Goal: Task Accomplishment & Management: Manage account settings

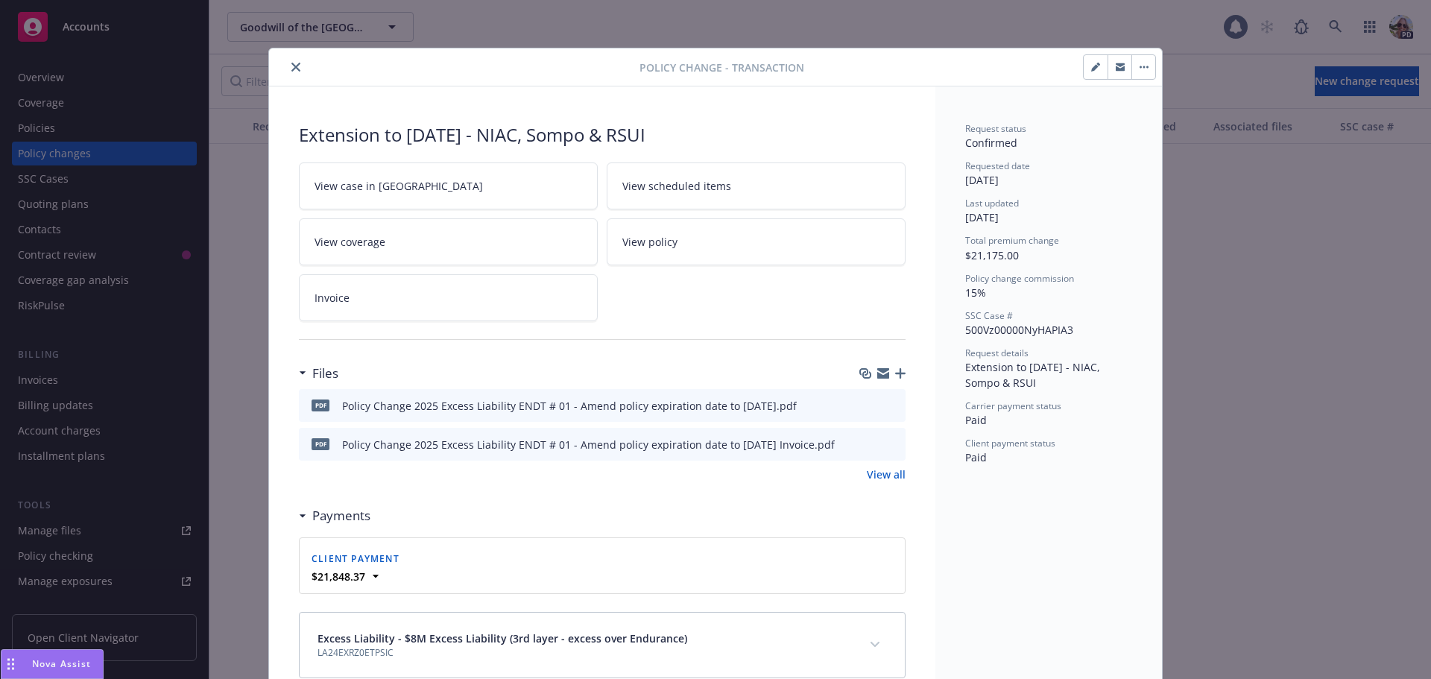
scroll to position [1941, 0]
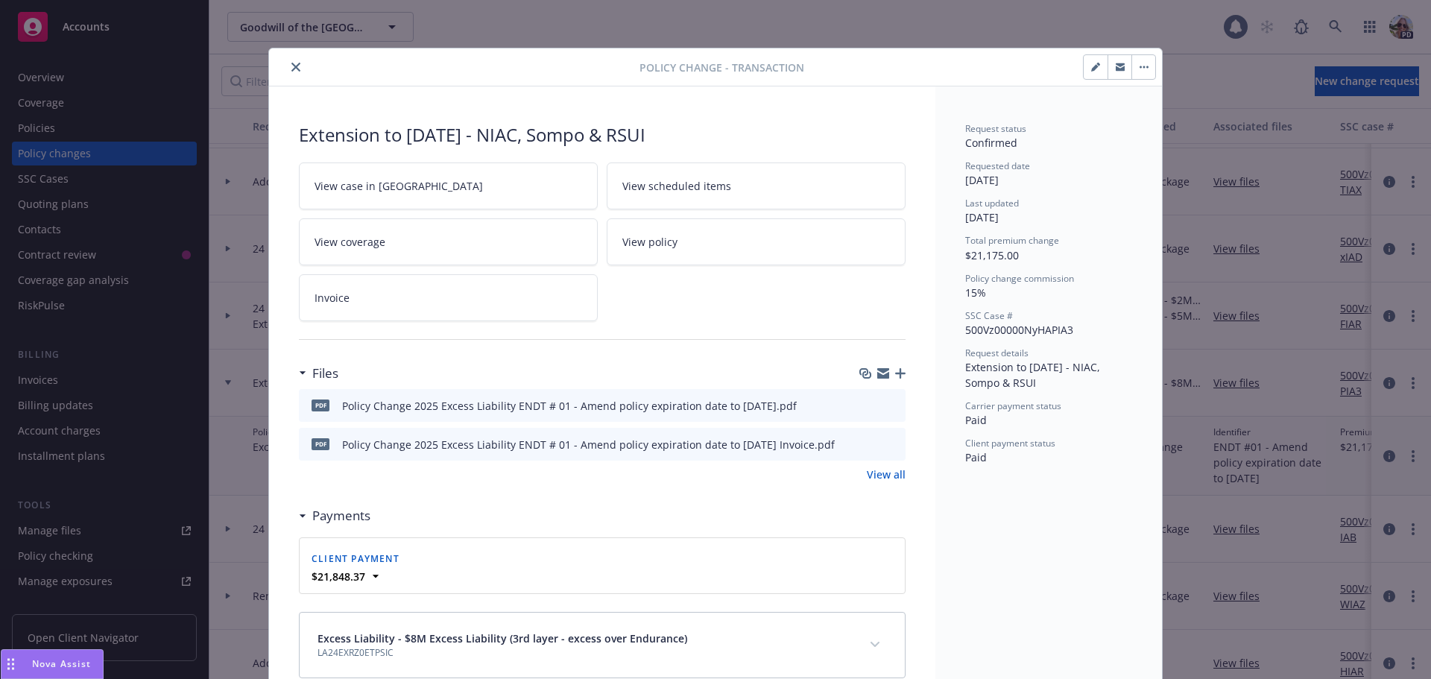
click at [290, 72] on button "close" at bounding box center [296, 67] width 18 height 18
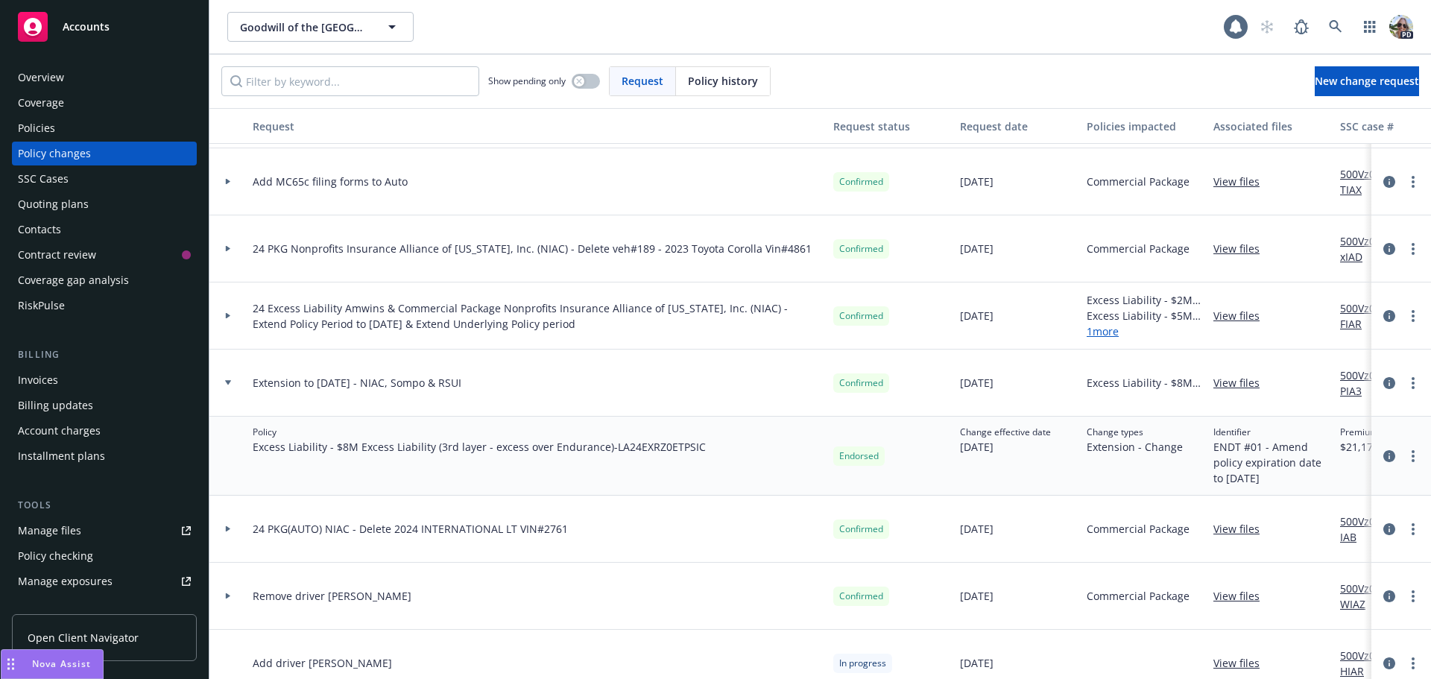
drag, startPoint x: 78, startPoint y: 33, endPoint x: 94, endPoint y: 37, distance: 16.1
click at [78, 33] on span "Accounts" at bounding box center [86, 27] width 47 height 12
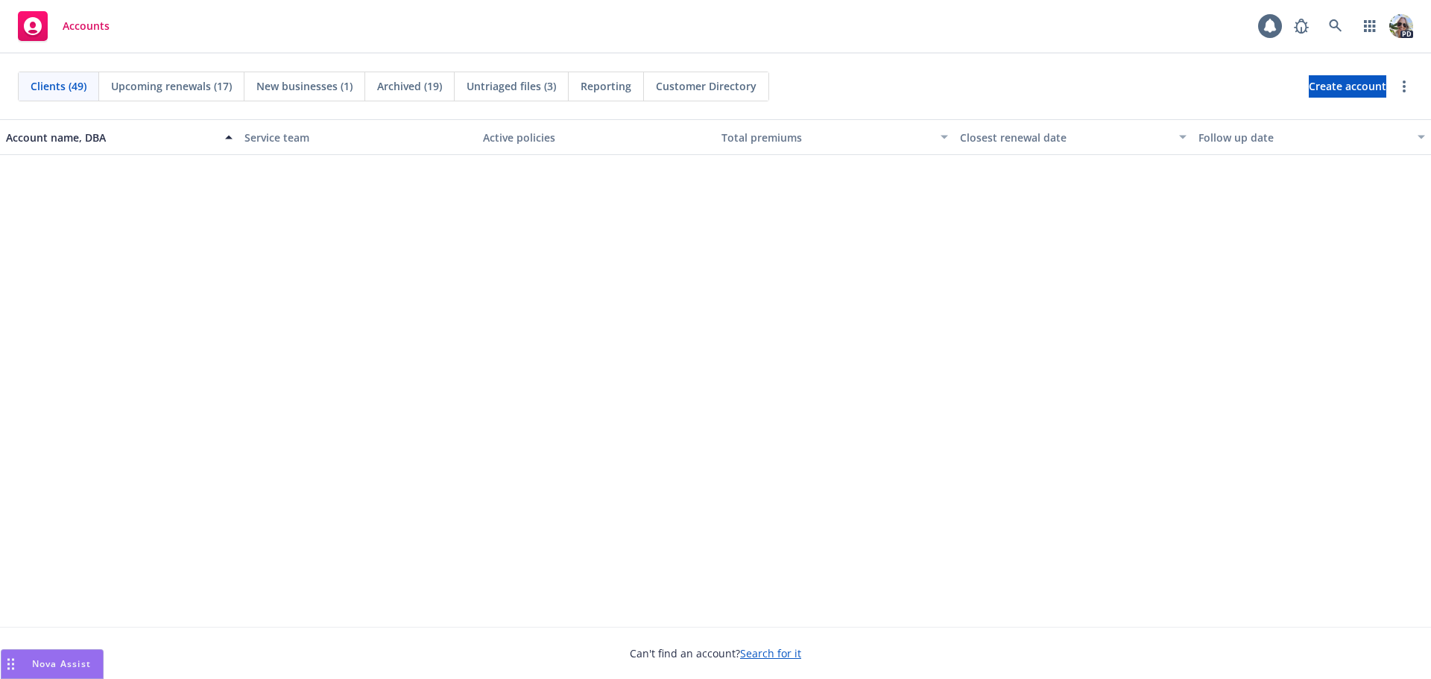
scroll to position [2450, 0]
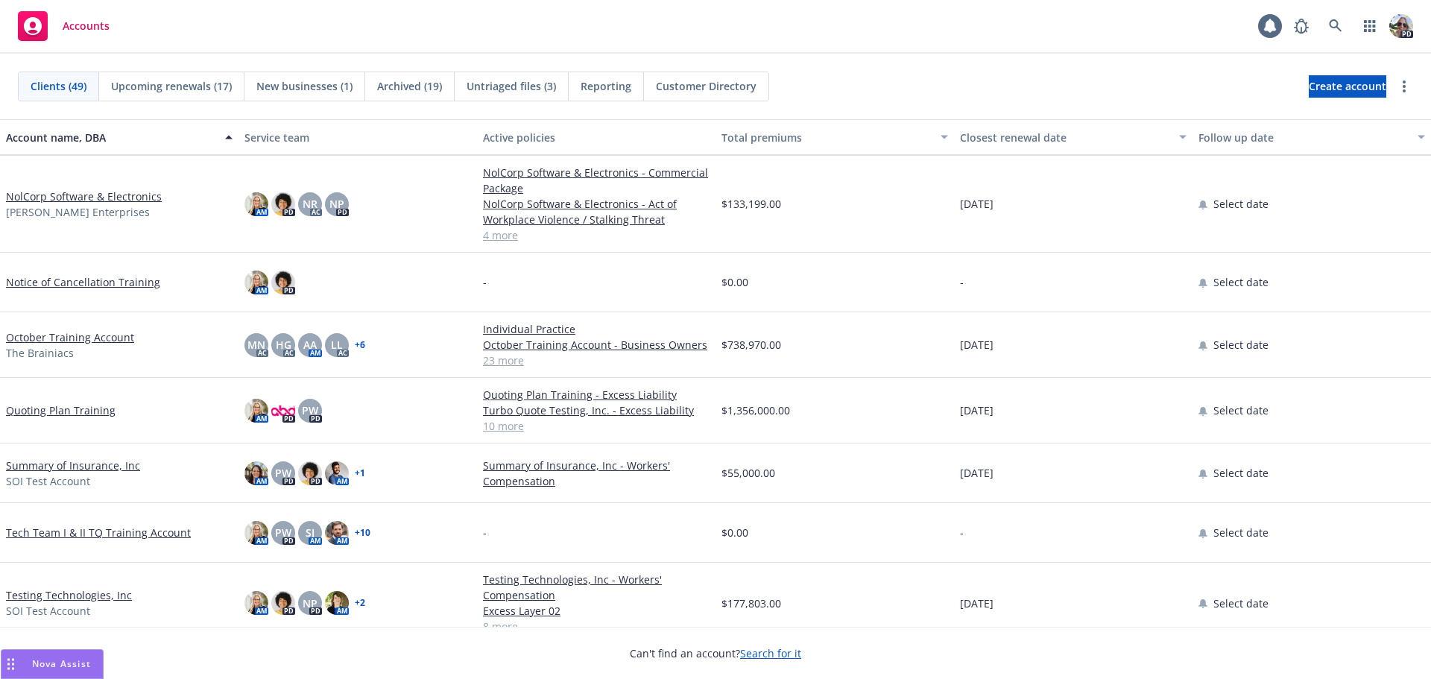
click at [73, 595] on link "Testing Technologies, Inc" at bounding box center [69, 595] width 126 height 16
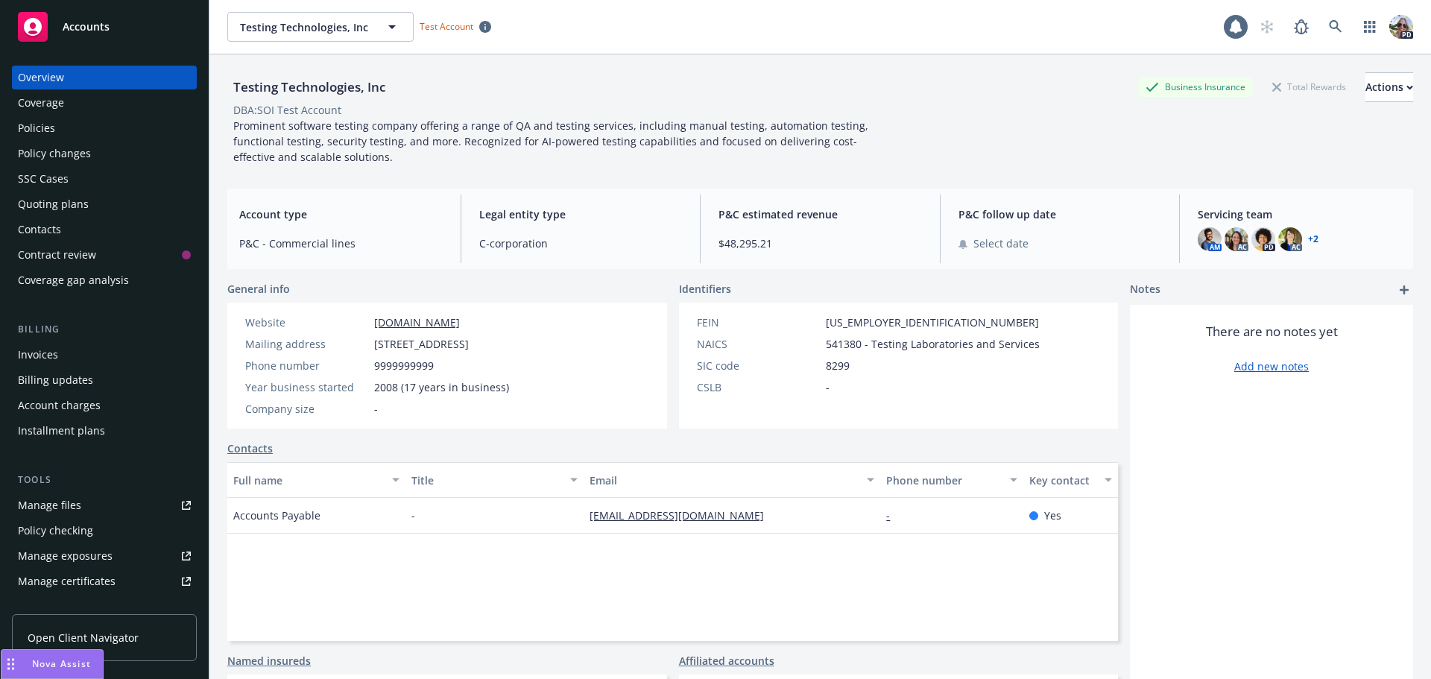
click at [59, 406] on div "Account charges" at bounding box center [59, 406] width 83 height 24
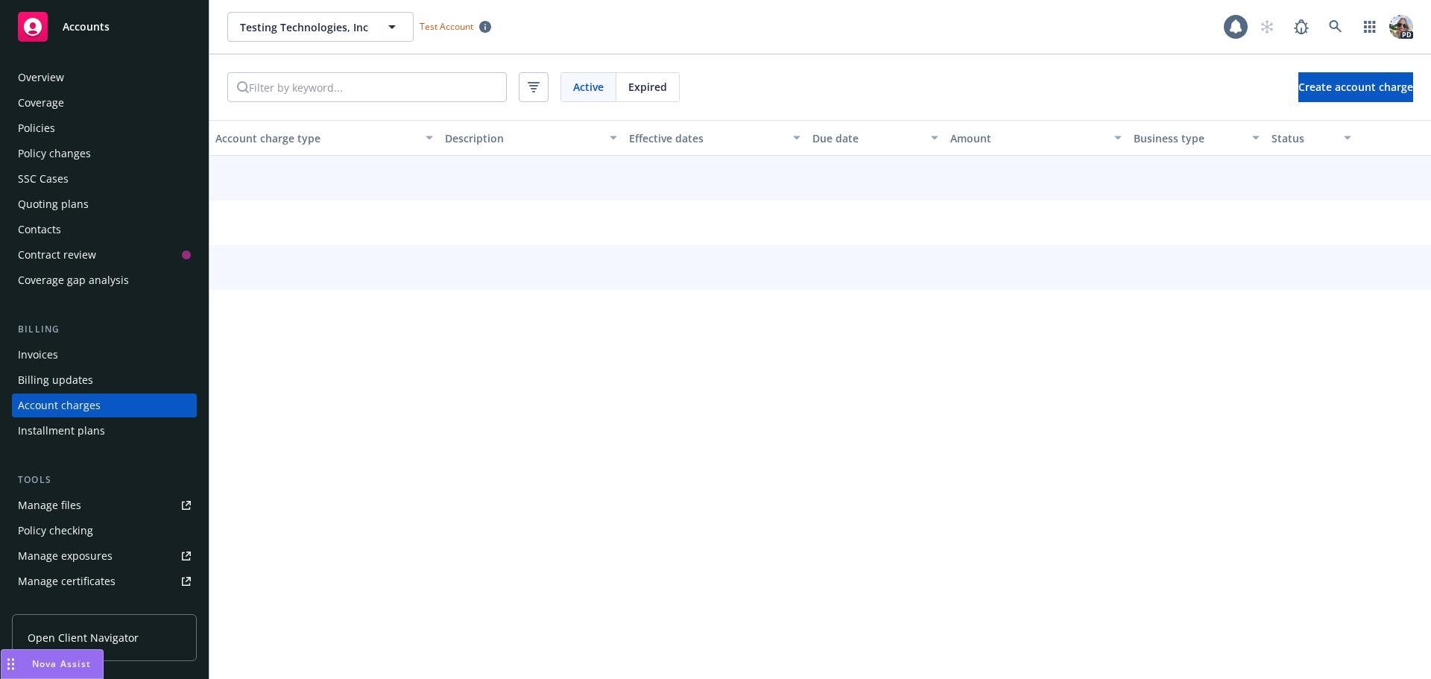
scroll to position [42, 0]
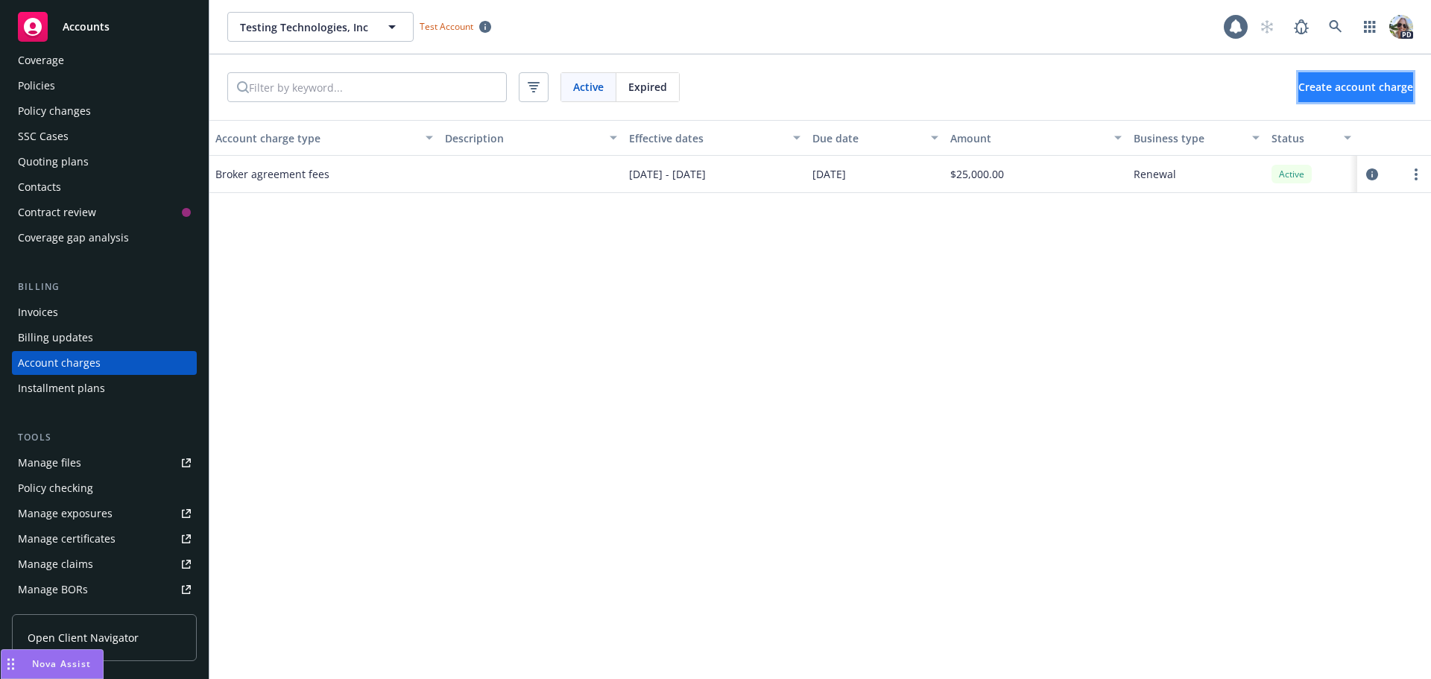
click at [1298, 86] on span "Create account charge" at bounding box center [1355, 87] width 115 height 14
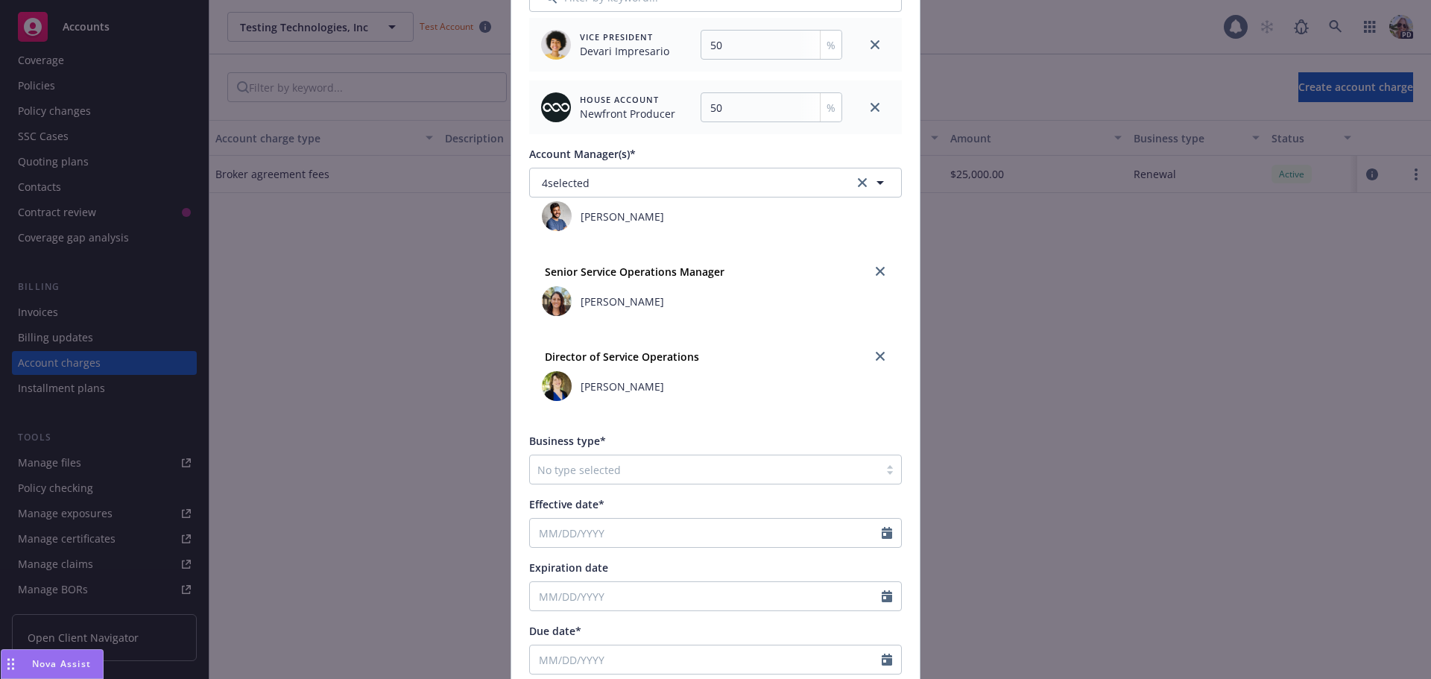
scroll to position [30, 0]
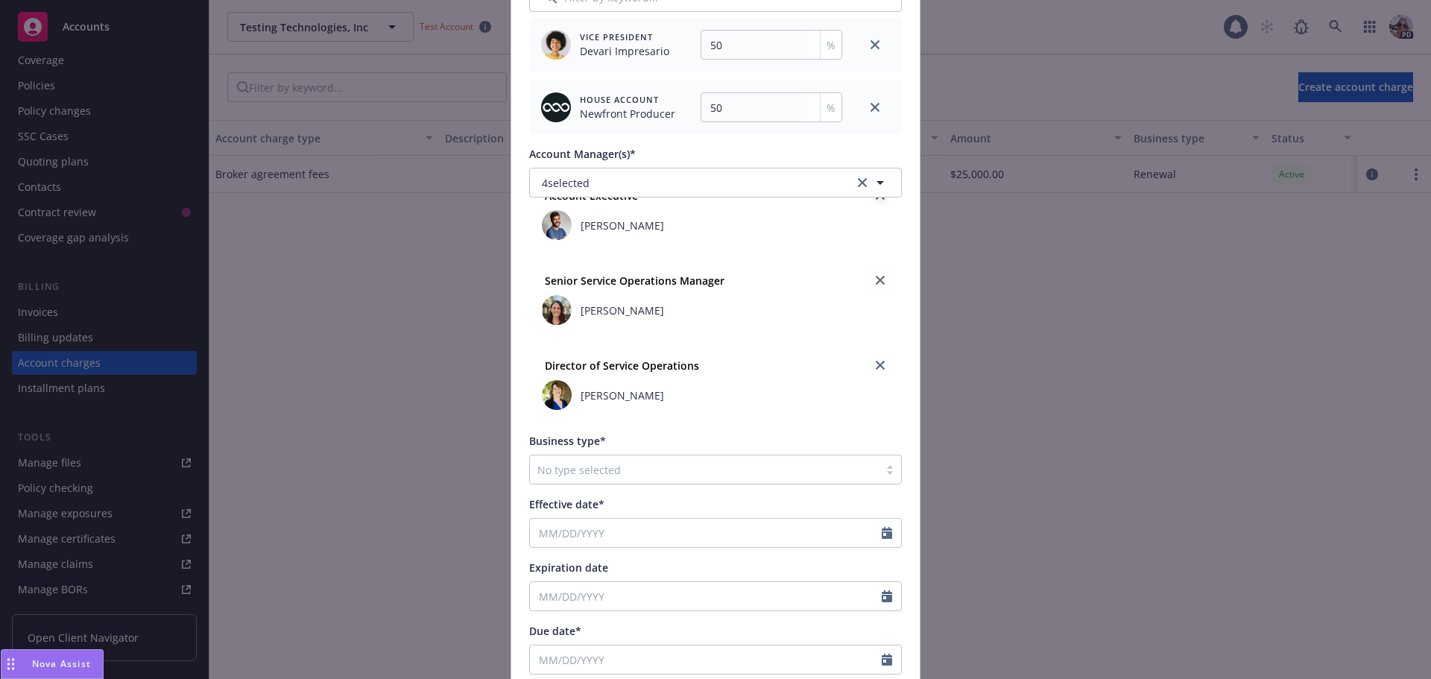
click at [871, 200] on link "close" at bounding box center [880, 195] width 18 height 18
click at [871, 288] on div at bounding box center [880, 280] width 18 height 18
click at [876, 279] on icon "close" at bounding box center [880, 280] width 9 height 9
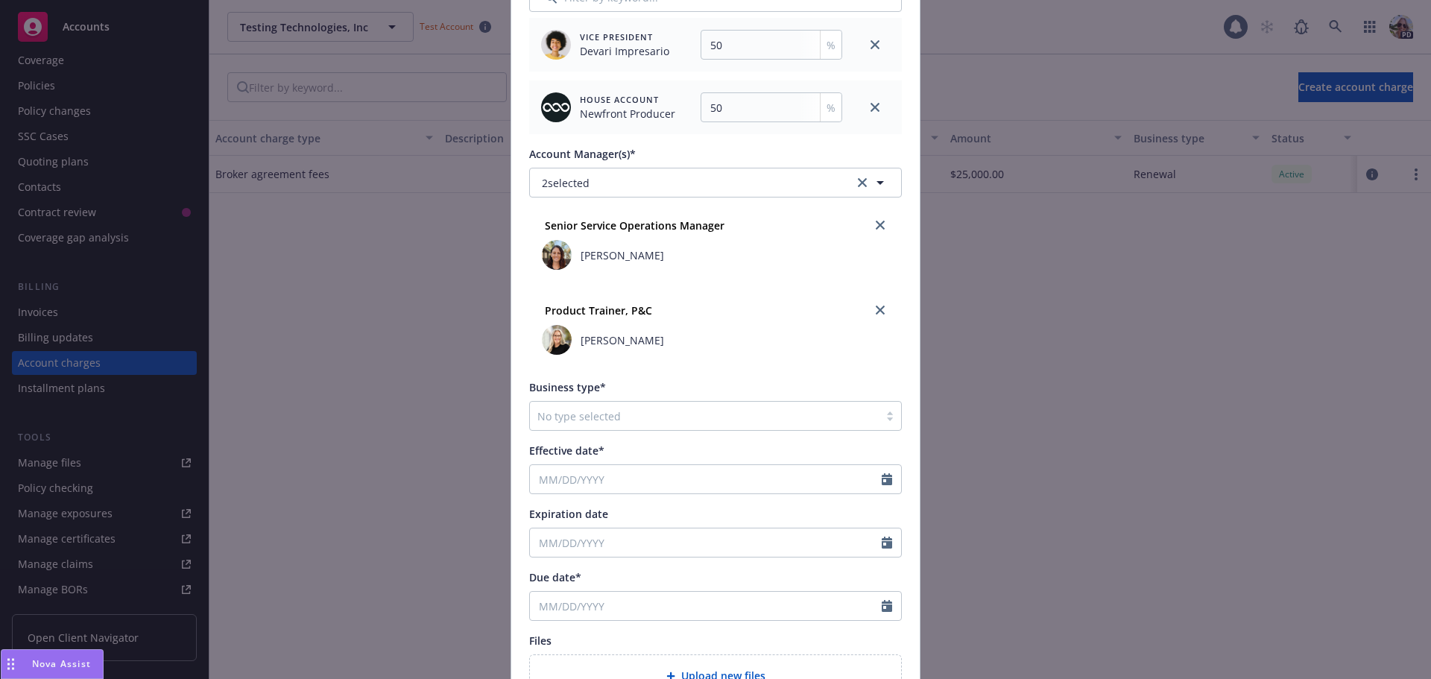
scroll to position [0, 0]
click at [868, 102] on link "close" at bounding box center [875, 107] width 18 height 18
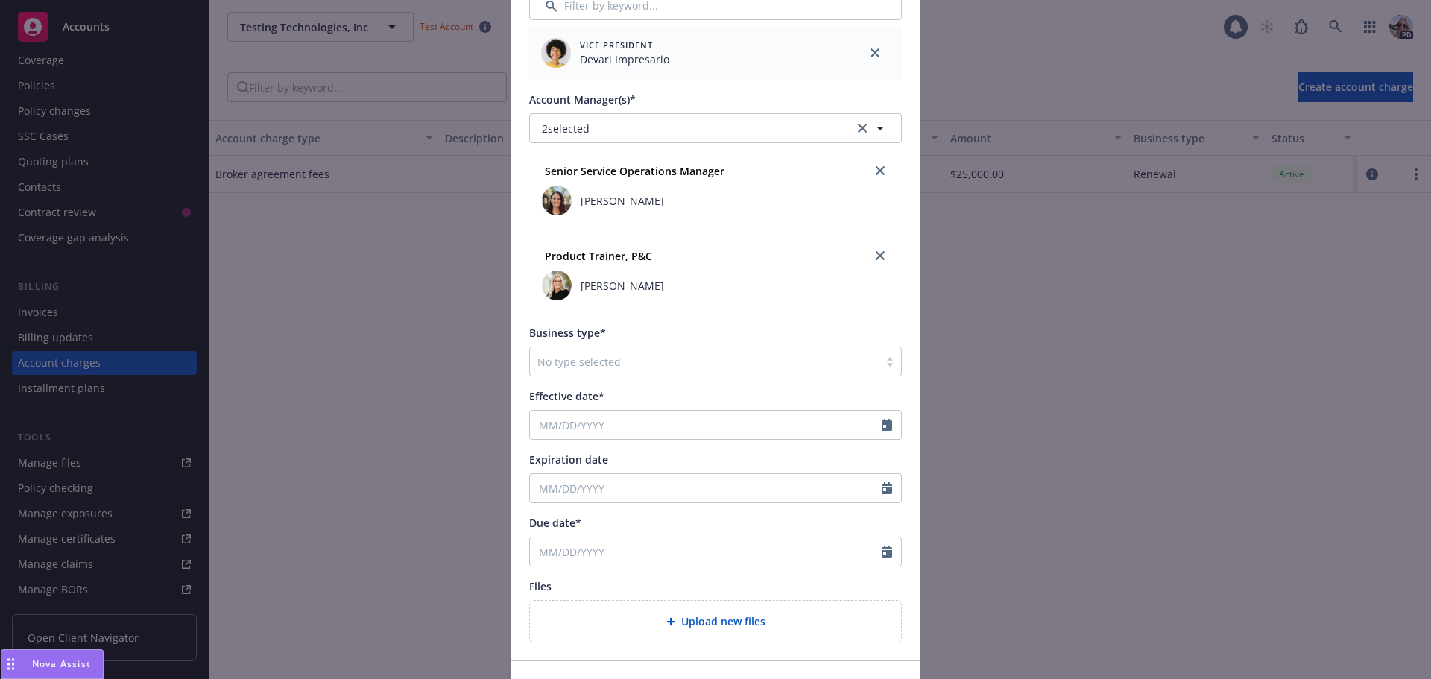
scroll to position [506, 0]
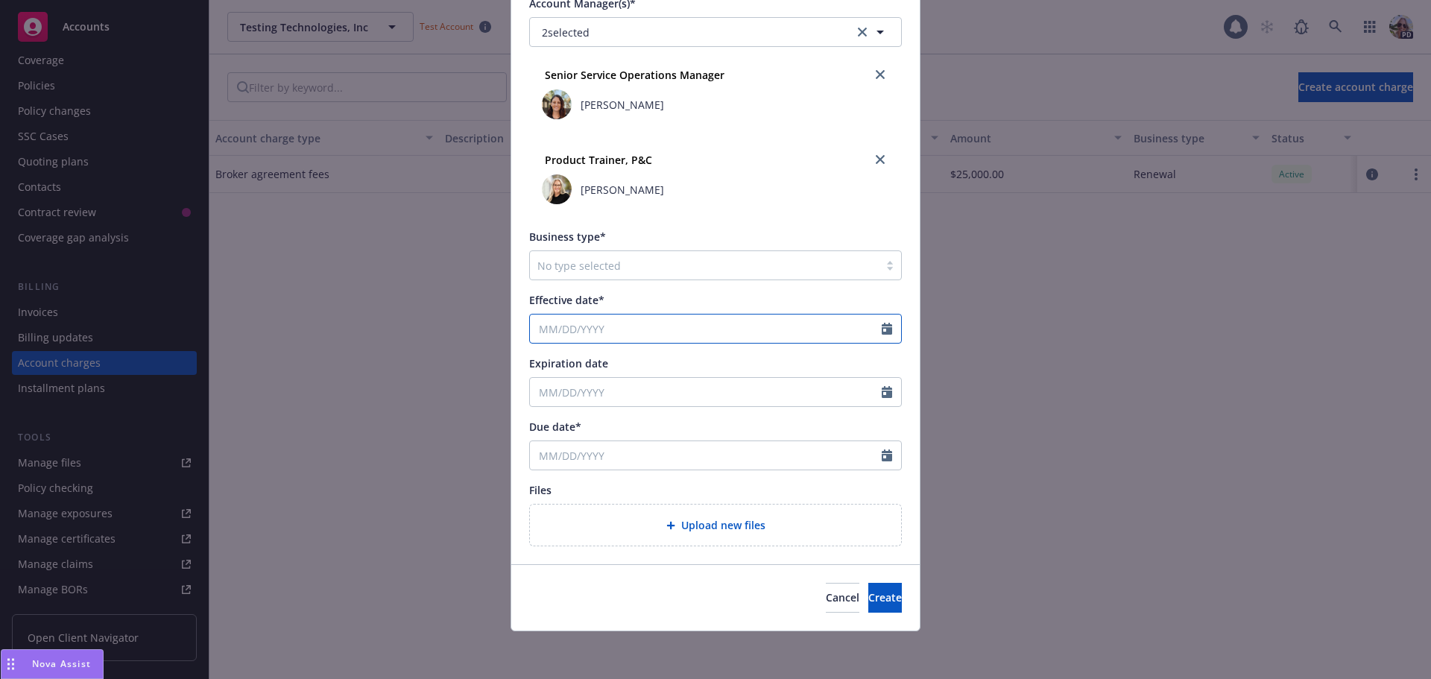
select select "8"
click at [556, 330] on input "Effective date*" at bounding box center [706, 329] width 352 height 28
click at [548, 261] on div at bounding box center [704, 265] width 334 height 18
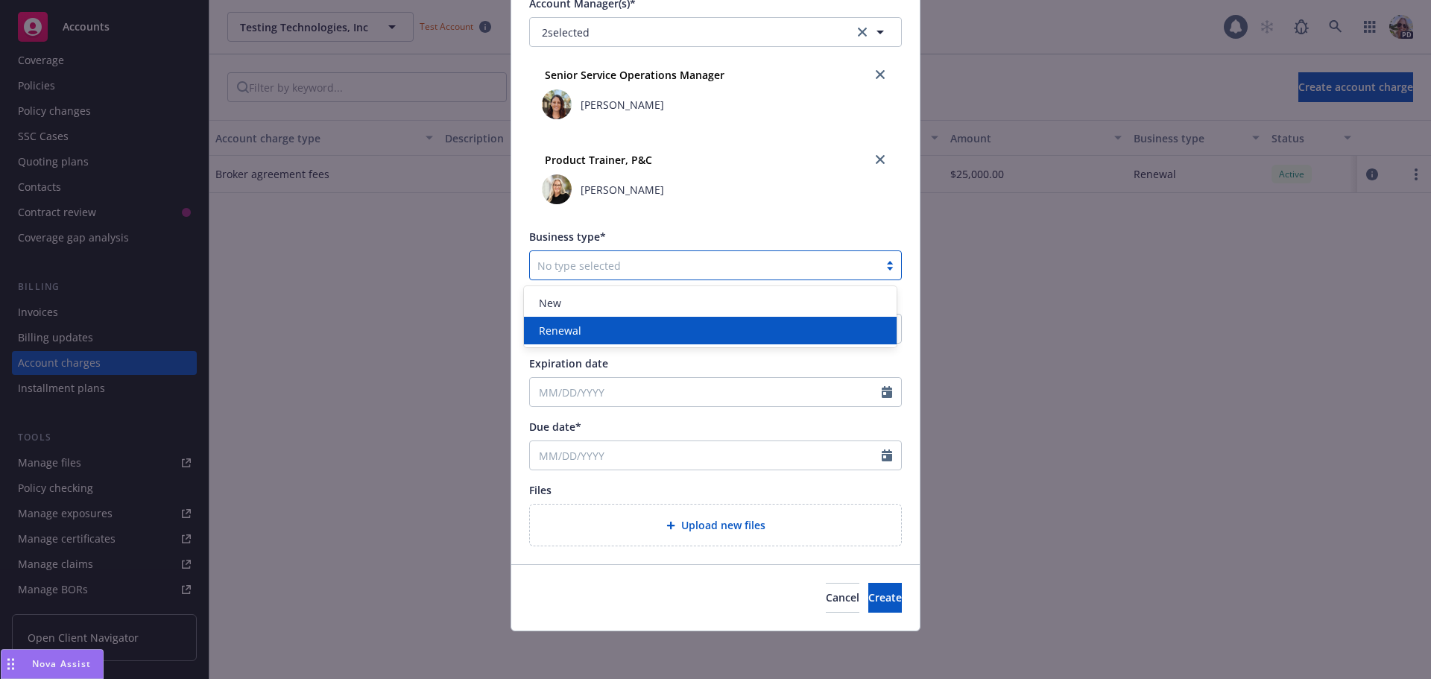
click at [558, 335] on span "Renewal" at bounding box center [560, 331] width 42 height 16
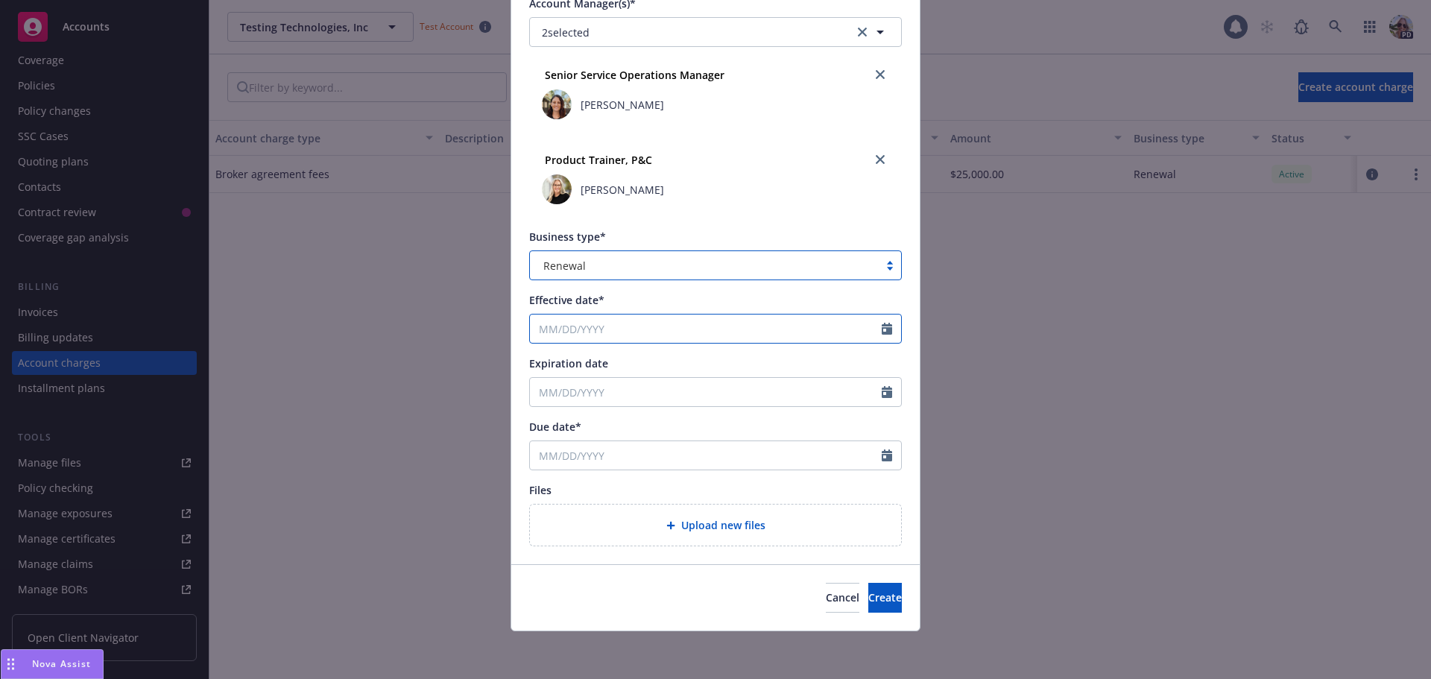
select select "8"
click at [548, 323] on input "Effective date*" at bounding box center [706, 329] width 352 height 28
type input "01/01/2025"
type input "01/01/2026"
click at [726, 358] on div "Expiration date" at bounding box center [715, 363] width 373 height 16
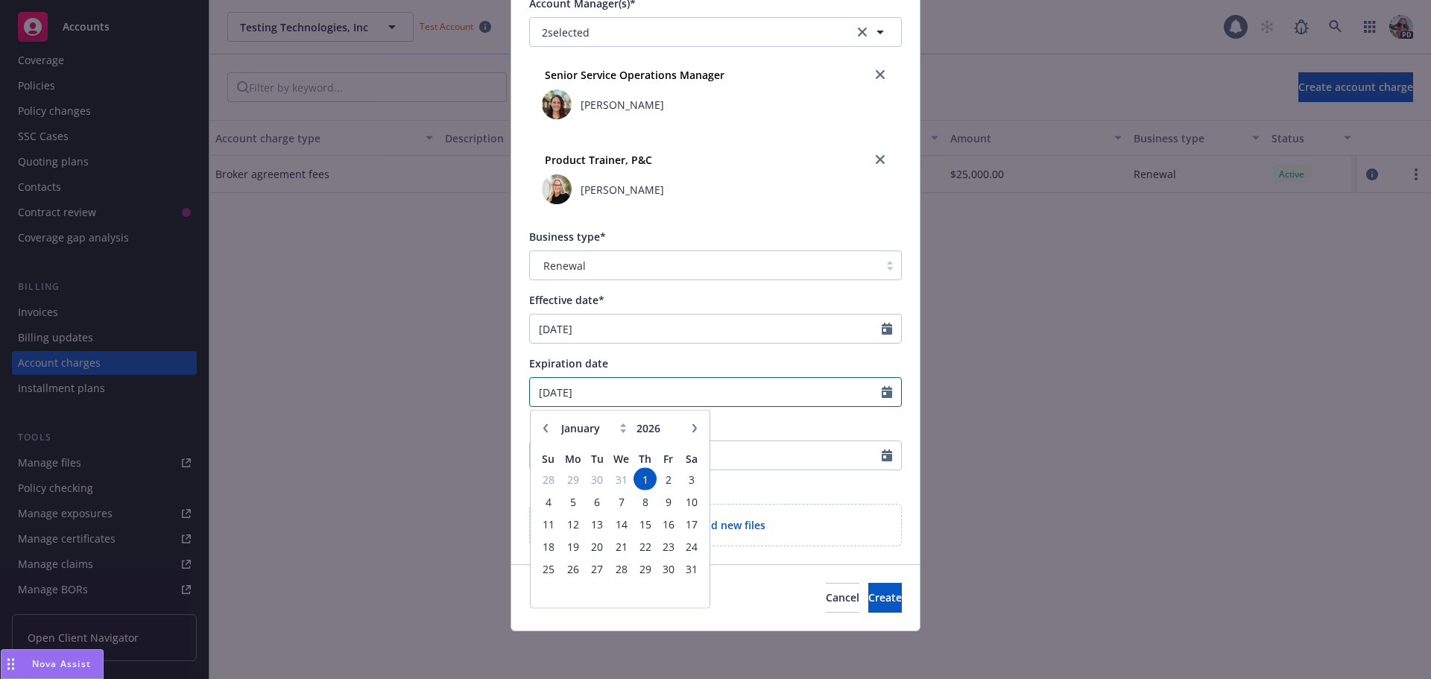
drag, startPoint x: 616, startPoint y: 394, endPoint x: 440, endPoint y: 388, distance: 176.0
click at [501, 391] on div "Create new account charge Account charge type* No charge selected Amount* Split…" at bounding box center [715, 339] width 1431 height 679
type input "04/01/2025"
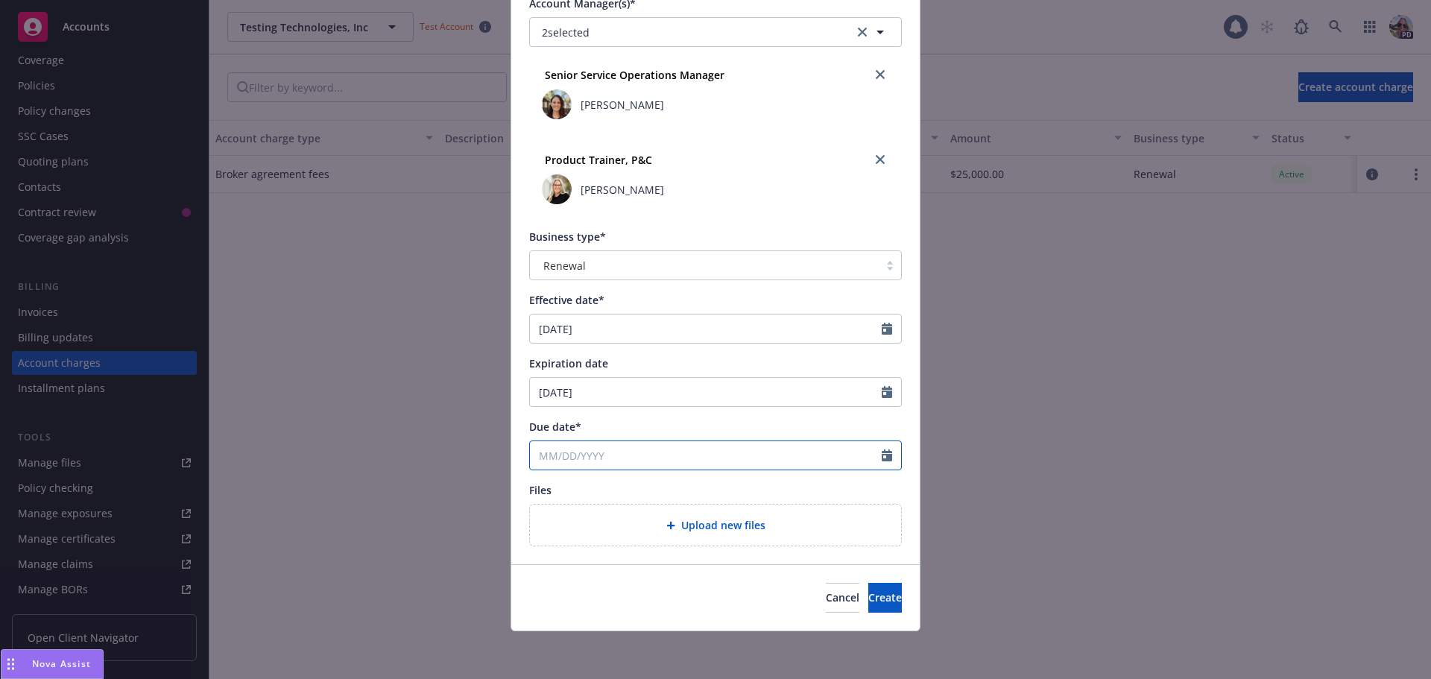
select select "8"
click at [725, 441] on input "Due date*" at bounding box center [706, 455] width 352 height 28
click at [667, 457] on input "Due date*" at bounding box center [706, 455] width 352 height 28
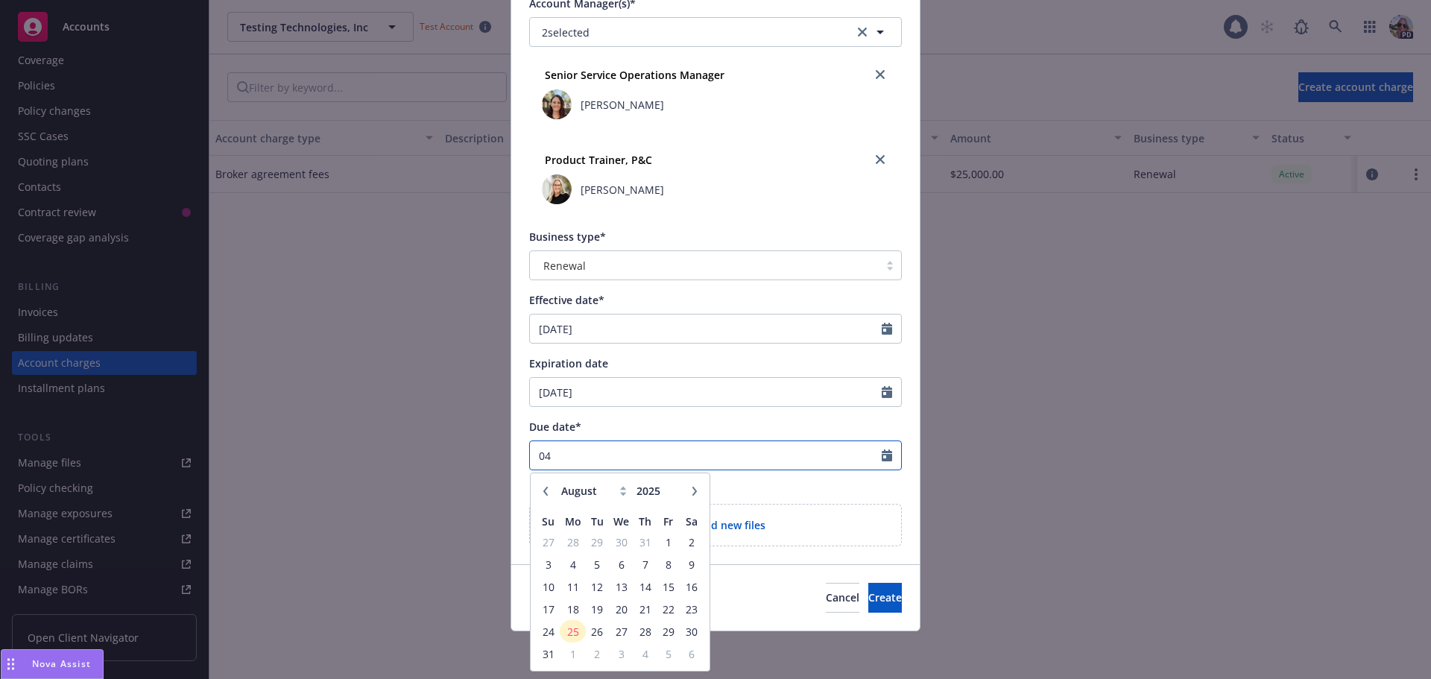
type input "0"
type input "01/01/2025"
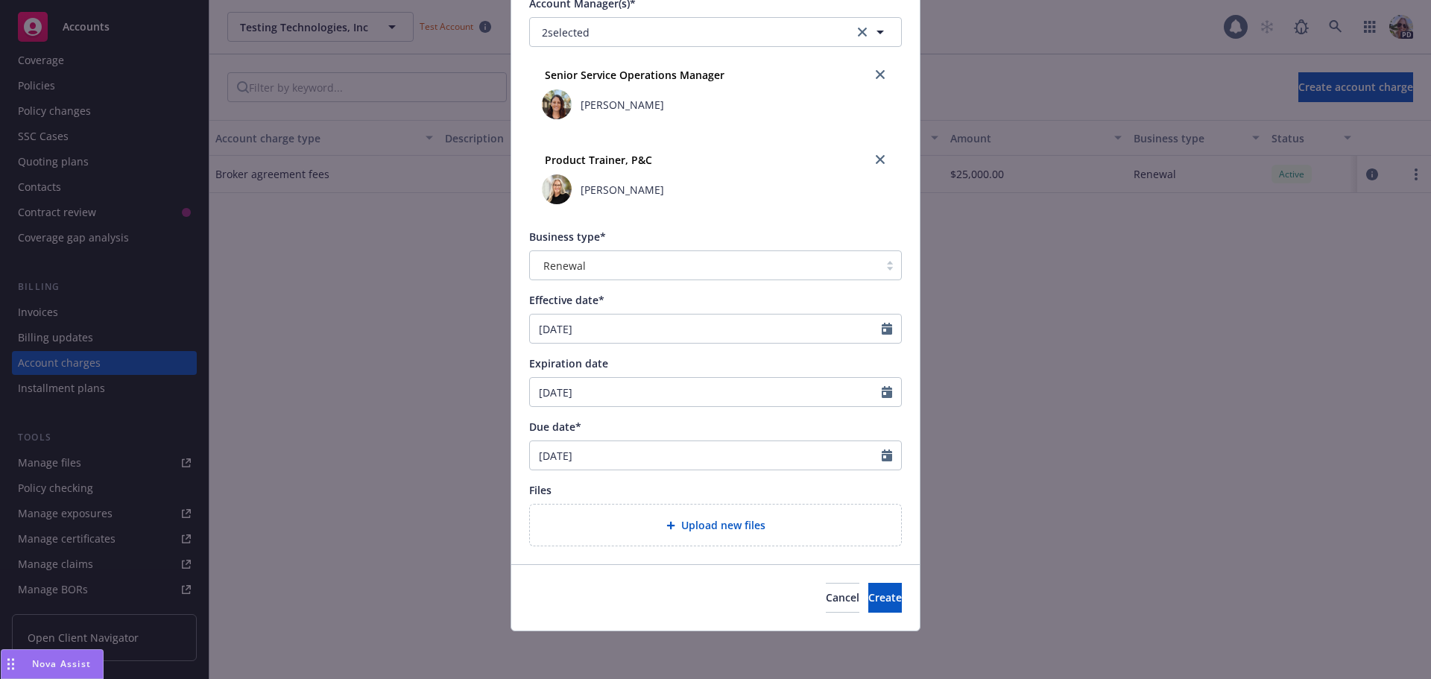
click at [626, 427] on div "Due date*" at bounding box center [715, 427] width 373 height 16
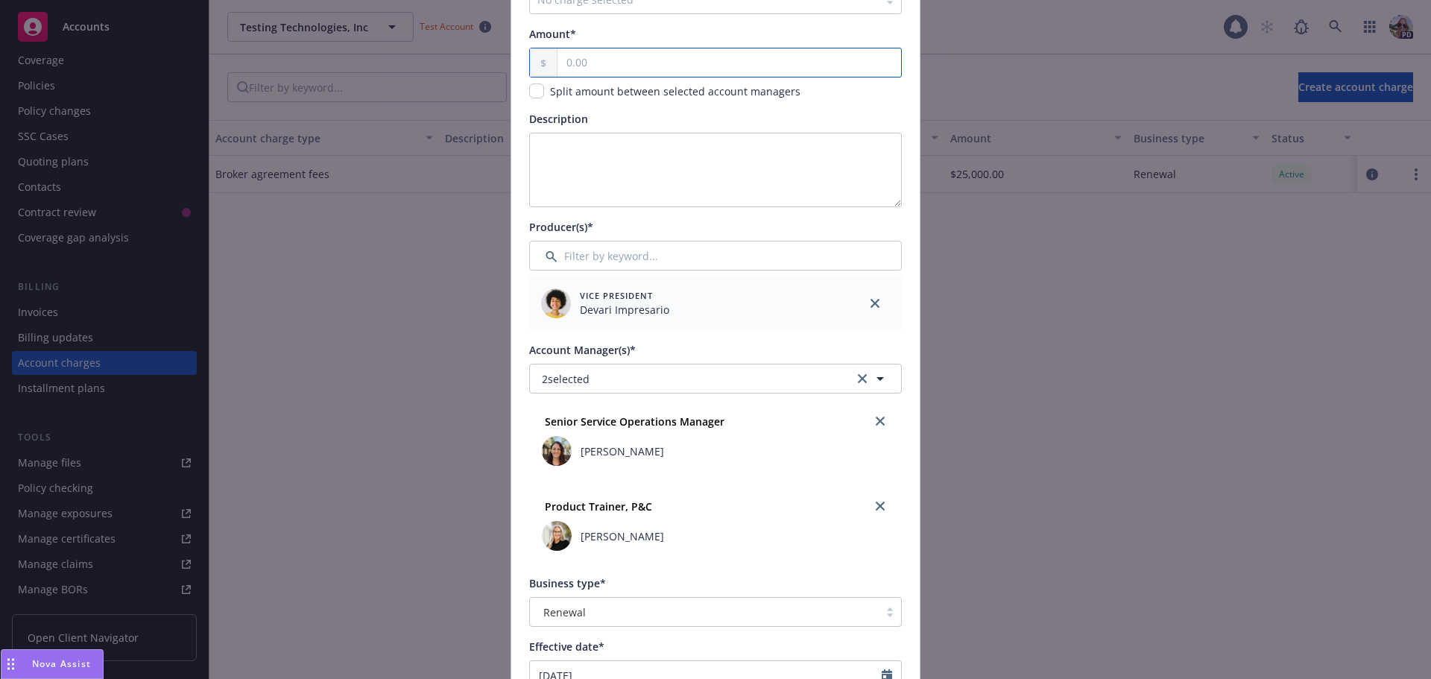
drag, startPoint x: 595, startPoint y: 60, endPoint x: 579, endPoint y: 55, distance: 16.3
click at [587, 58] on input "text" at bounding box center [729, 62] width 344 height 28
type input "25,000.00"
click at [529, 89] on input "checkbox" at bounding box center [536, 90] width 15 height 15
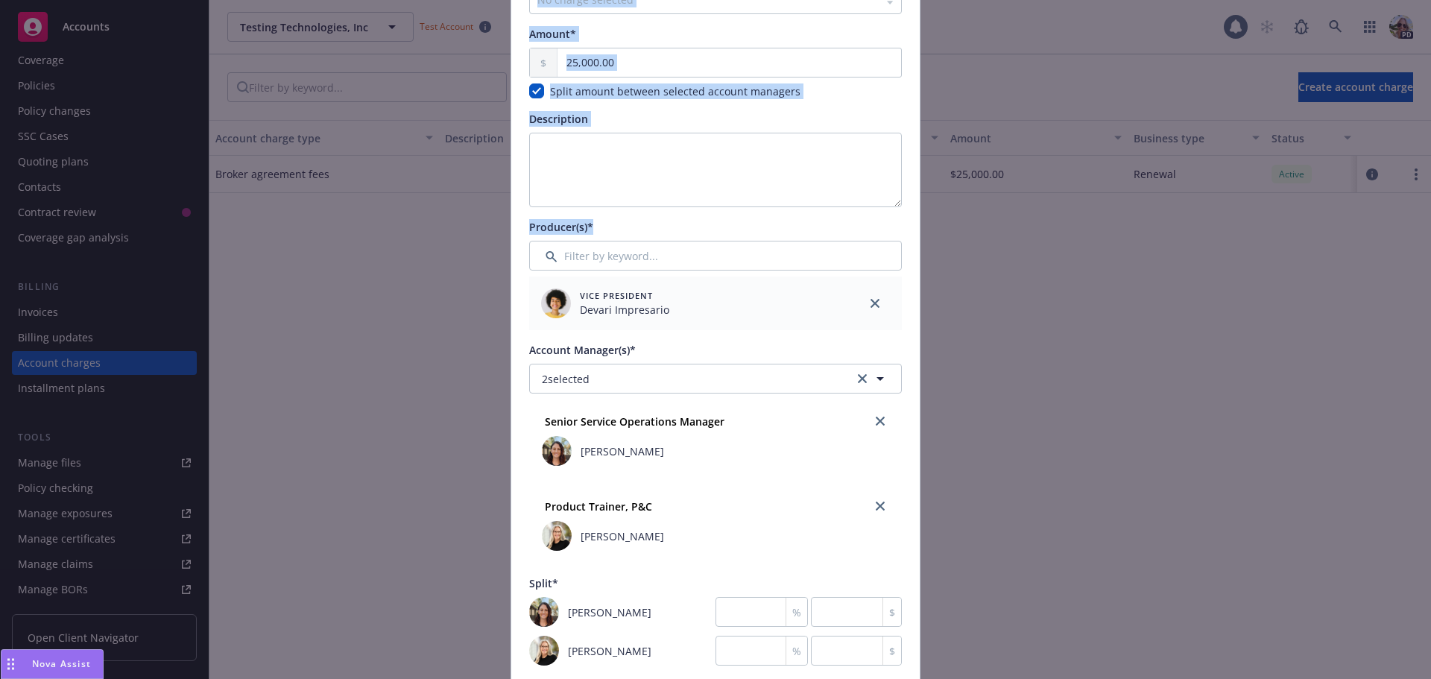
drag, startPoint x: 1418, startPoint y: 230, endPoint x: 1446, endPoint y: 353, distance: 126.0
click at [1430, 353] on html "Accounts Overview Coverage Policies Policy changes SSC Cases Quoting plans Cont…" at bounding box center [715, 339] width 1431 height 679
click at [535, 89] on input "checkbox" at bounding box center [536, 90] width 15 height 15
checkbox input "false"
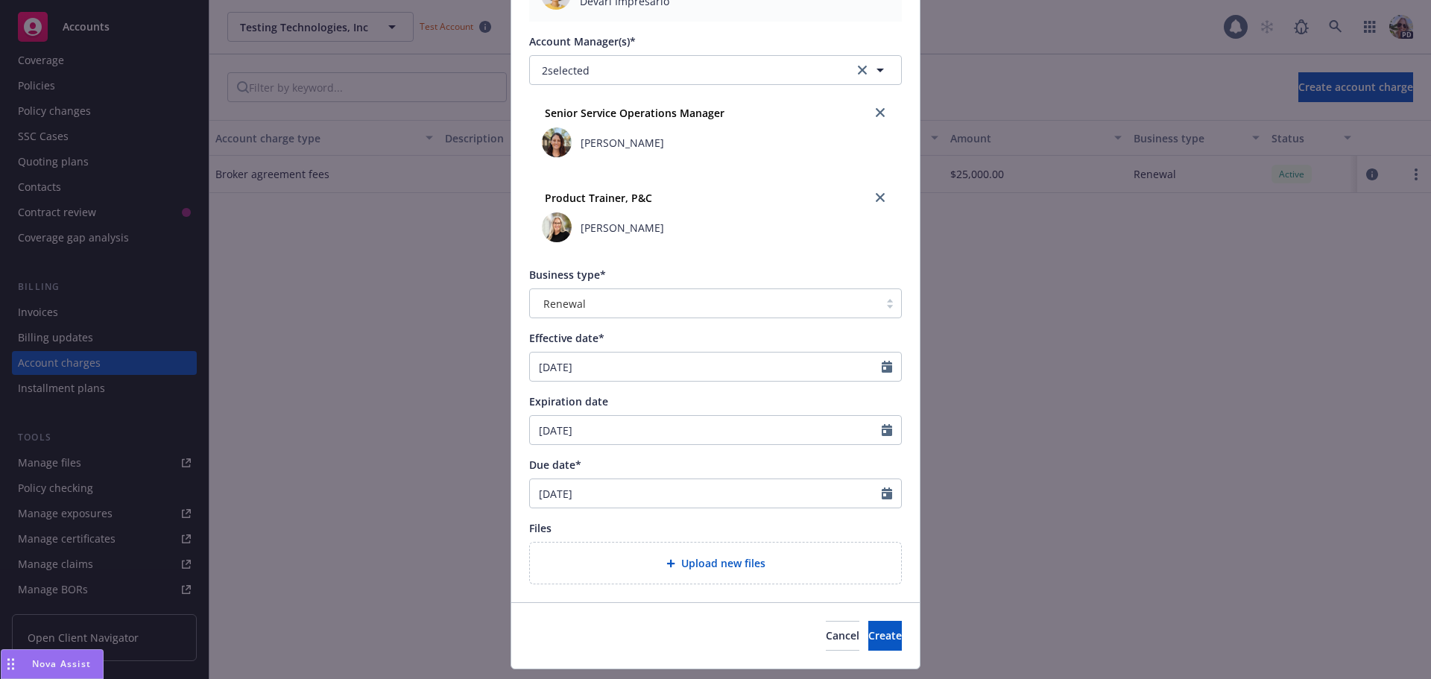
scroll to position [506, 0]
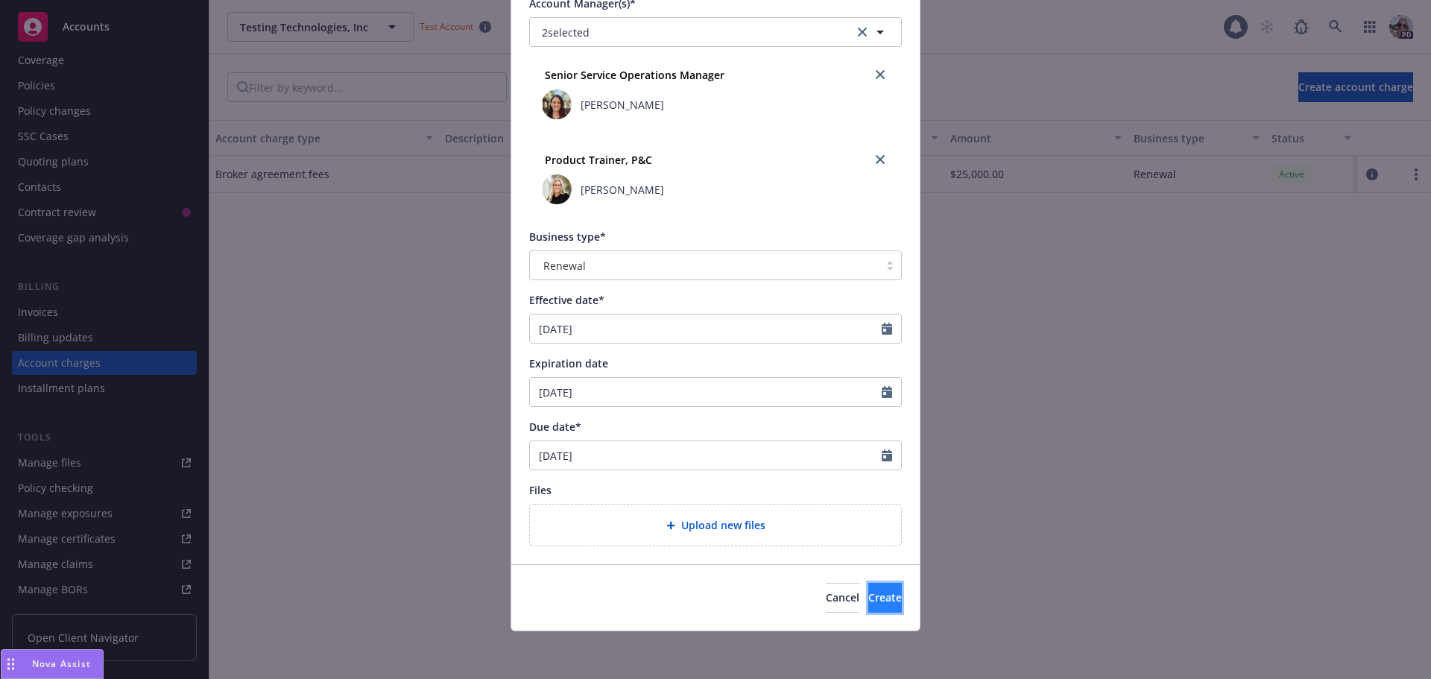
click at [868, 597] on span "Create" at bounding box center [885, 597] width 34 height 14
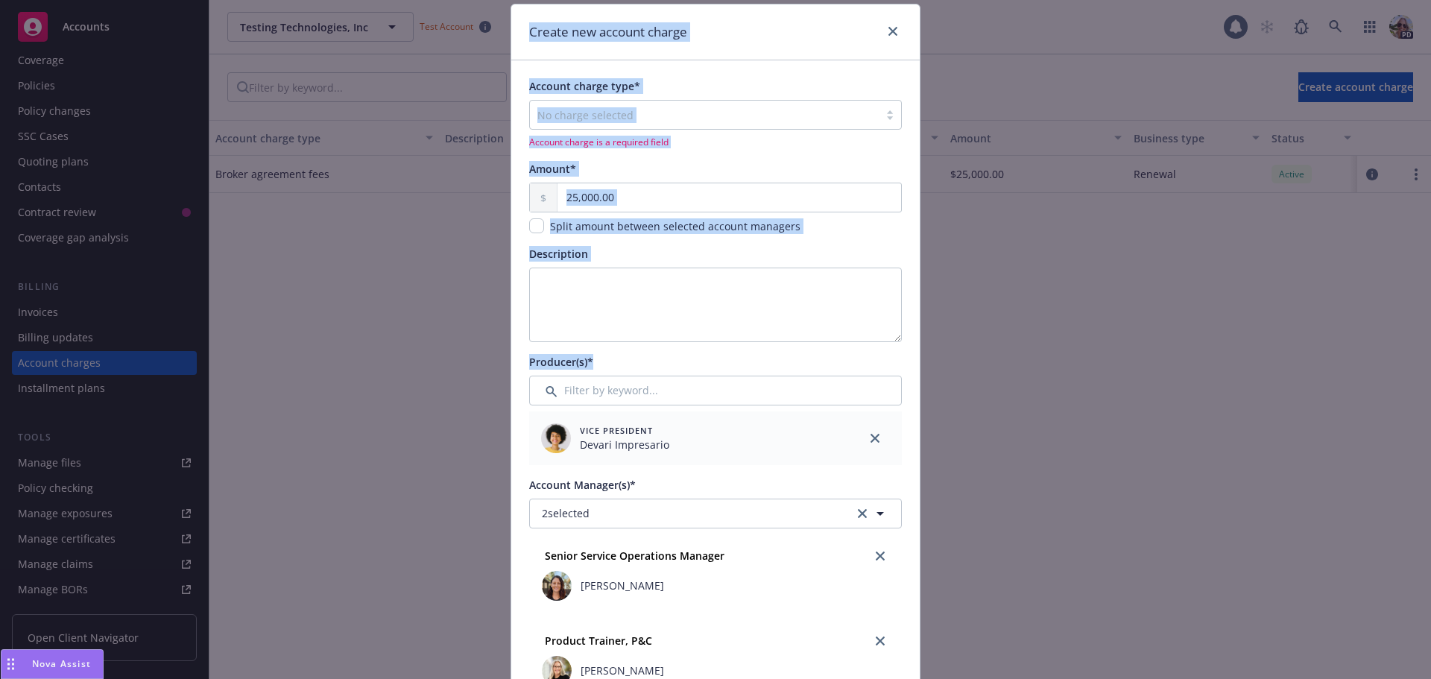
scroll to position [26, 0]
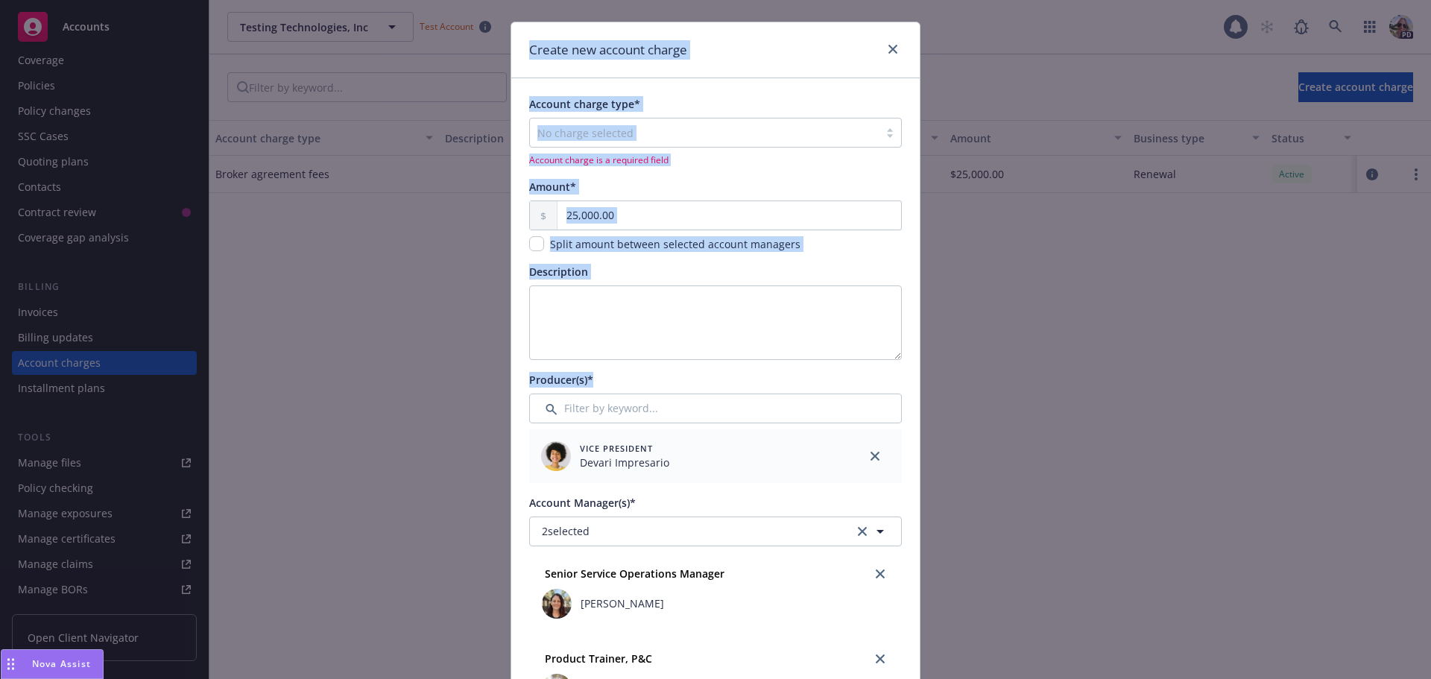
click at [702, 105] on div "Account charge type*" at bounding box center [715, 104] width 373 height 16
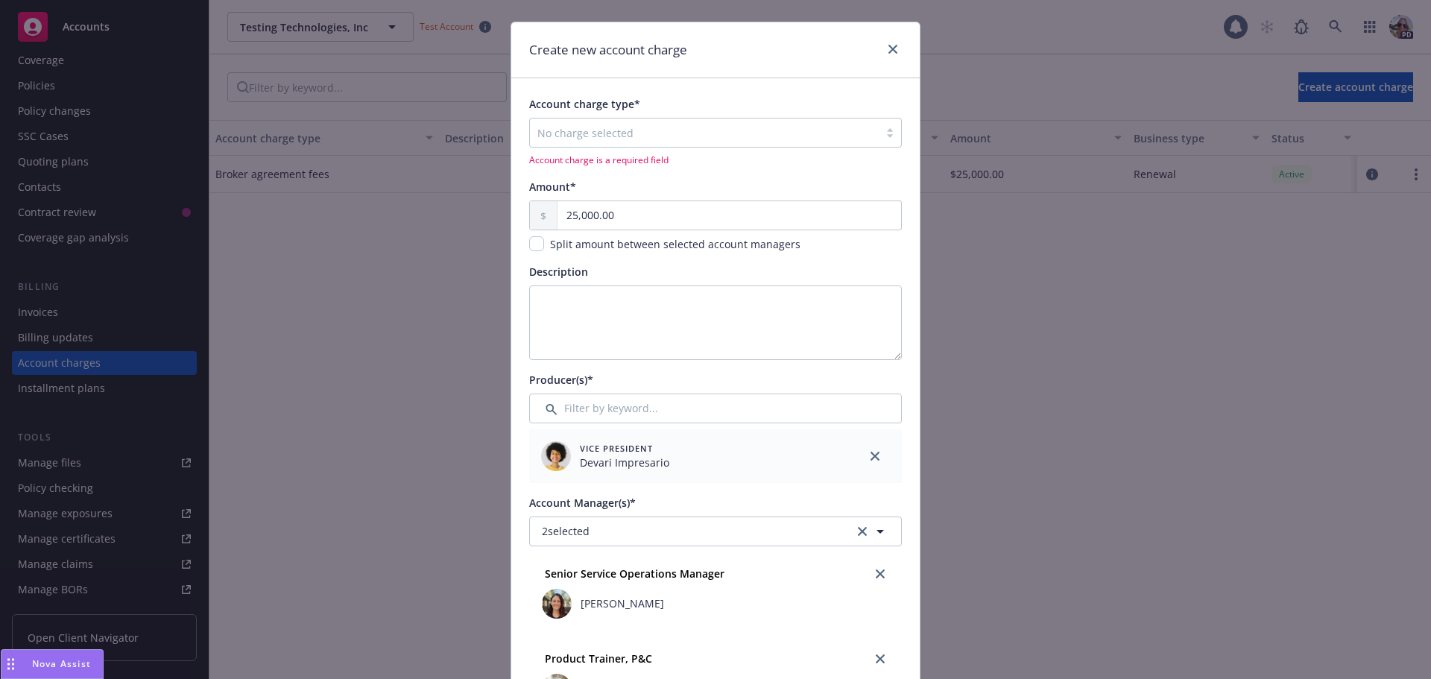
click at [591, 139] on div at bounding box center [704, 133] width 334 height 18
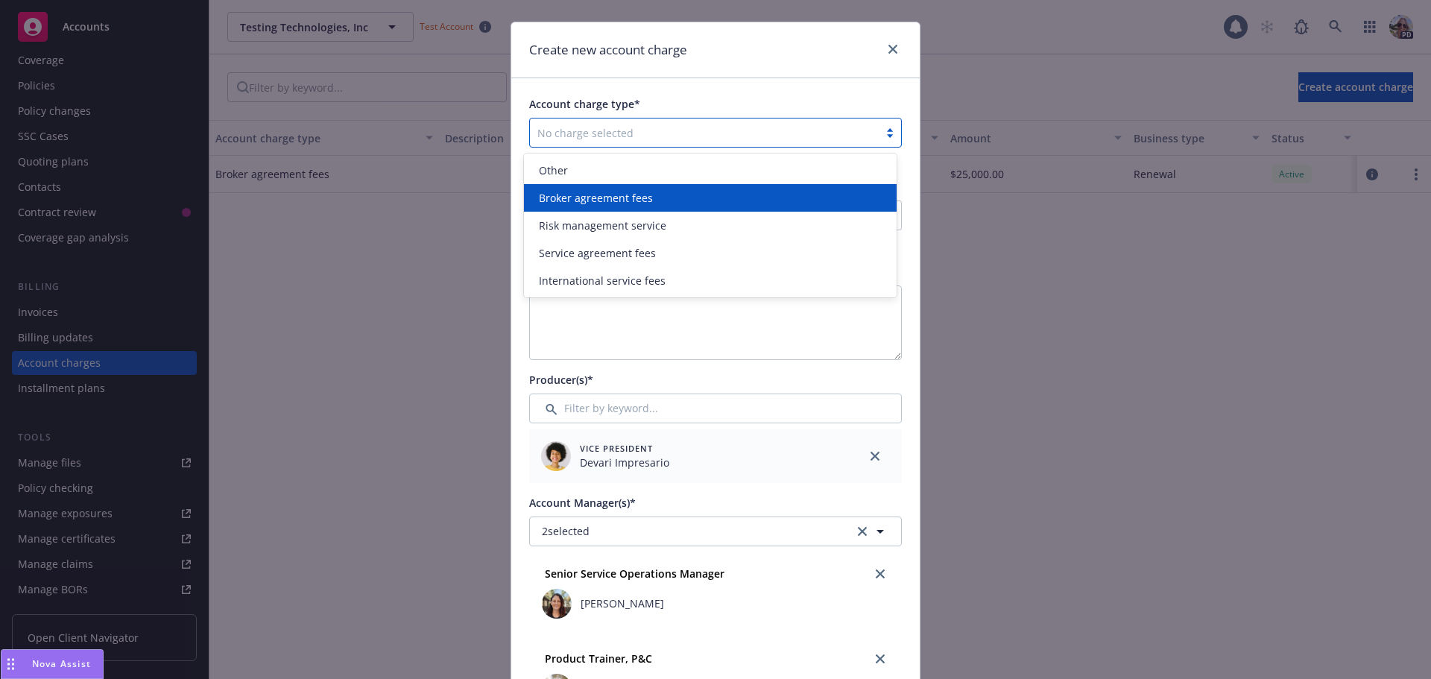
click at [576, 200] on span "Broker agreement fees" at bounding box center [596, 198] width 114 height 16
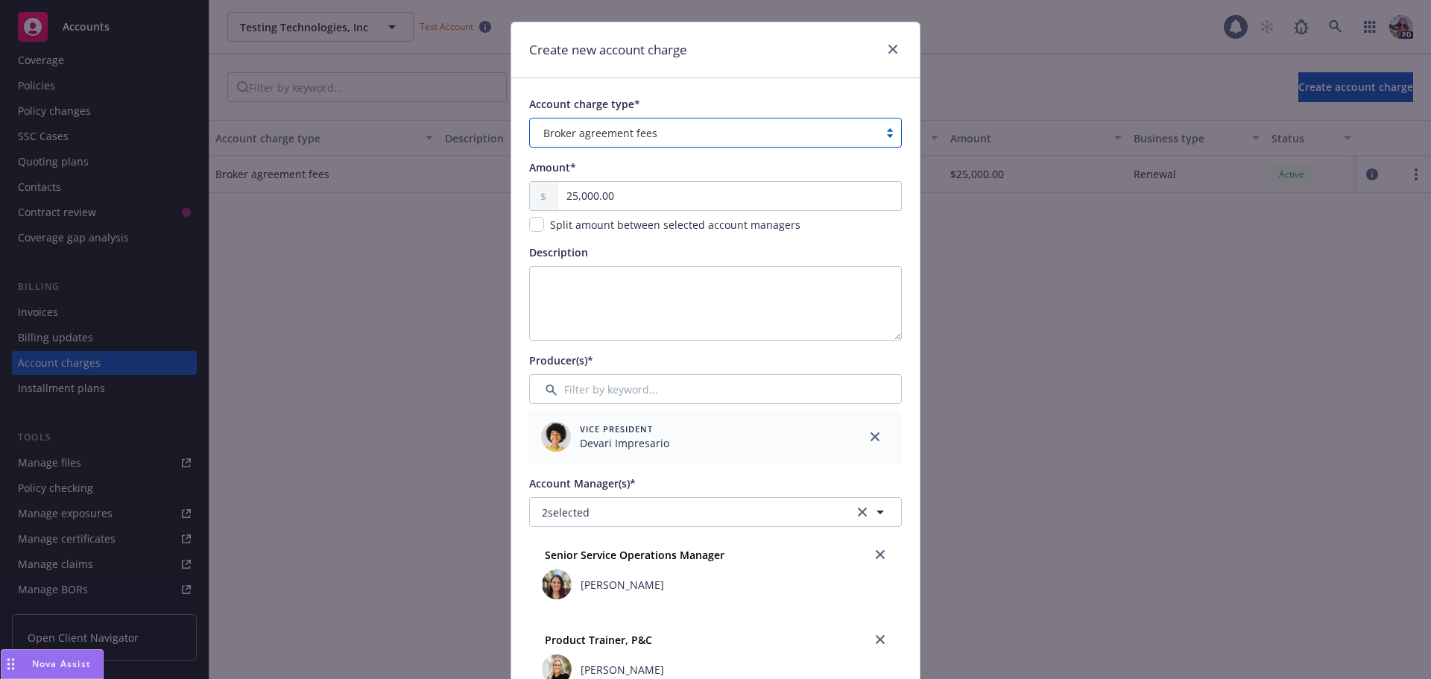
click at [1416, 197] on div "Create new account charge Account charge type* option Broker agreement fees, se…" at bounding box center [715, 339] width 1431 height 679
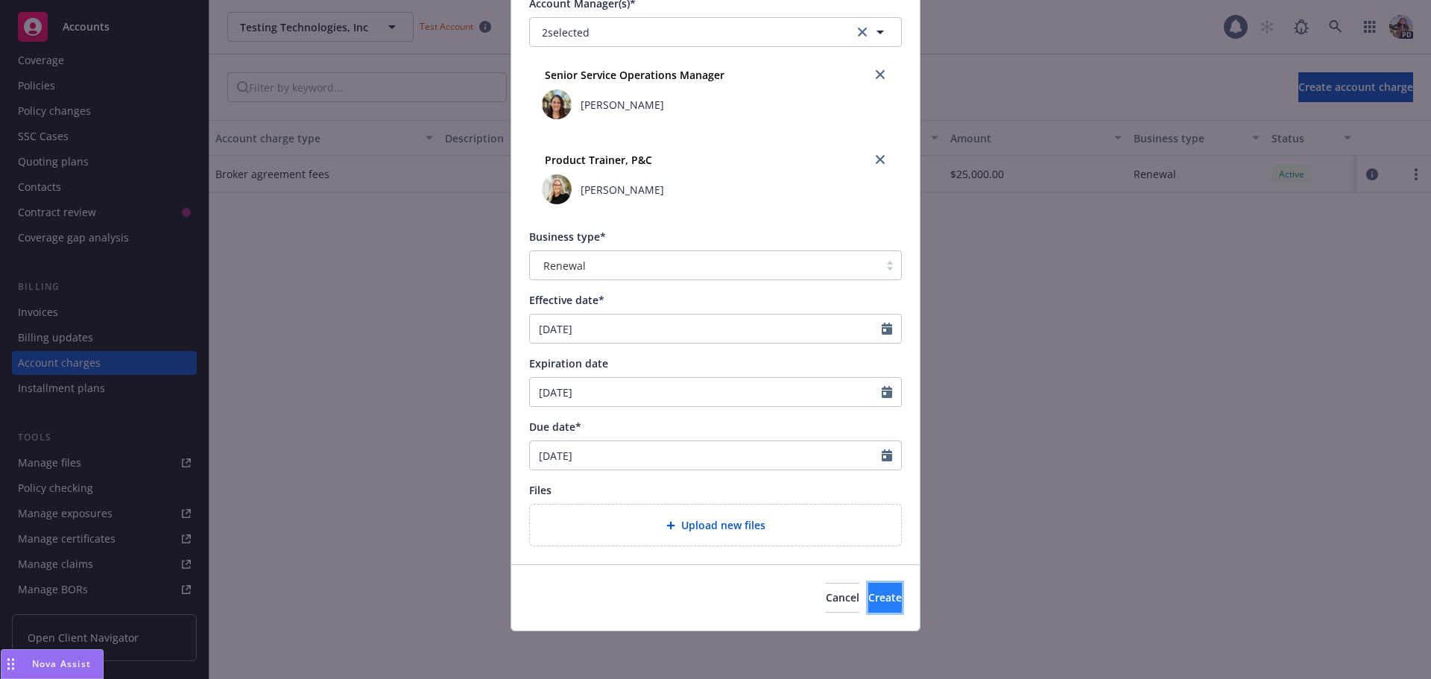
click at [872, 591] on button "Create" at bounding box center [885, 598] width 34 height 30
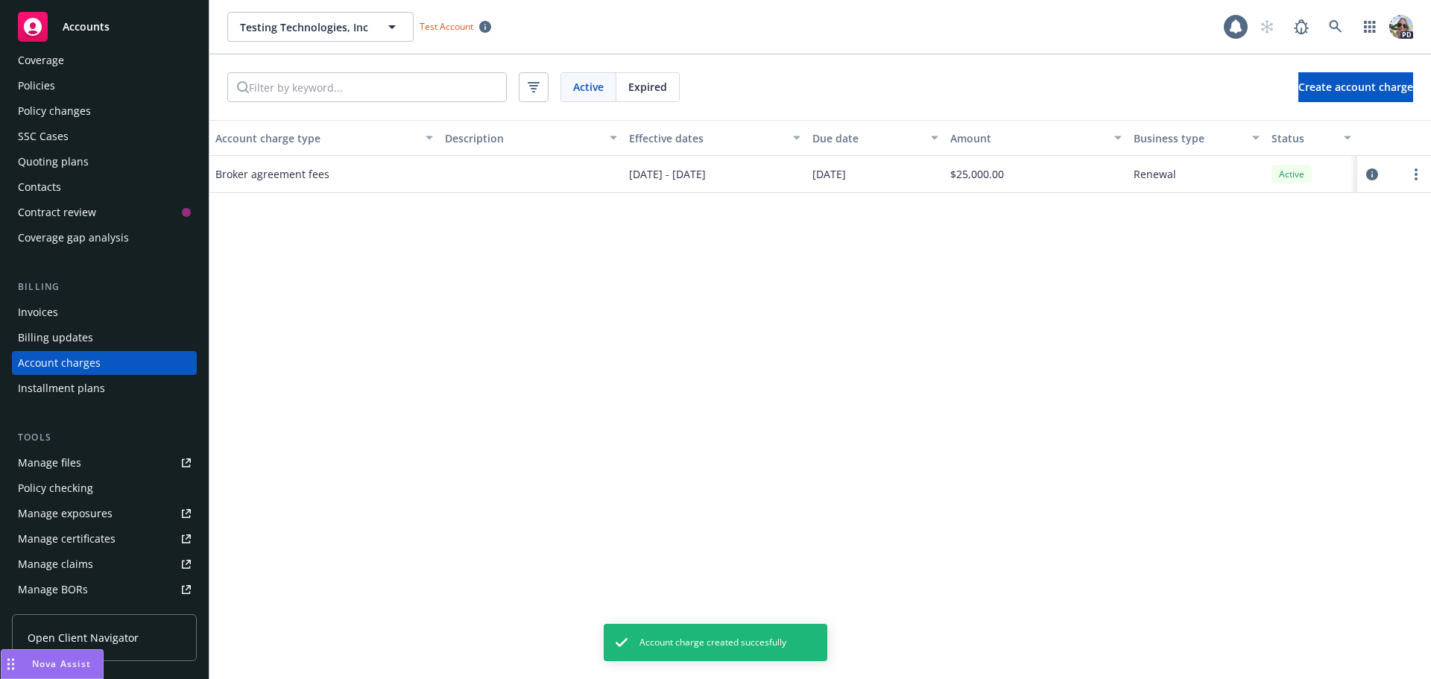
click at [677, 178] on span "01/01/2025 - 01/01/2026" at bounding box center [667, 174] width 77 height 16
click at [1371, 171] on icon "circleInformation" at bounding box center [1372, 174] width 12 height 12
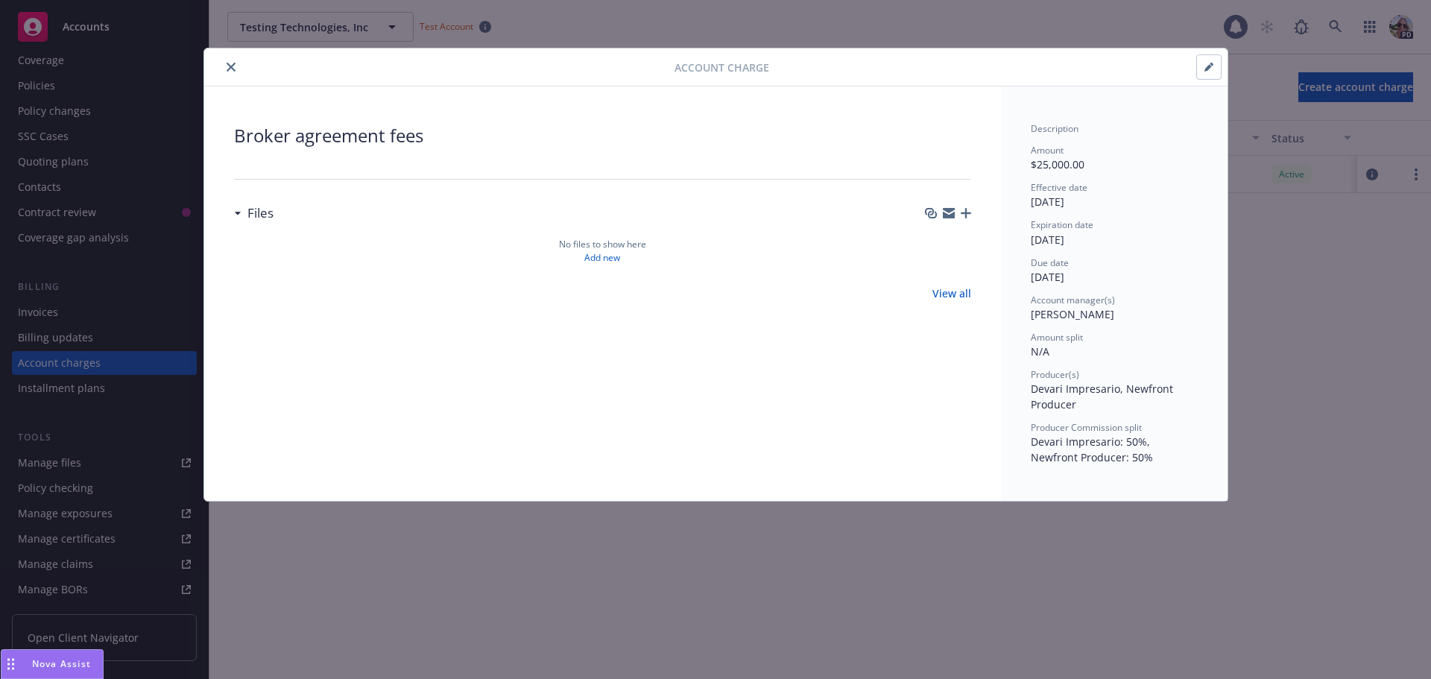
click at [1210, 65] on icon "button" at bounding box center [1208, 67] width 9 height 9
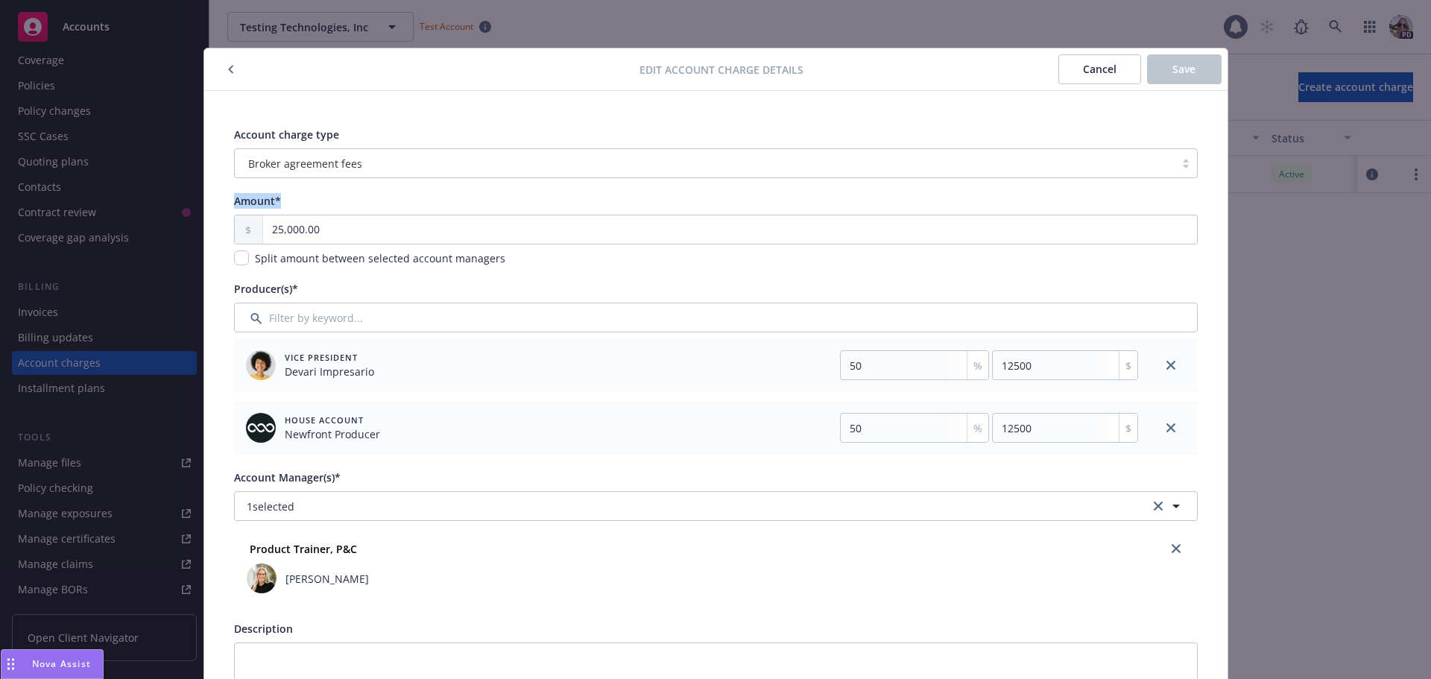
drag, startPoint x: 1419, startPoint y: 152, endPoint x: 1422, endPoint y: 217, distance: 64.9
click at [1422, 217] on div "Edit account charge details Cancel Save Account charge type Broker agreement fe…" at bounding box center [715, 339] width 1431 height 679
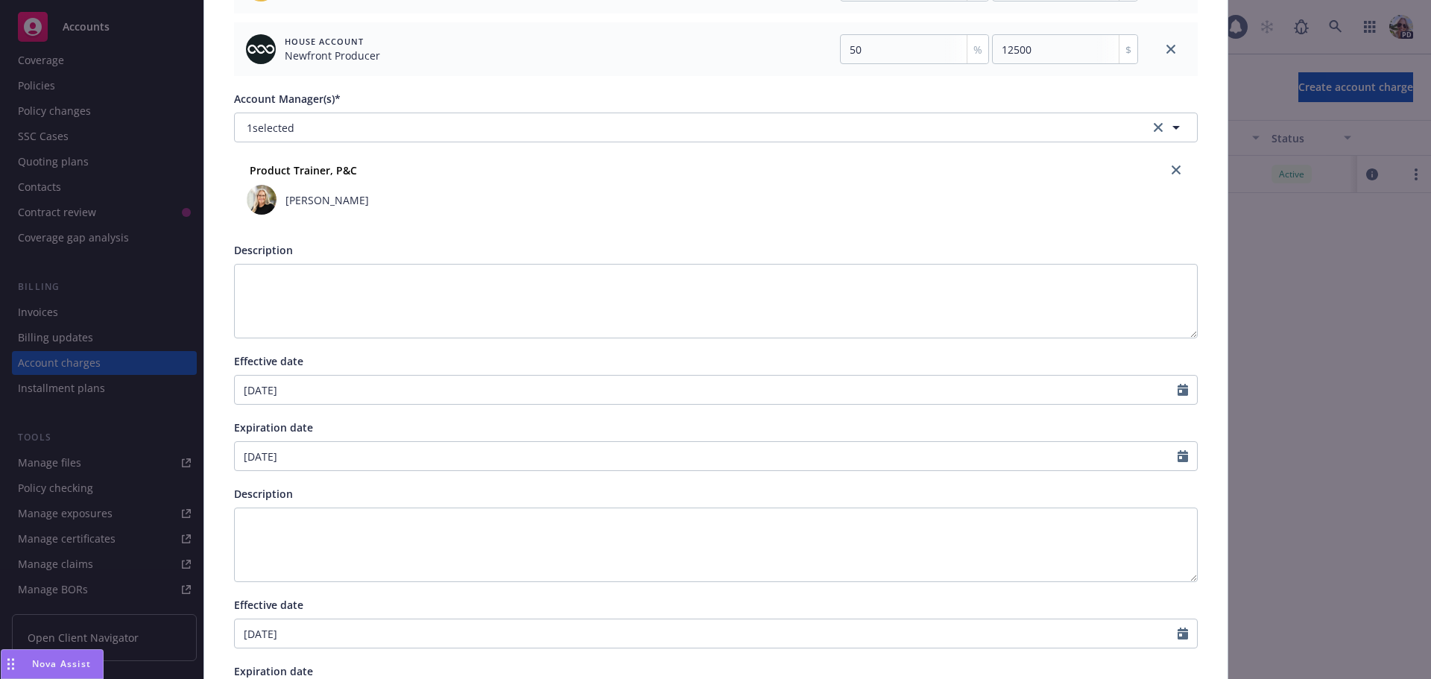
scroll to position [361, 0]
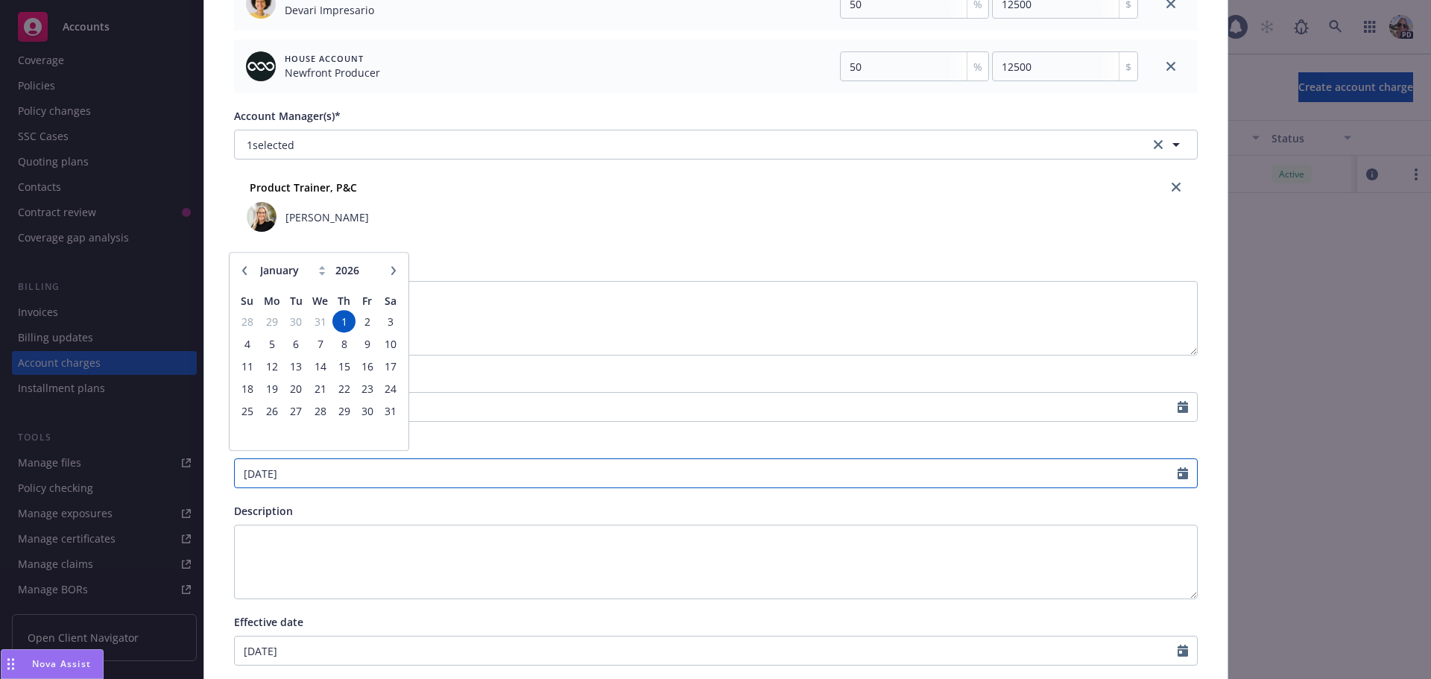
drag, startPoint x: 346, startPoint y: 472, endPoint x: -60, endPoint y: 437, distance: 407.6
click at [0, 437] on html "Accounts Overview Coverage Policies Policy changes SSC Cases Quoting plans Cont…" at bounding box center [715, 339] width 1431 height 679
type input "04/01/2025"
click at [1066, 512] on div "Description" at bounding box center [716, 511] width 964 height 16
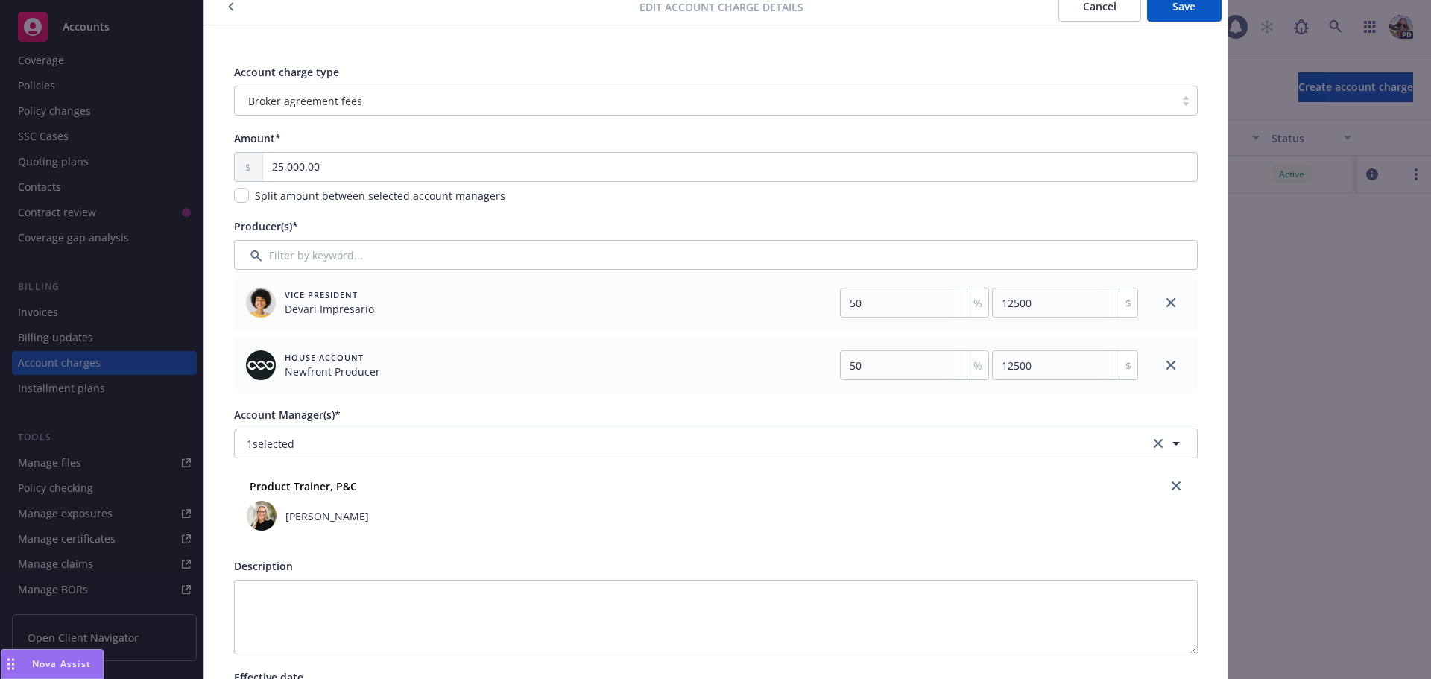
scroll to position [0, 0]
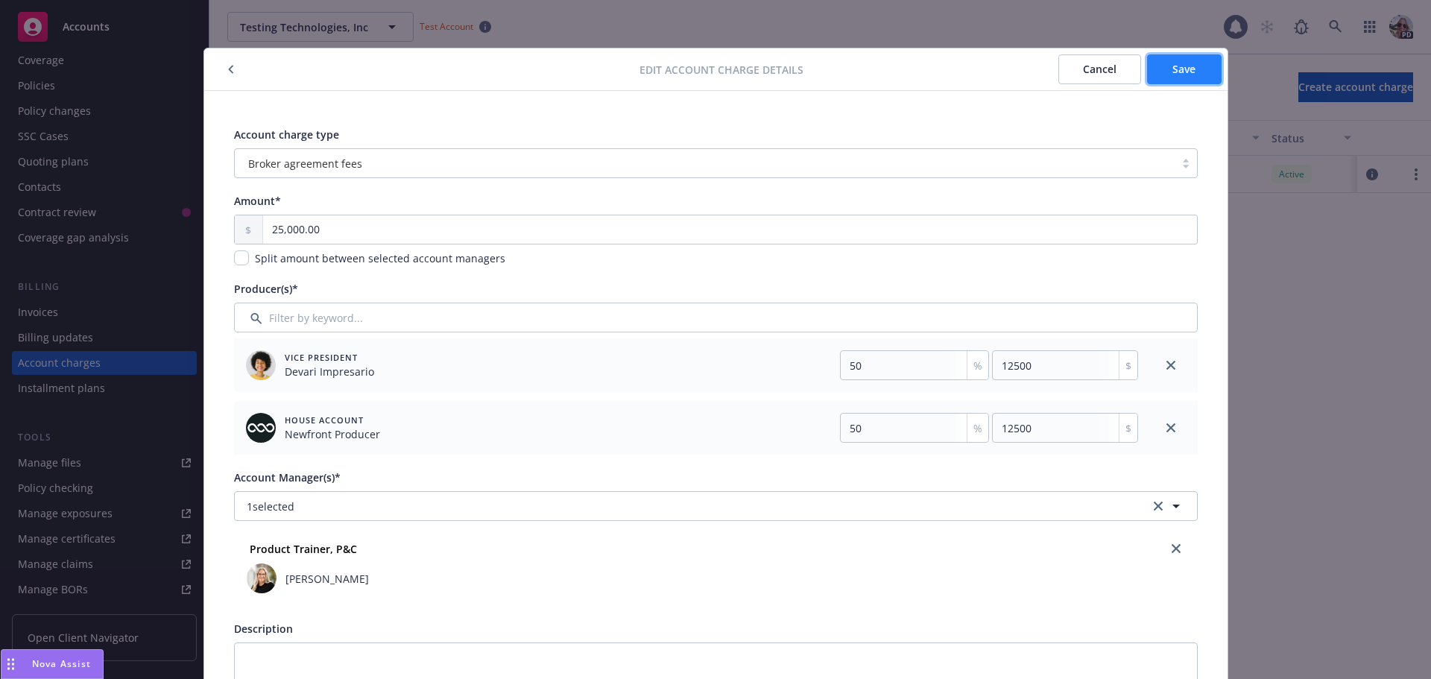
click at [1172, 75] on span "Save" at bounding box center [1183, 69] width 23 height 14
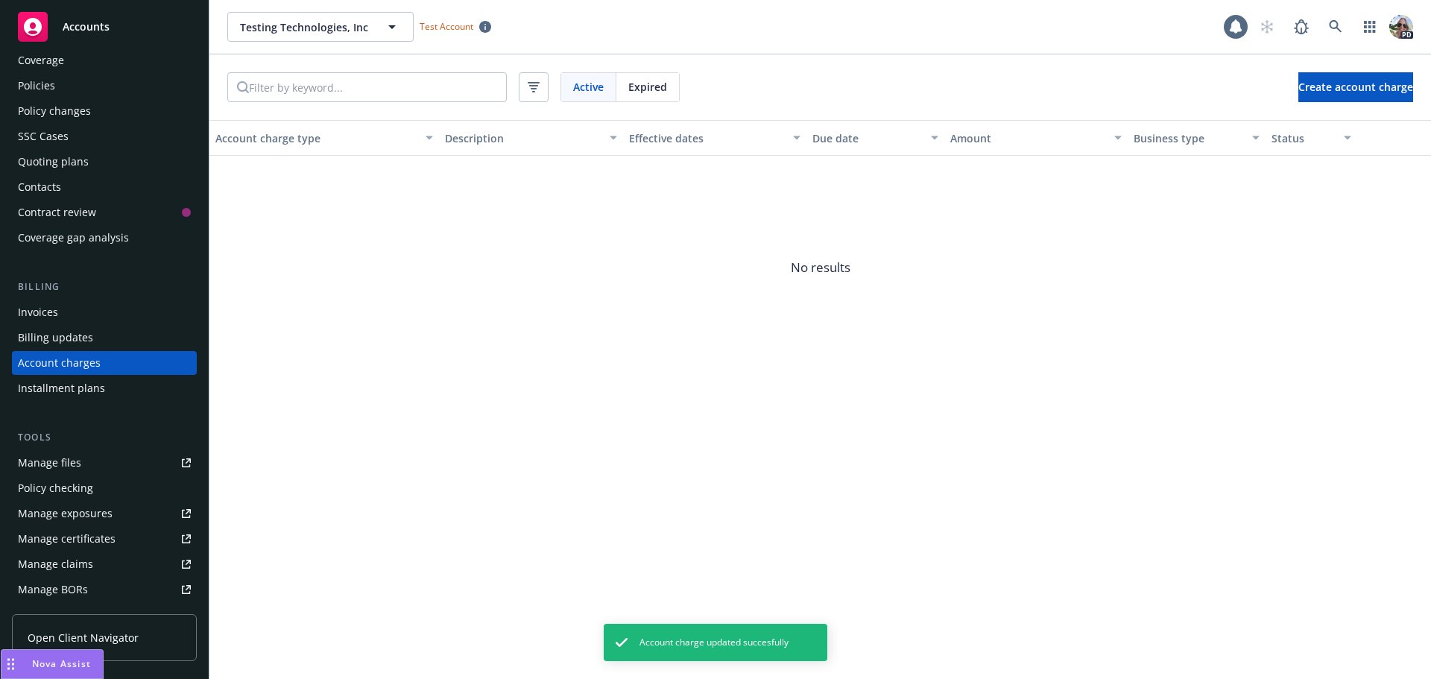
click at [657, 82] on span "Expired" at bounding box center [647, 87] width 39 height 16
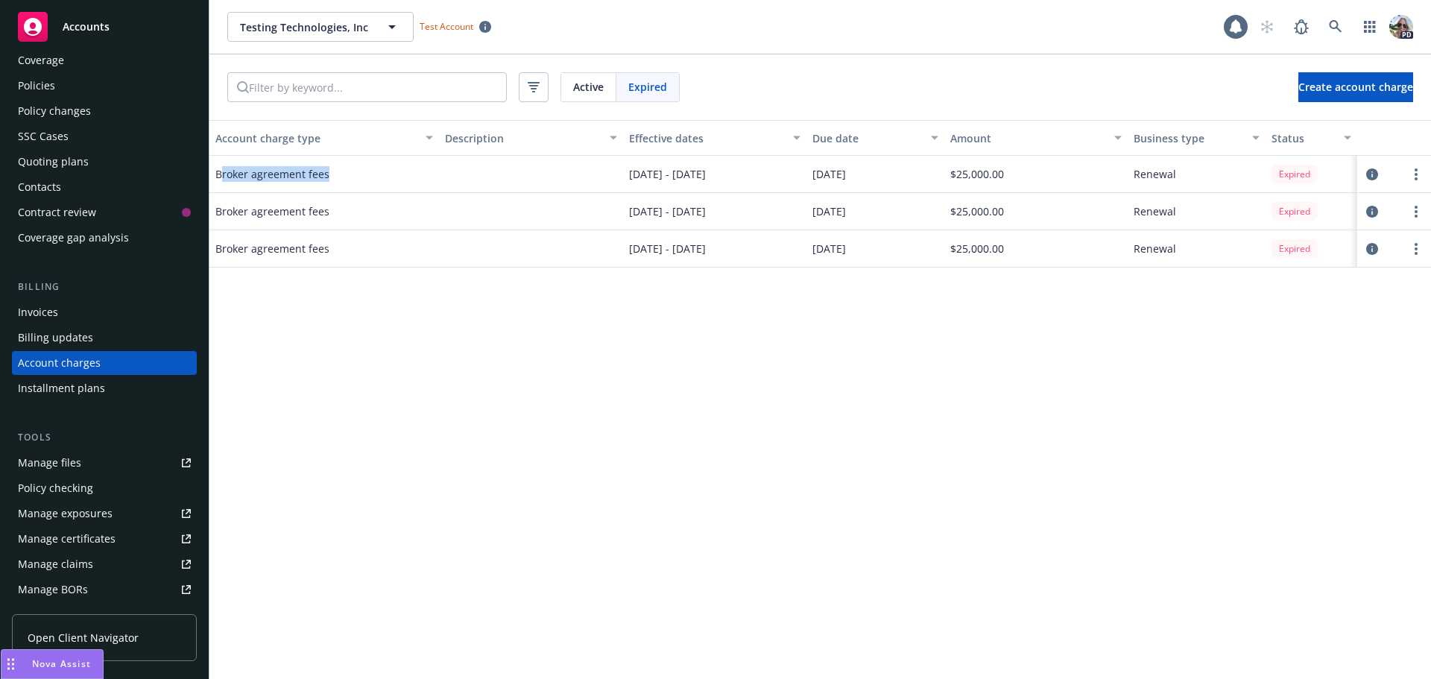
drag, startPoint x: 223, startPoint y: 181, endPoint x: 370, endPoint y: 181, distance: 146.8
click at [370, 181] on div "Broker agreement fees" at bounding box center [324, 174] width 230 height 37
drag, startPoint x: 630, startPoint y: 175, endPoint x: 755, endPoint y: 177, distance: 125.2
click at [755, 177] on div "01/01/2025 - 04/01/2025" at bounding box center [714, 174] width 183 height 37
click at [1298, 78] on button "Create account charge" at bounding box center [1355, 87] width 115 height 30
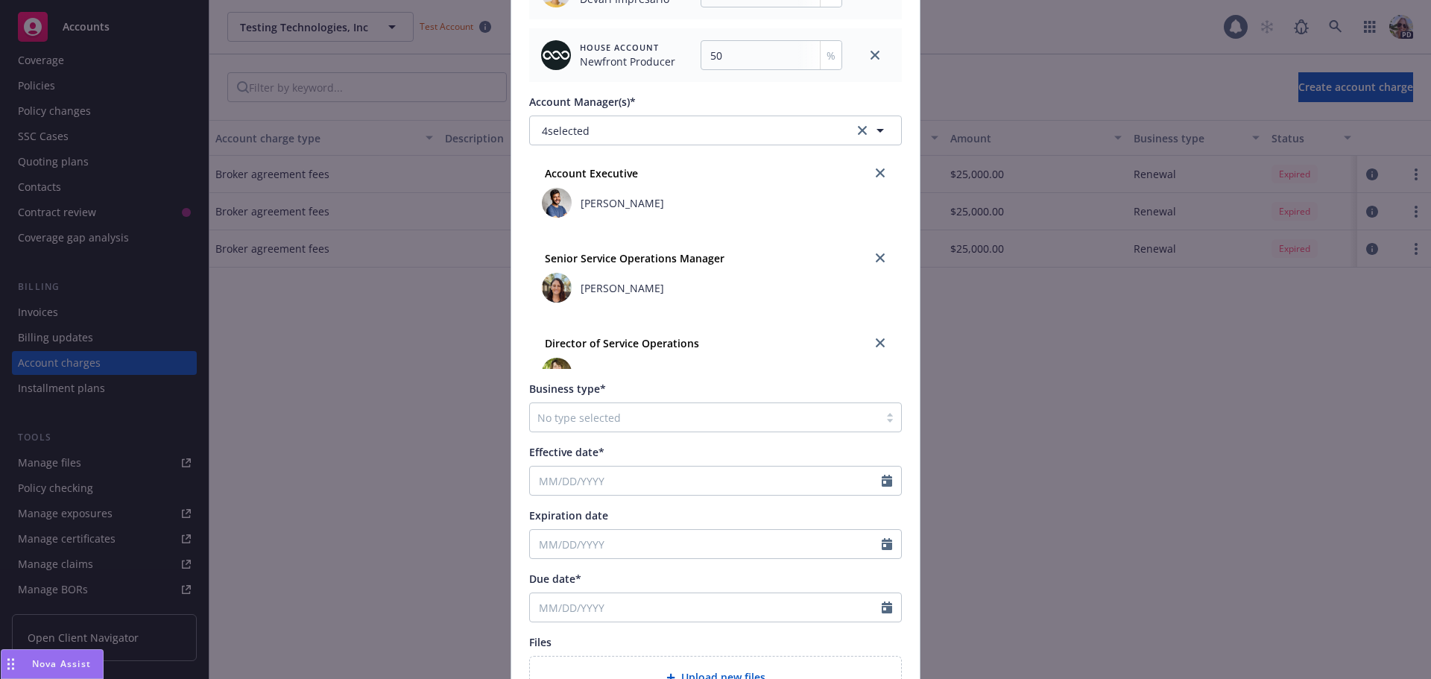
scroll to position [551, 0]
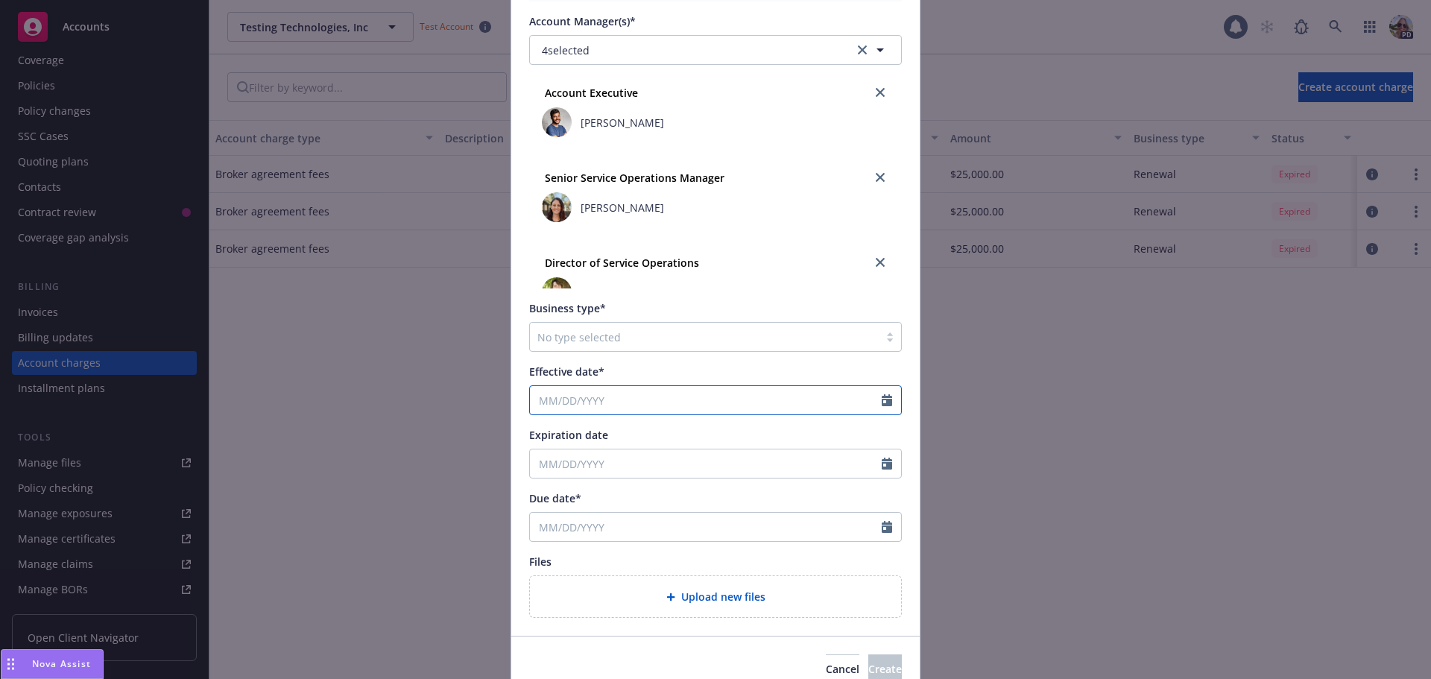
select select "8"
click at [541, 401] on input "Effective date*" at bounding box center [706, 400] width 352 height 28
type input "04/01/2025"
type input "04/01/2026"
select select "4"
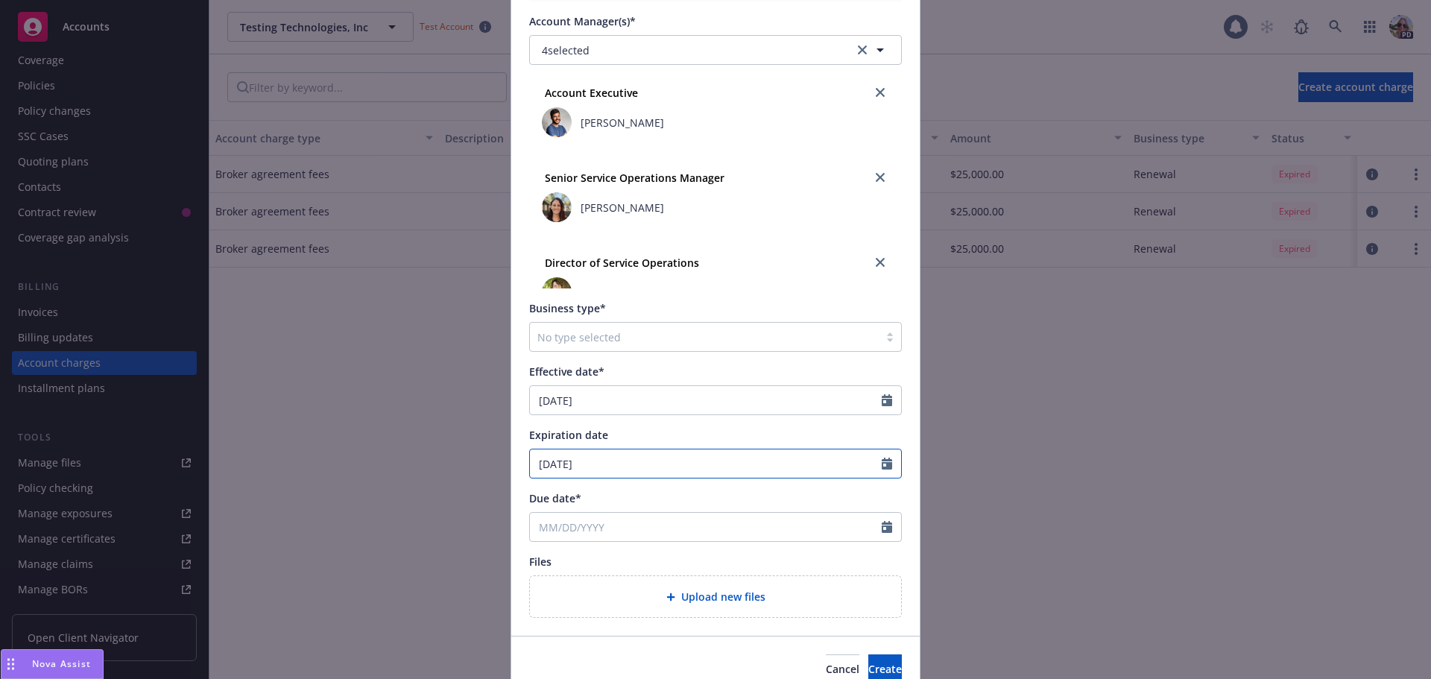
click at [789, 460] on input "04/01/2026" at bounding box center [706, 463] width 352 height 28
type input "0"
type input "07/01/2025"
click at [826, 440] on div "Expiration date" at bounding box center [715, 435] width 373 height 16
select select "7"
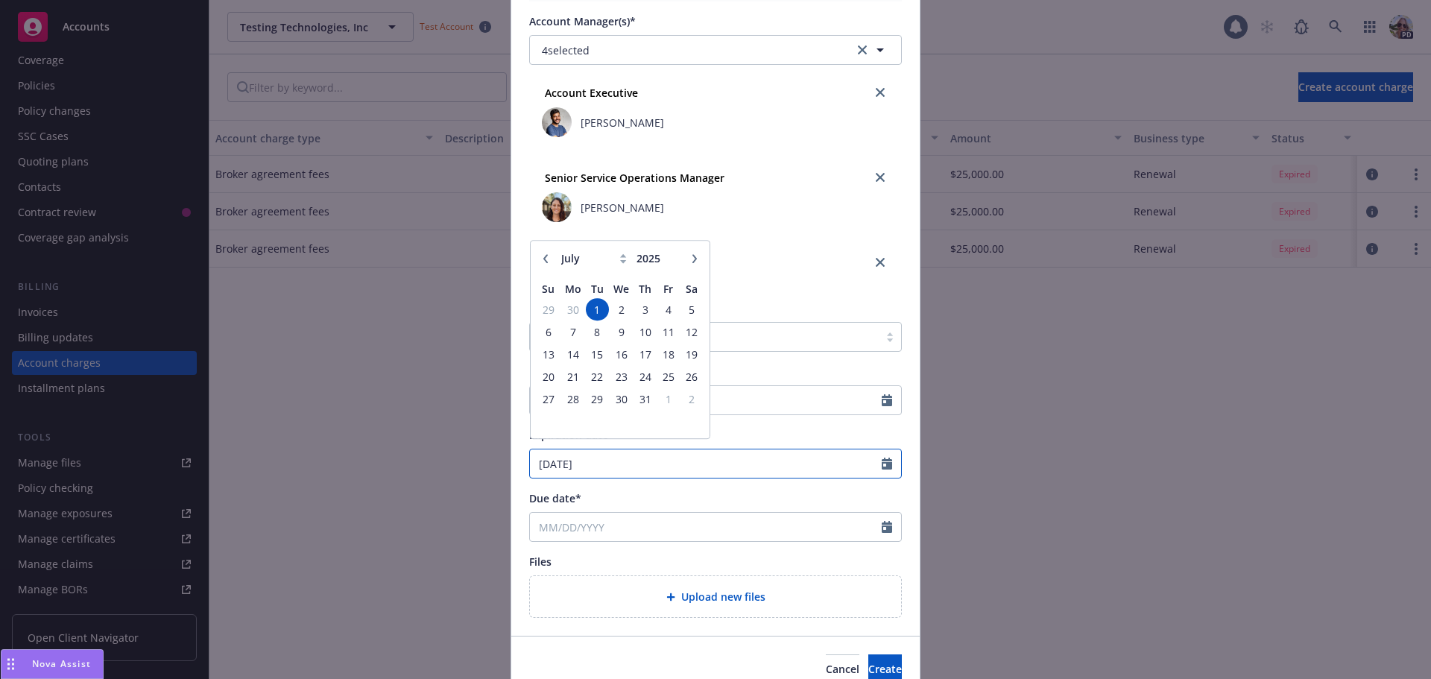
drag, startPoint x: 625, startPoint y: 452, endPoint x: 620, endPoint y: 417, distance: 34.7
click at [625, 449] on div "07/01/2025 January February March April May June July August September October …" at bounding box center [715, 464] width 373 height 30
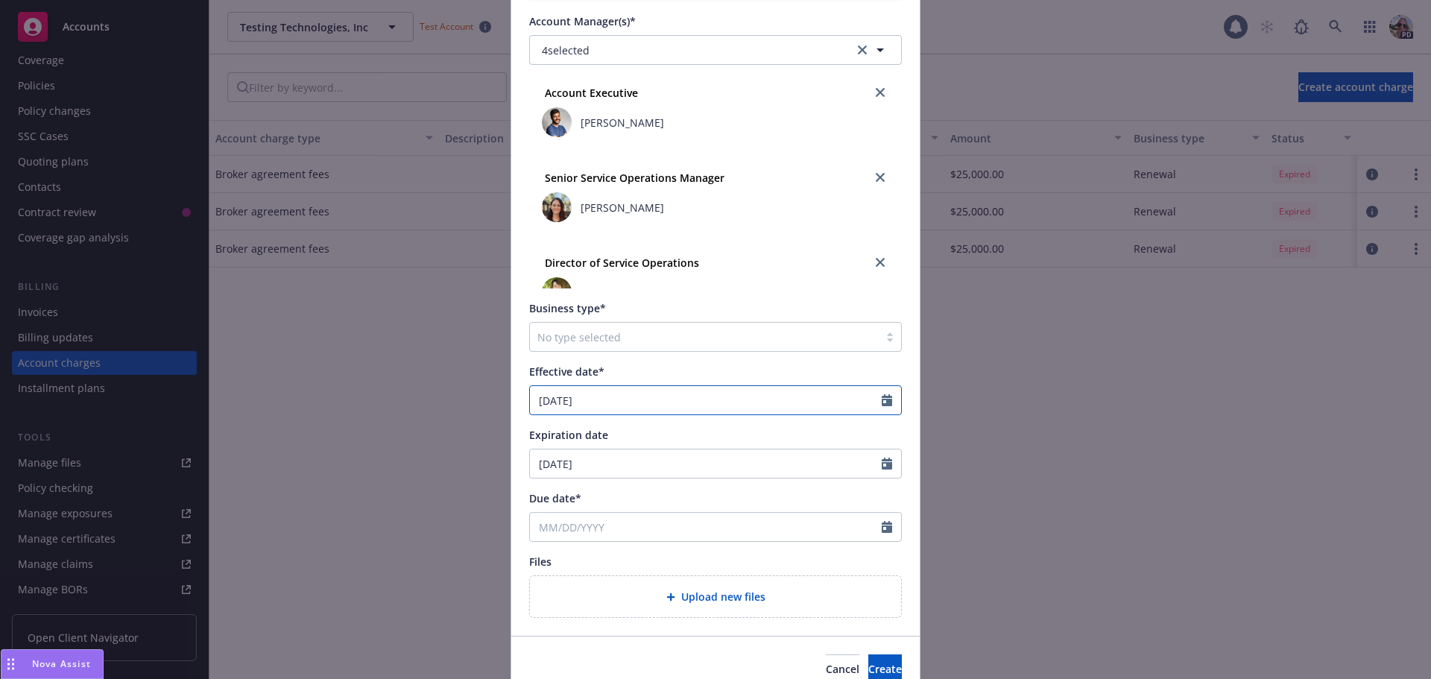
click at [789, 408] on input "04/01/2025" at bounding box center [706, 400] width 352 height 28
select select "4"
drag, startPoint x: 781, startPoint y: 404, endPoint x: 447, endPoint y: 376, distance: 335.0
click at [447, 396] on div "Create new account charge Account charge type* No charge selected Amount* Split…" at bounding box center [715, 339] width 1431 height 679
type input "01/01/2025"
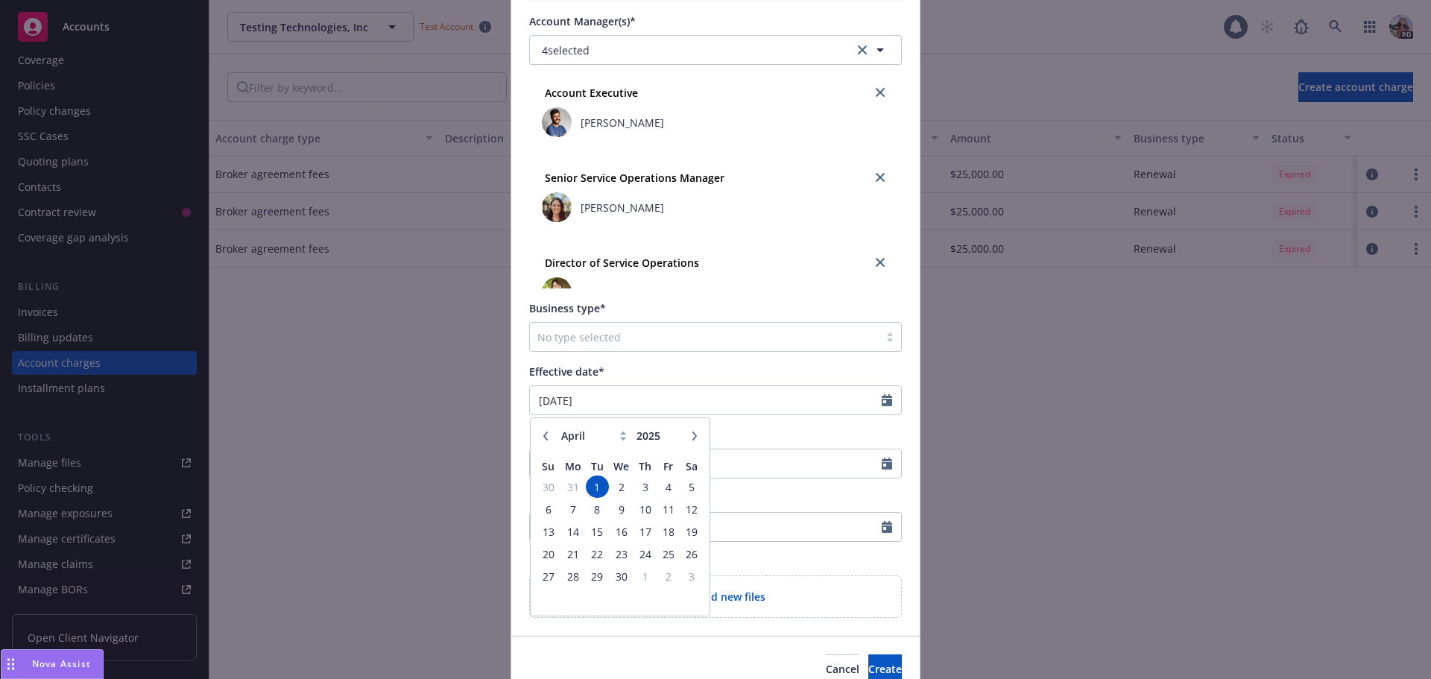
type input "01/01/2026"
drag, startPoint x: 763, startPoint y: 426, endPoint x: 728, endPoint y: 419, distance: 35.7
click at [762, 425] on div "Account charge type* No charge selected Amount* Split amount between selected a…" at bounding box center [715, 94] width 373 height 1046
select select "8"
click at [544, 528] on input "Due date*" at bounding box center [706, 527] width 352 height 28
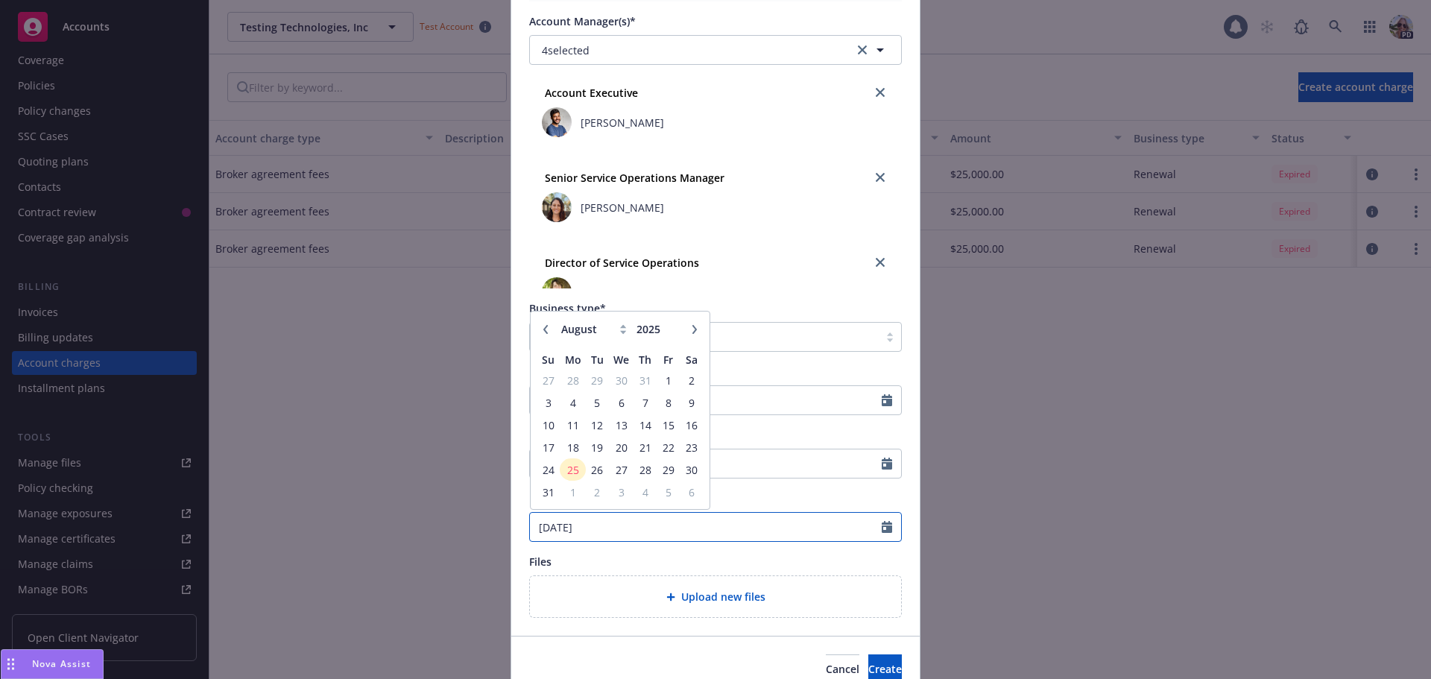
type input "07/01/2025"
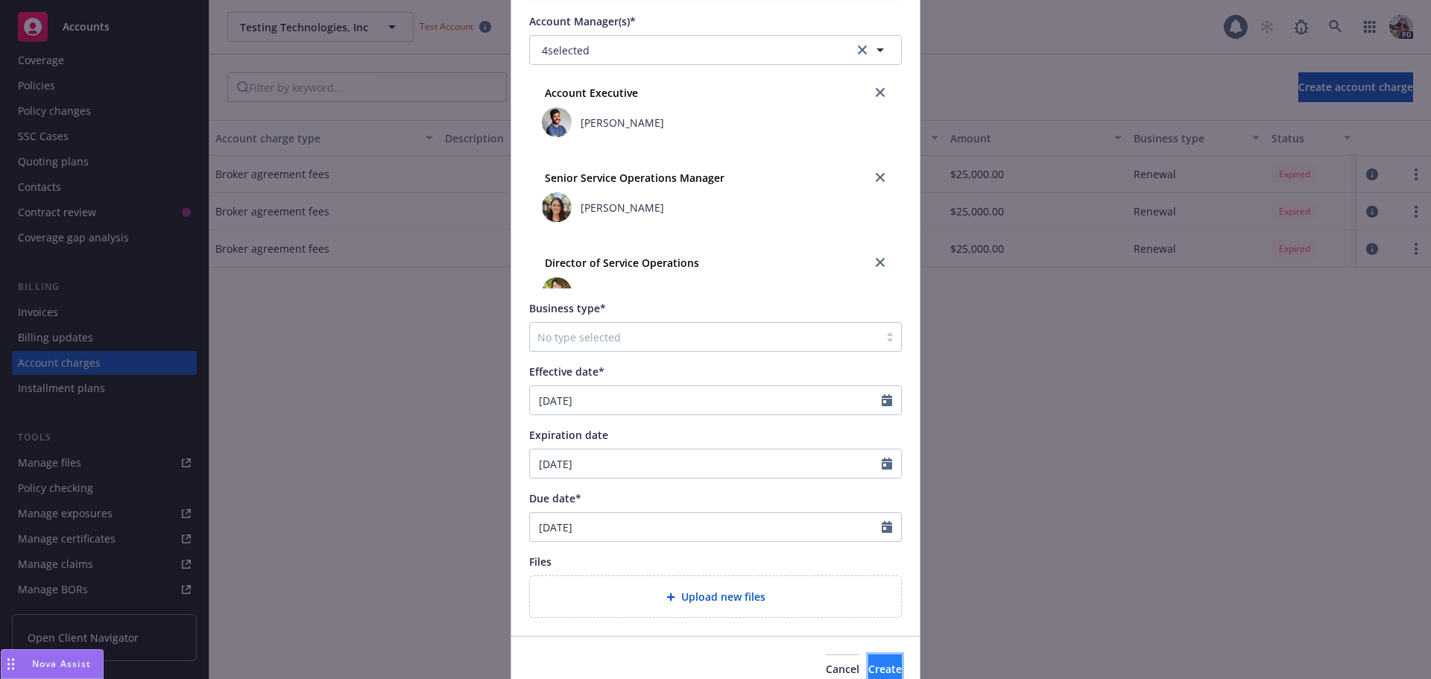
click at [868, 662] on span "Create" at bounding box center [885, 669] width 34 height 14
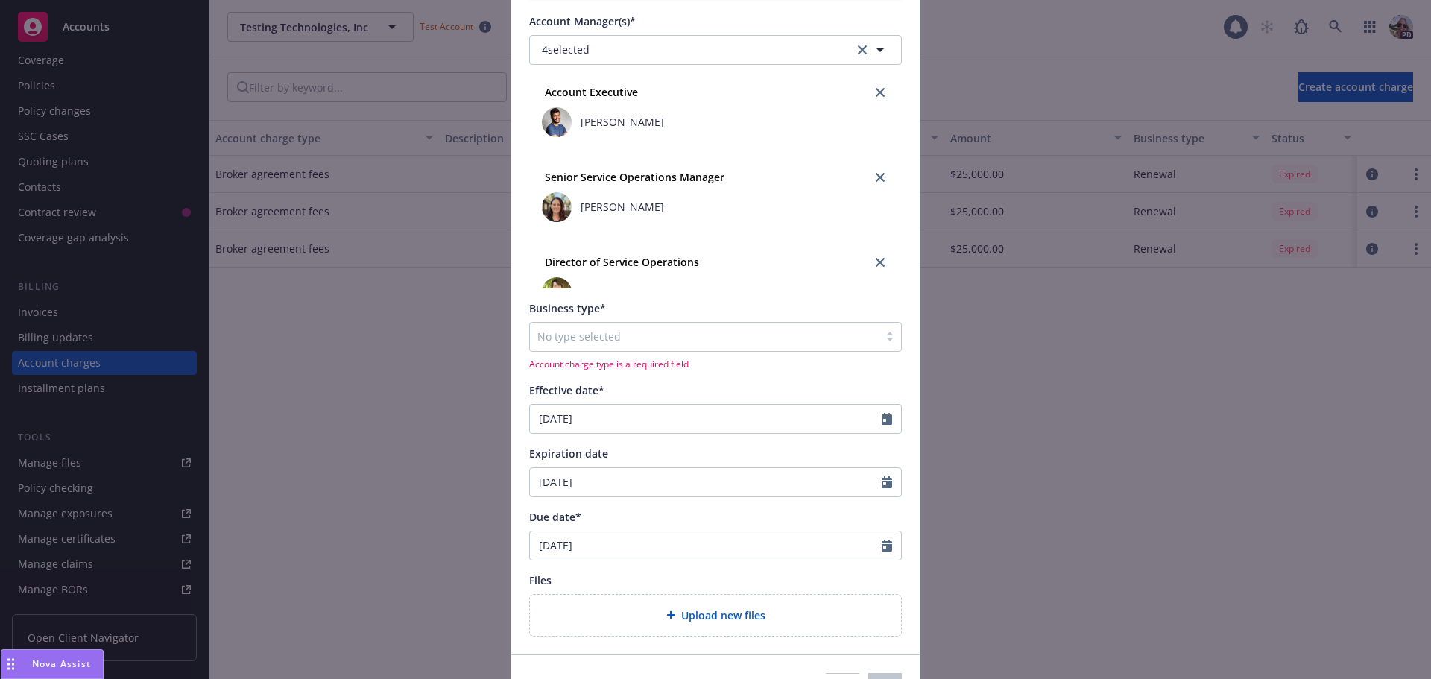
click at [587, 332] on div at bounding box center [704, 337] width 334 height 18
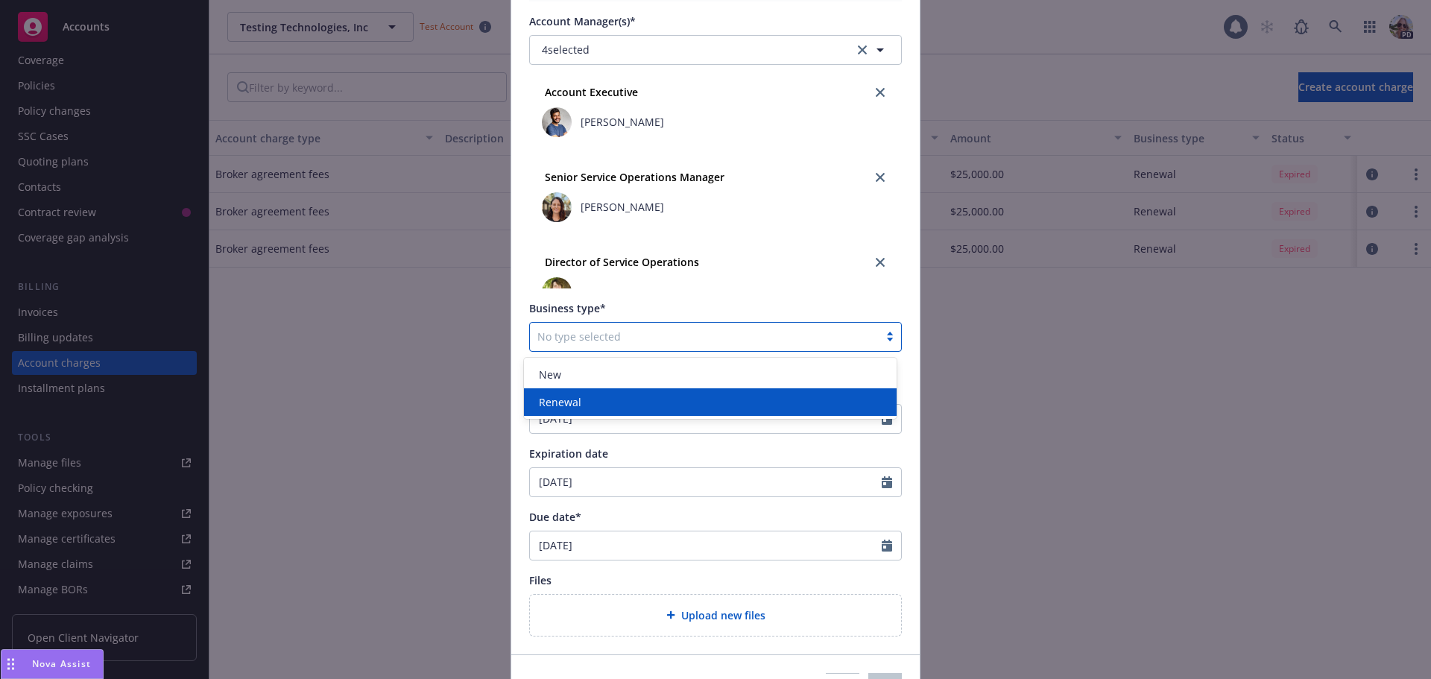
click at [569, 392] on div "Renewal" at bounding box center [710, 402] width 373 height 28
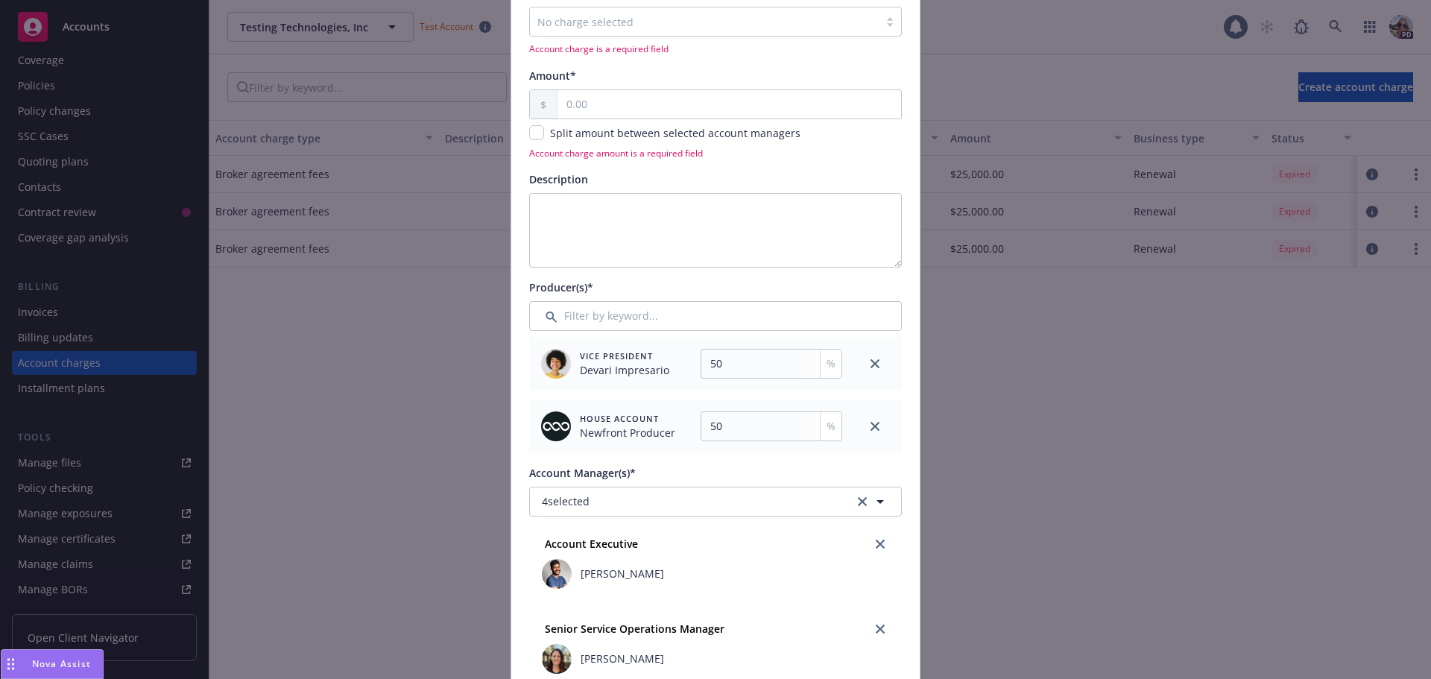
scroll to position [74, 0]
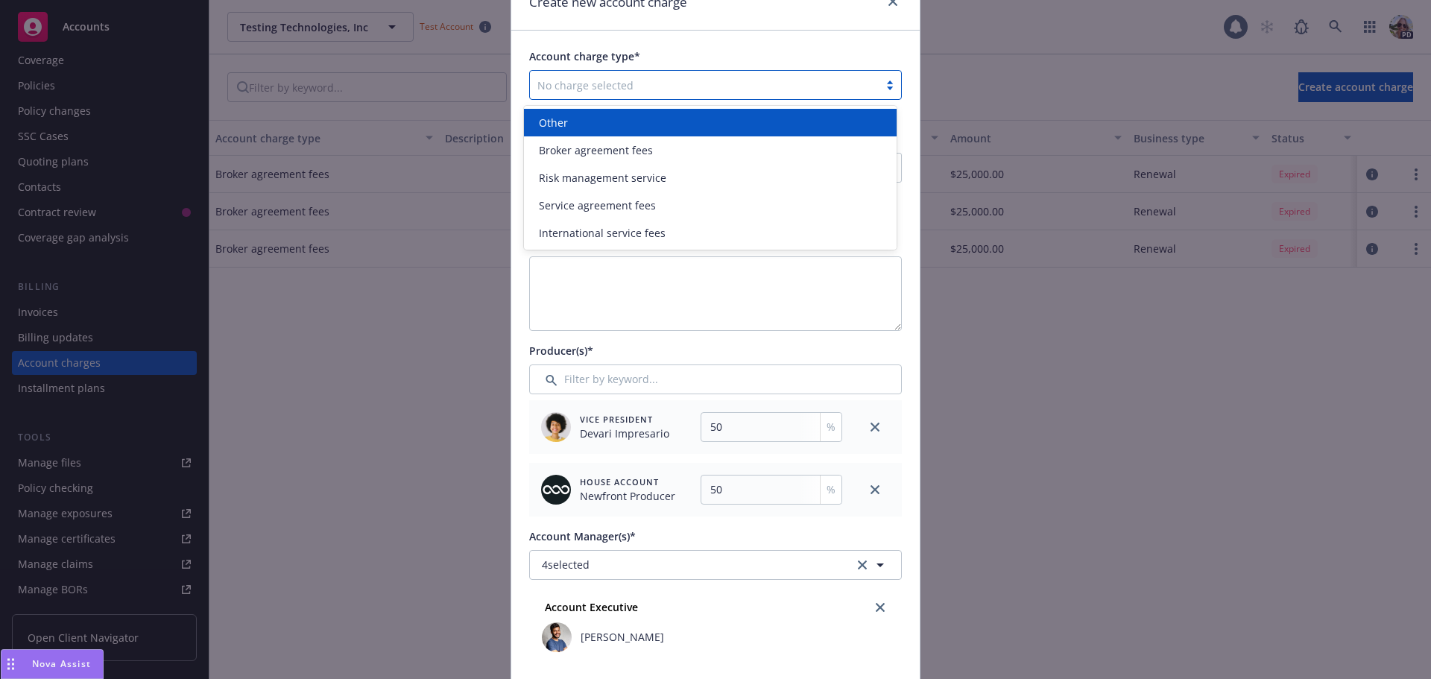
click at [555, 85] on div at bounding box center [704, 85] width 334 height 18
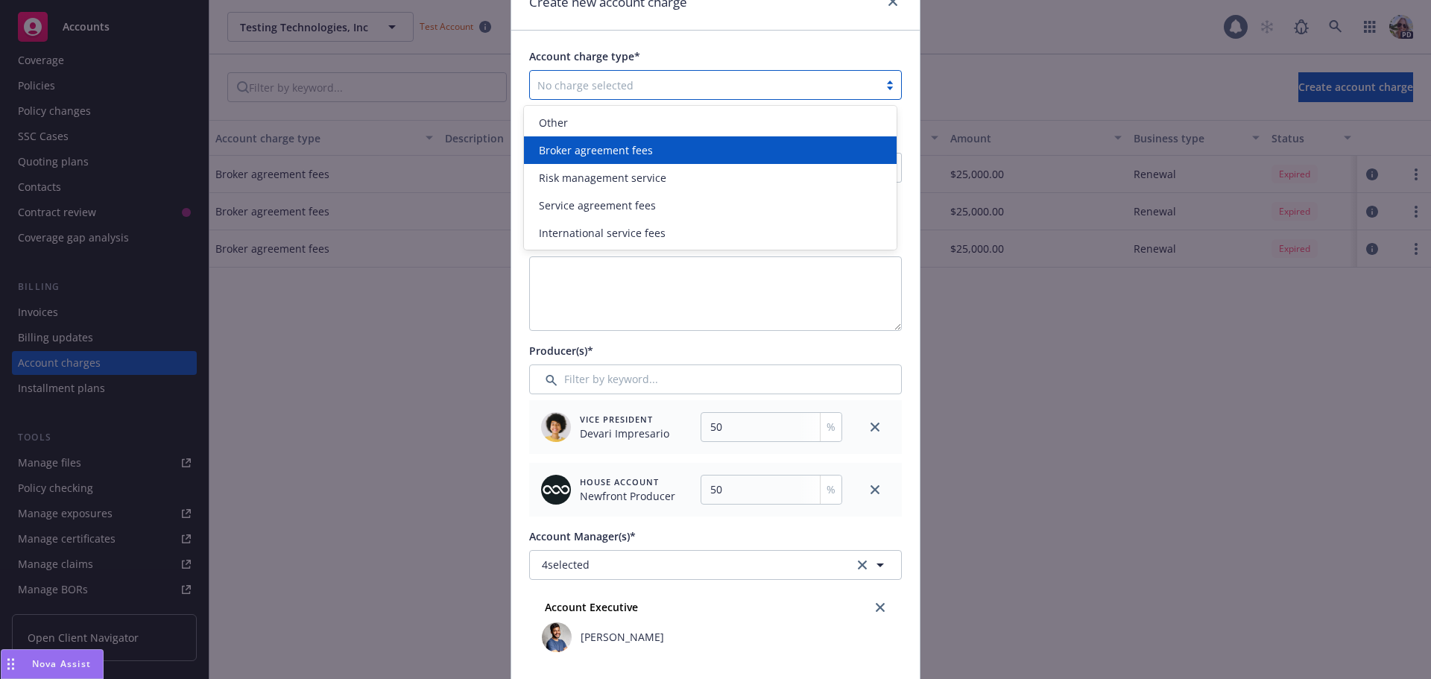
click at [564, 148] on span "Broker agreement fees" at bounding box center [596, 150] width 114 height 16
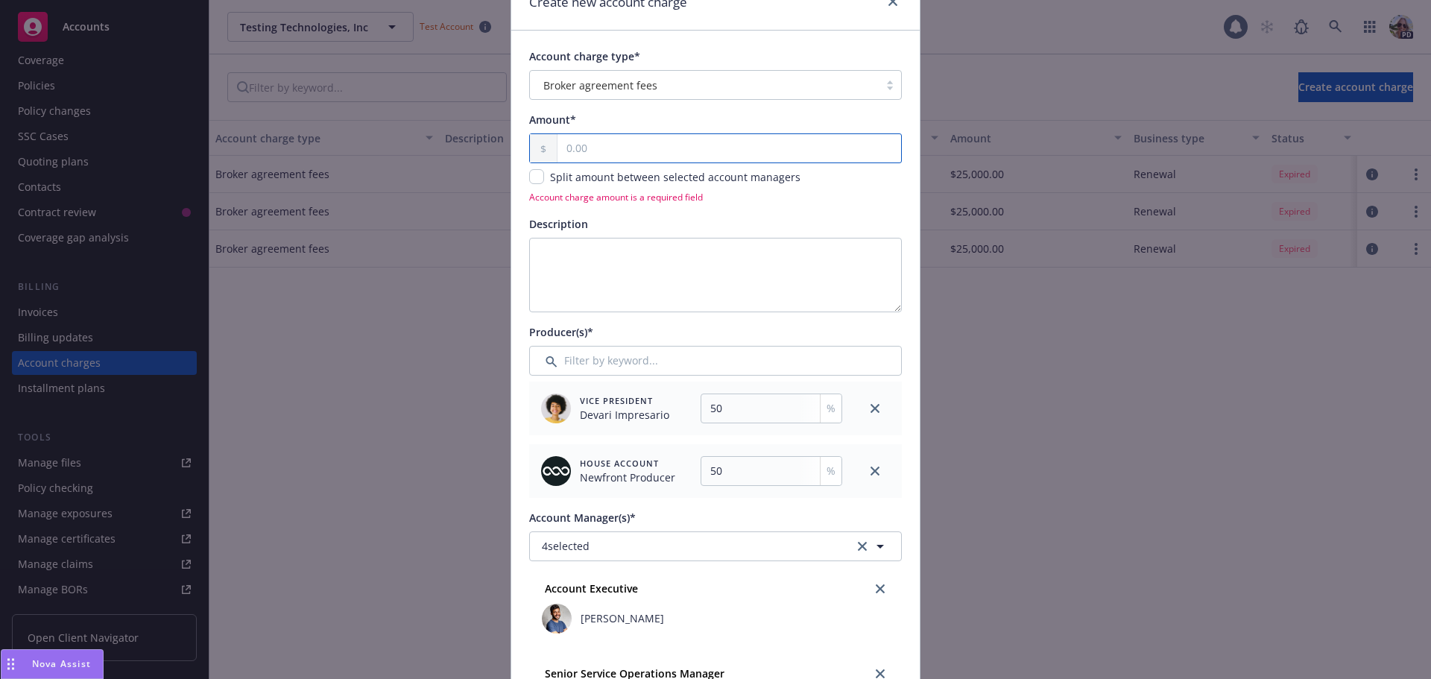
drag, startPoint x: 560, startPoint y: 141, endPoint x: 566, endPoint y: 122, distance: 19.6
click at [560, 138] on input "text" at bounding box center [729, 148] width 344 height 28
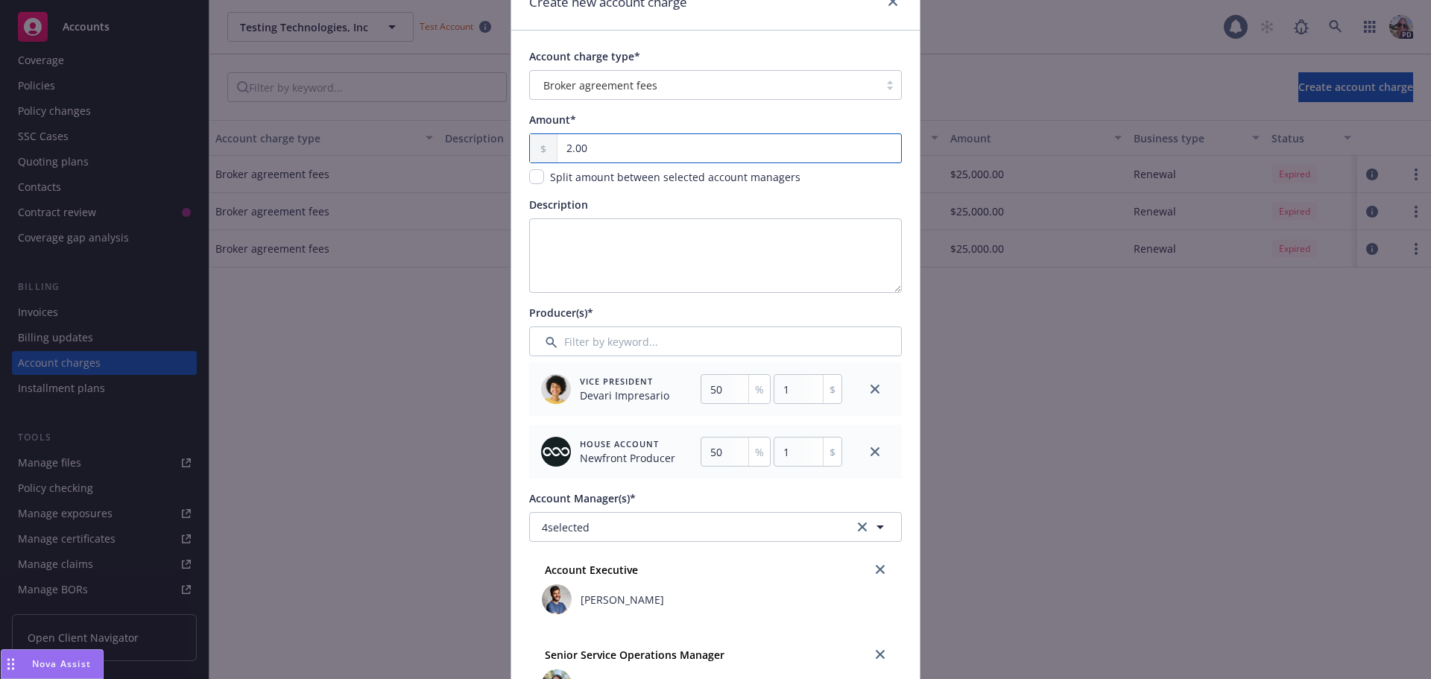
type input "25.00"
type input "12.5"
type input "250.00"
type input "125"
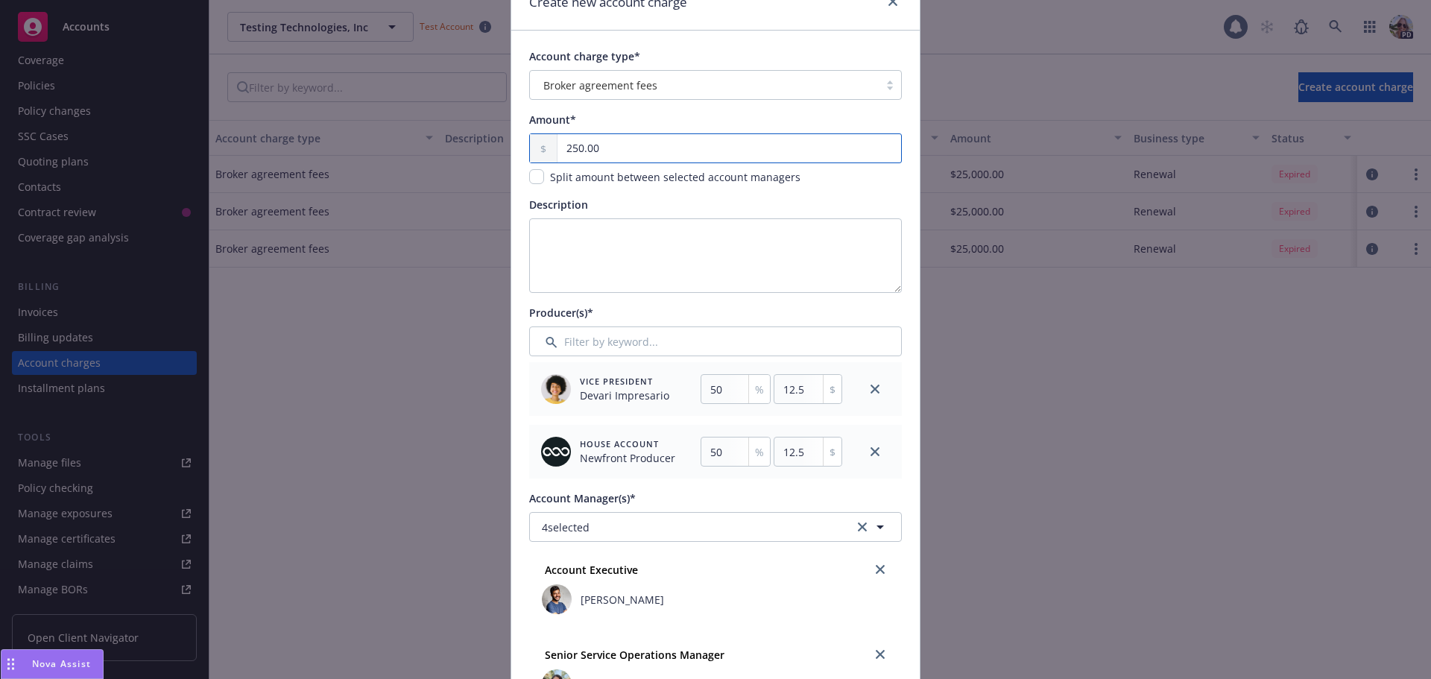
type input "125"
type input "2,500.00"
type input "1250"
type input "25,000.00"
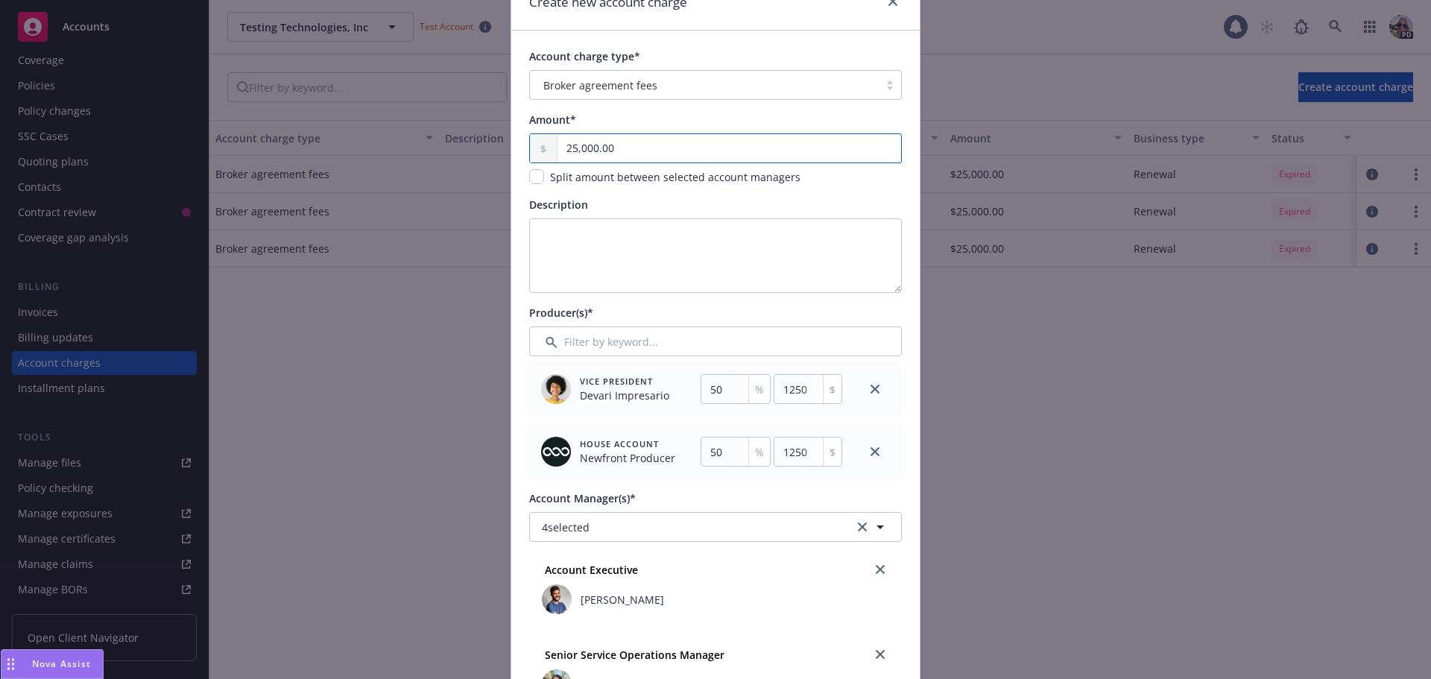
type input "12500"
type input "250,000.00"
type input "125000"
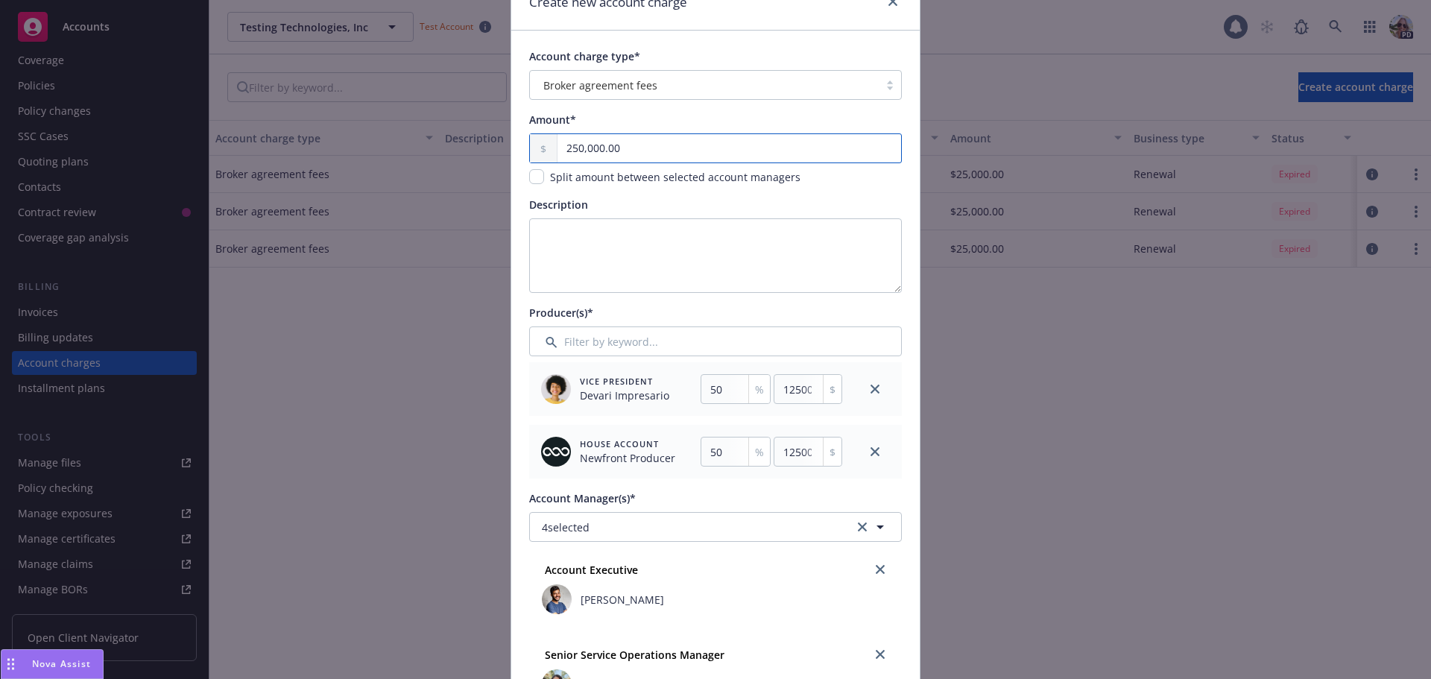
click at [590, 148] on input "250,000.00" at bounding box center [729, 148] width 344 height 28
type input "25,000.00"
type input "12500"
type input "25,000.00"
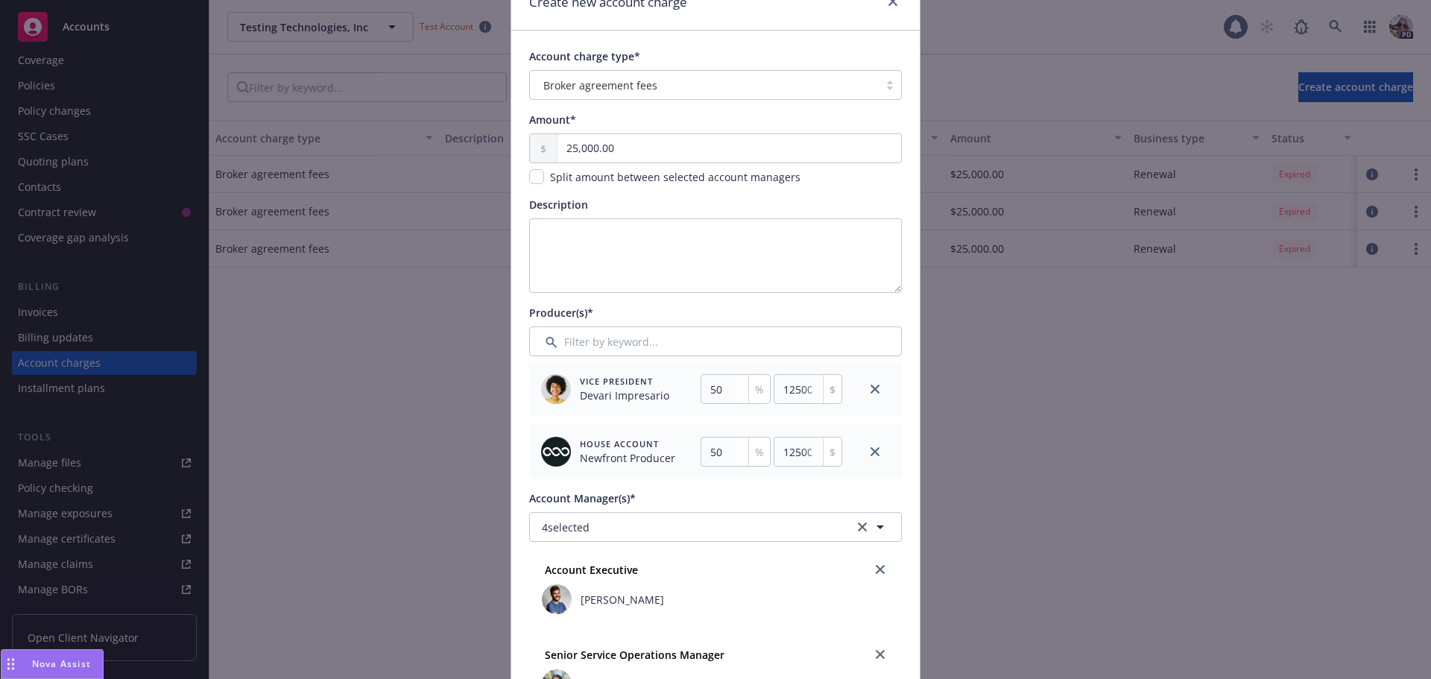
scroll to position [622, 0]
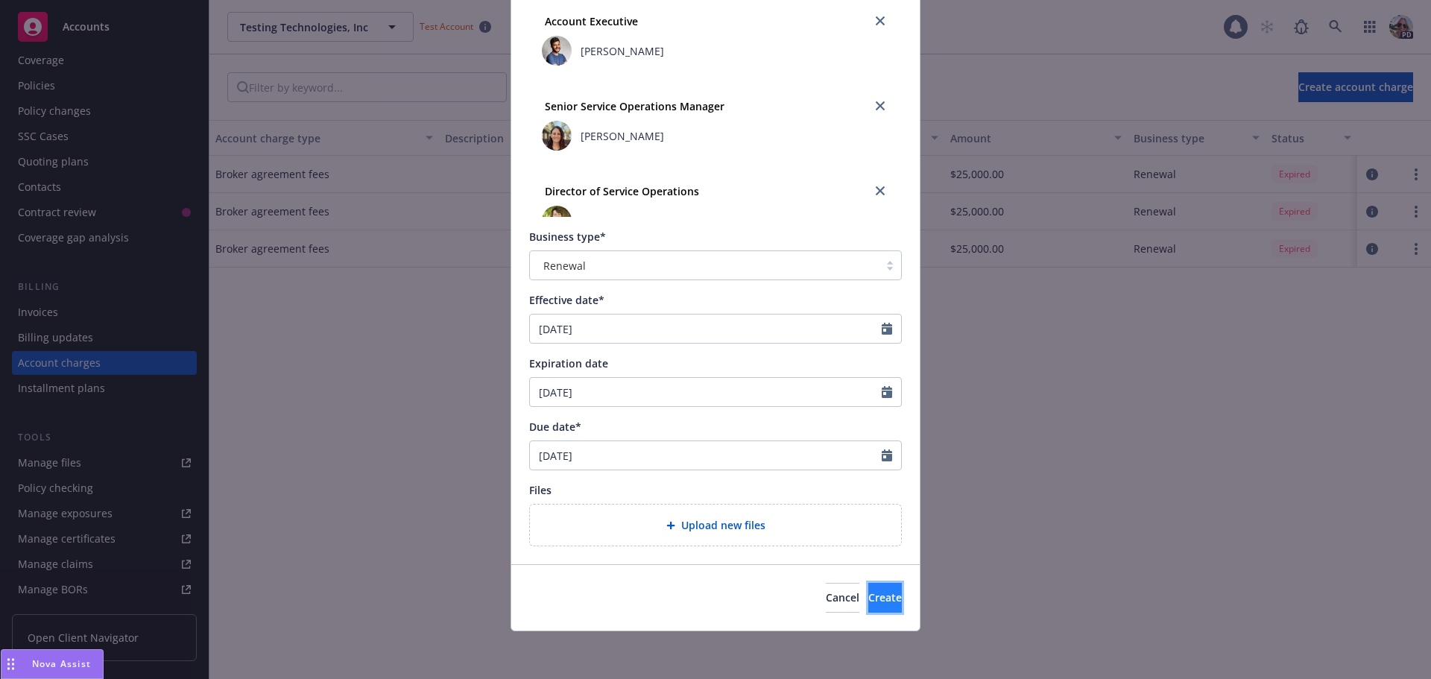
click at [868, 601] on span "Create" at bounding box center [885, 597] width 34 height 14
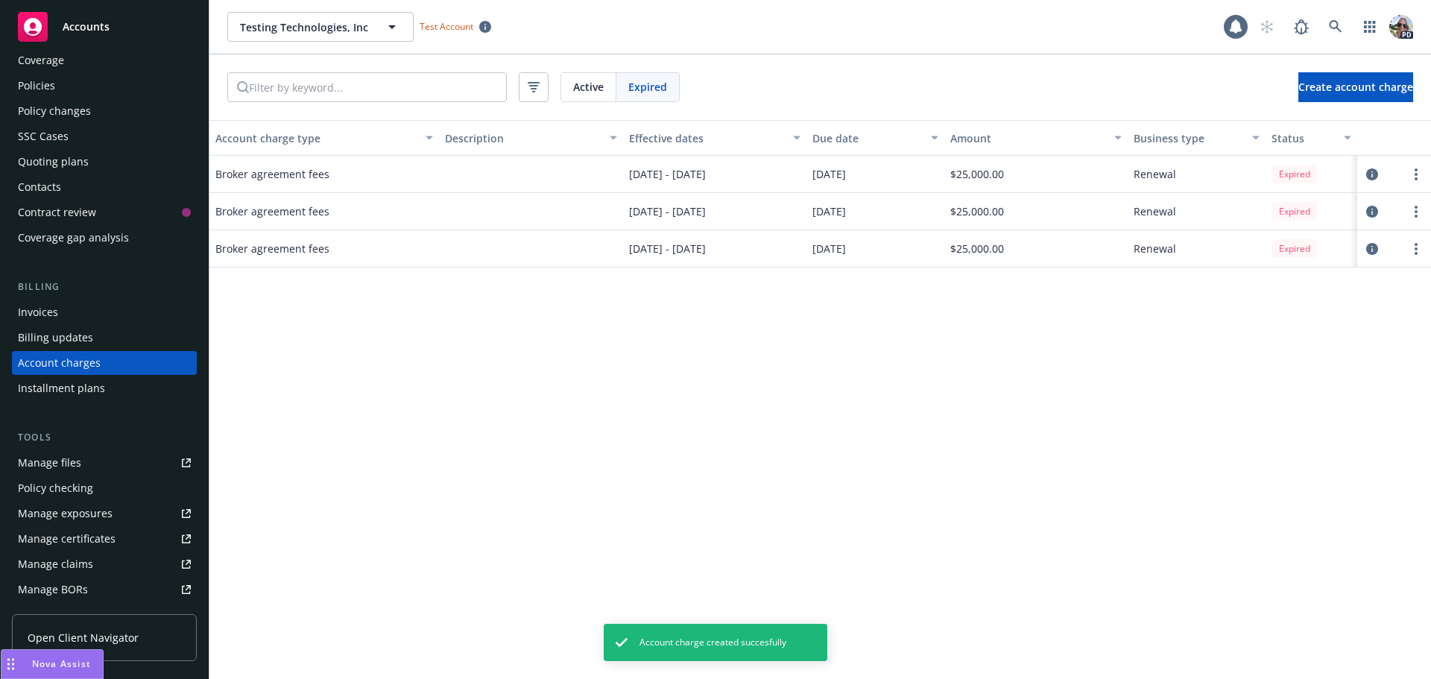
click at [608, 84] on div "Active" at bounding box center [588, 87] width 55 height 28
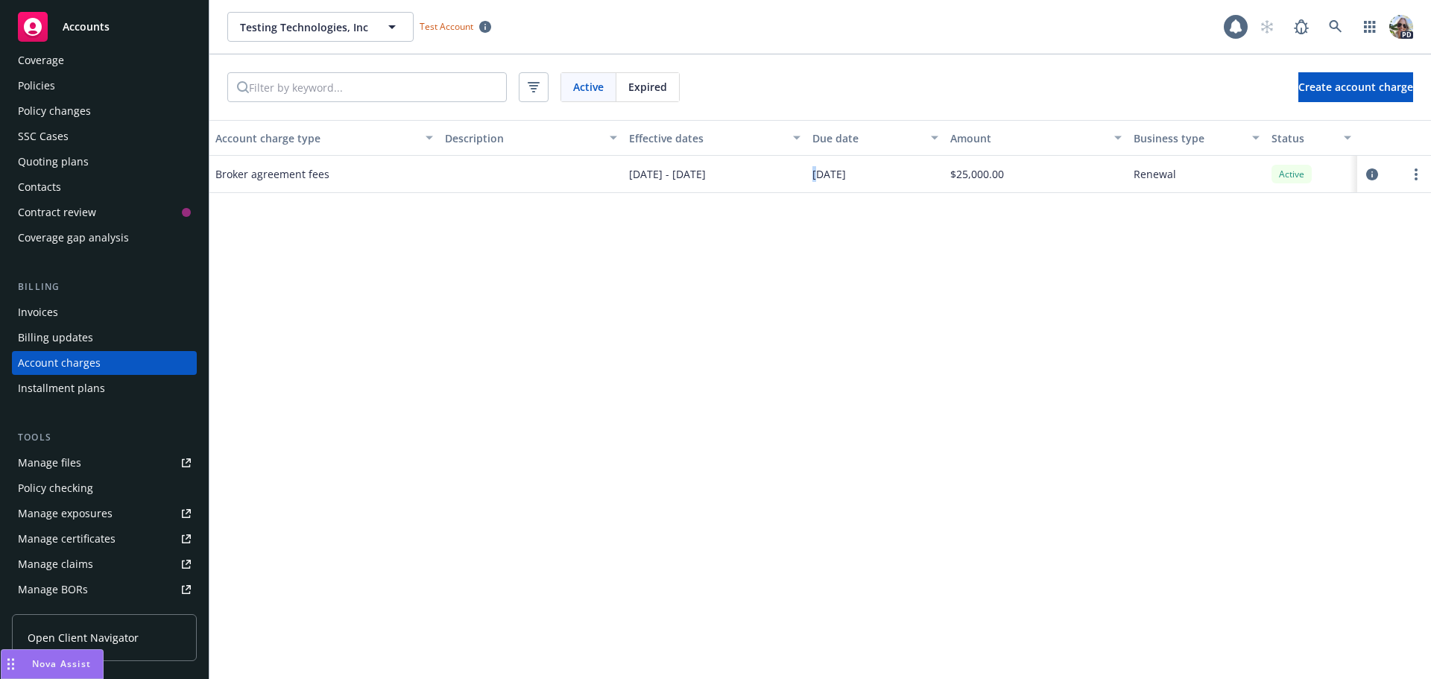
drag, startPoint x: 876, startPoint y: 171, endPoint x: 816, endPoint y: 165, distance: 59.9
click at [816, 165] on div "07/01/2025" at bounding box center [875, 174] width 138 height 37
click at [48, 161] on div "Quoting plans" at bounding box center [53, 162] width 71 height 24
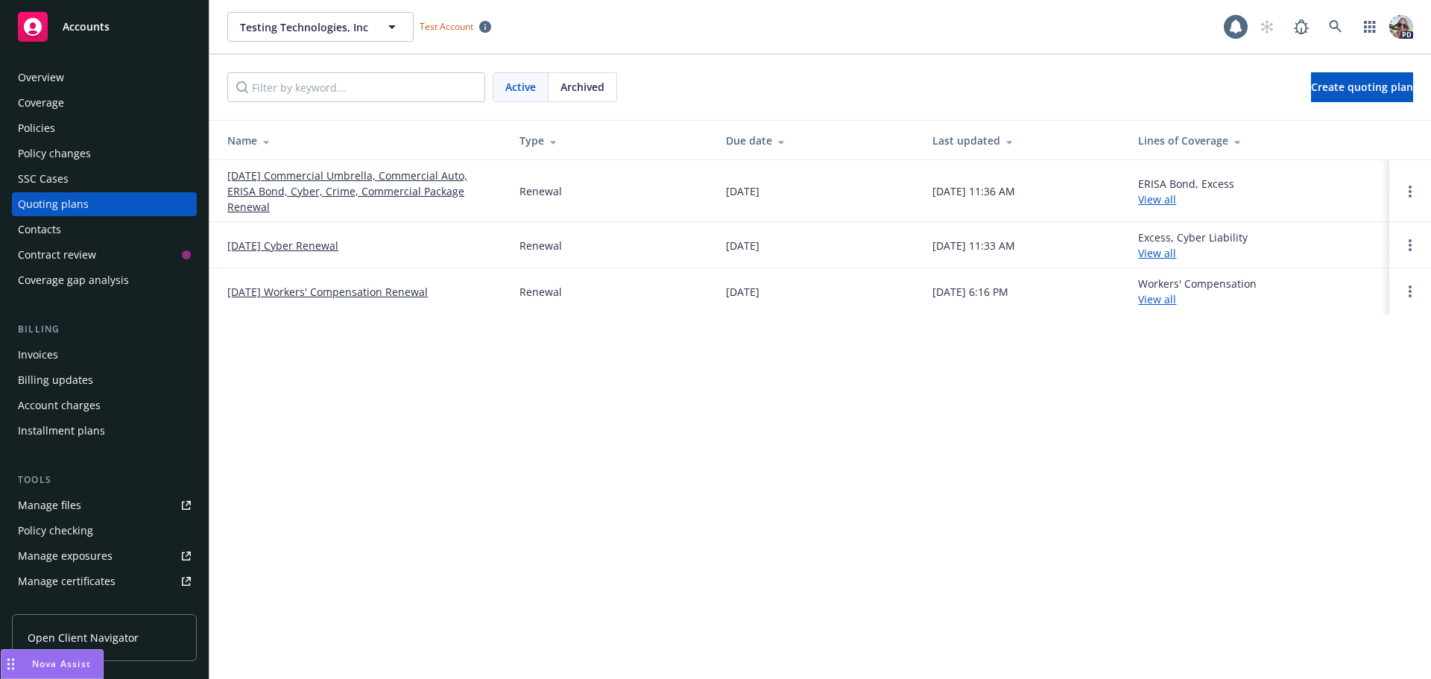
click at [322, 184] on link "10/01/25 Commercial Umbrella, Commercial Auto, ERISA Bond, Cyber, Crime, Commer…" at bounding box center [361, 191] width 268 height 47
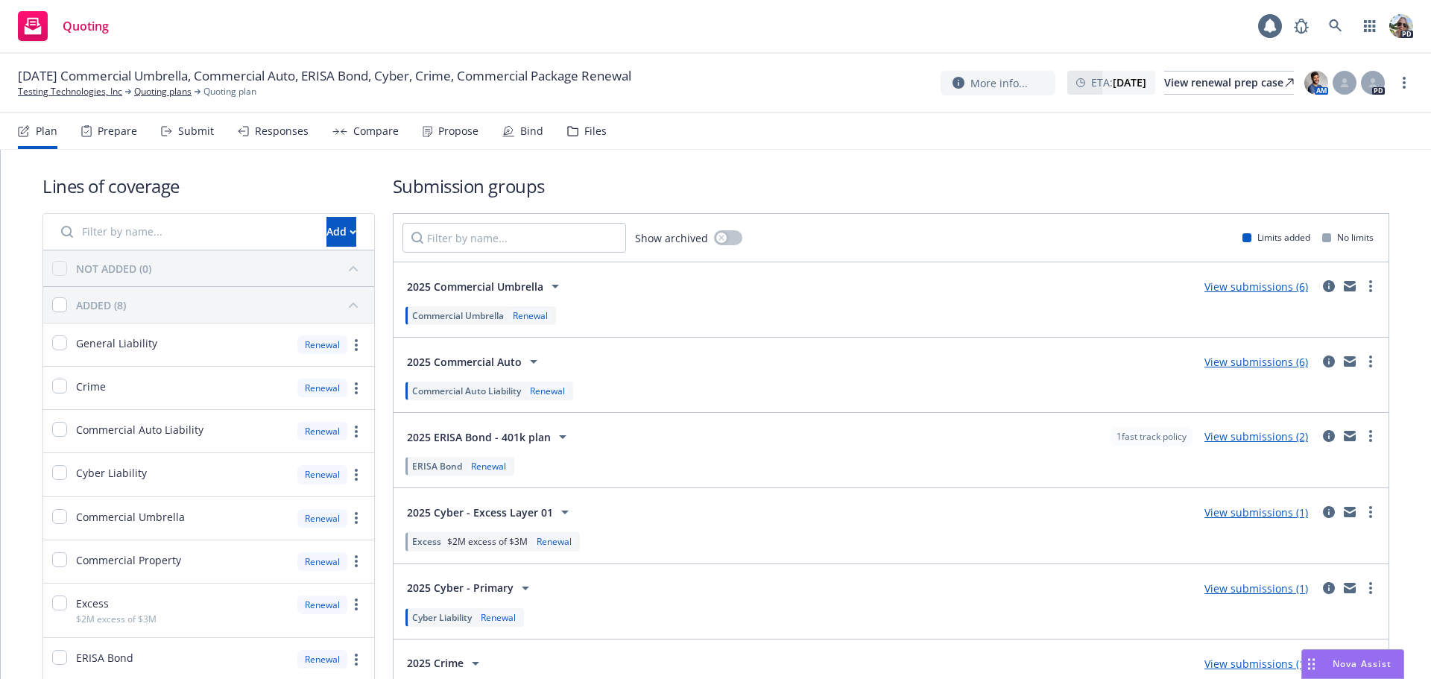
click at [454, 131] on div "Propose" at bounding box center [458, 131] width 40 height 12
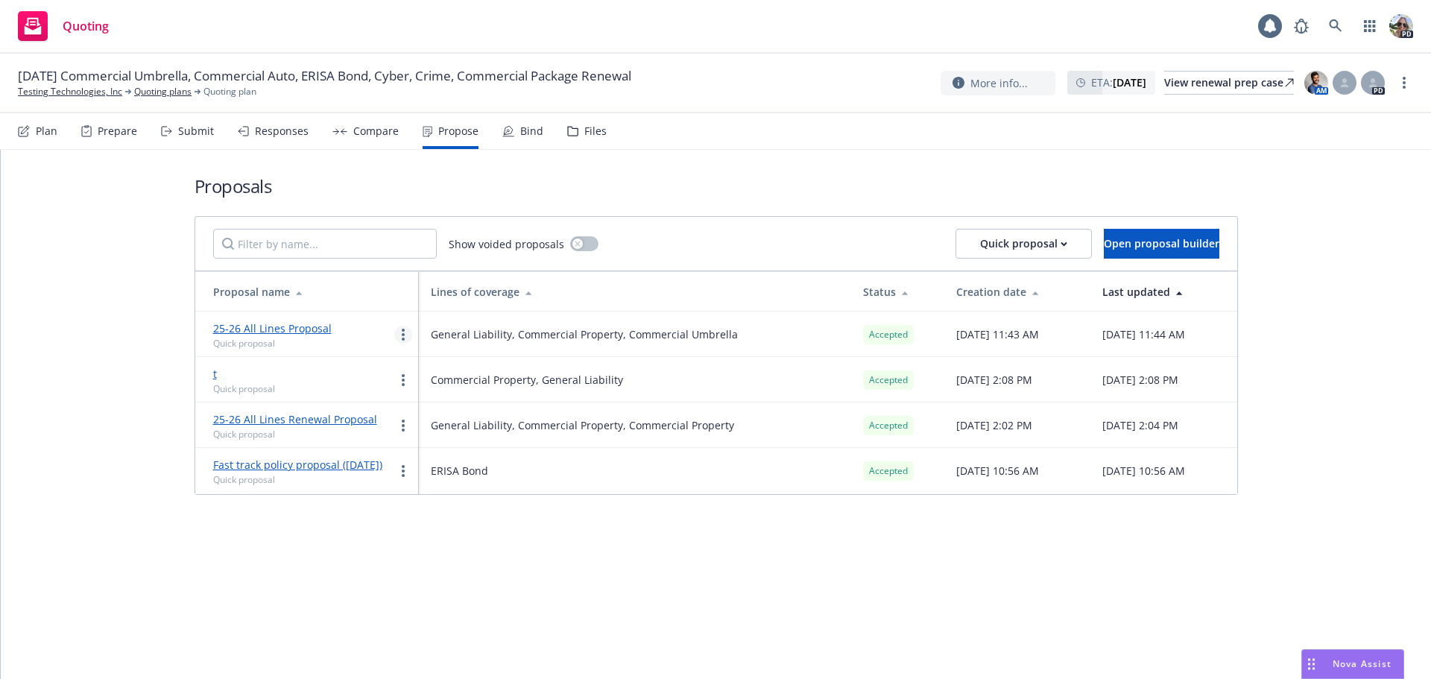
click at [402, 330] on icon "more" at bounding box center [403, 335] width 3 height 12
drag, startPoint x: 382, startPoint y: 604, endPoint x: 376, endPoint y: 590, distance: 15.1
click at [379, 595] on div "Proposals Show voided proposals Quick proposal Open proposal builder Proposal n…" at bounding box center [716, 414] width 1430 height 529
click at [398, 330] on link "more" at bounding box center [403, 335] width 18 height 18
click at [88, 90] on link "Testing Technologies, Inc" at bounding box center [70, 91] width 104 height 13
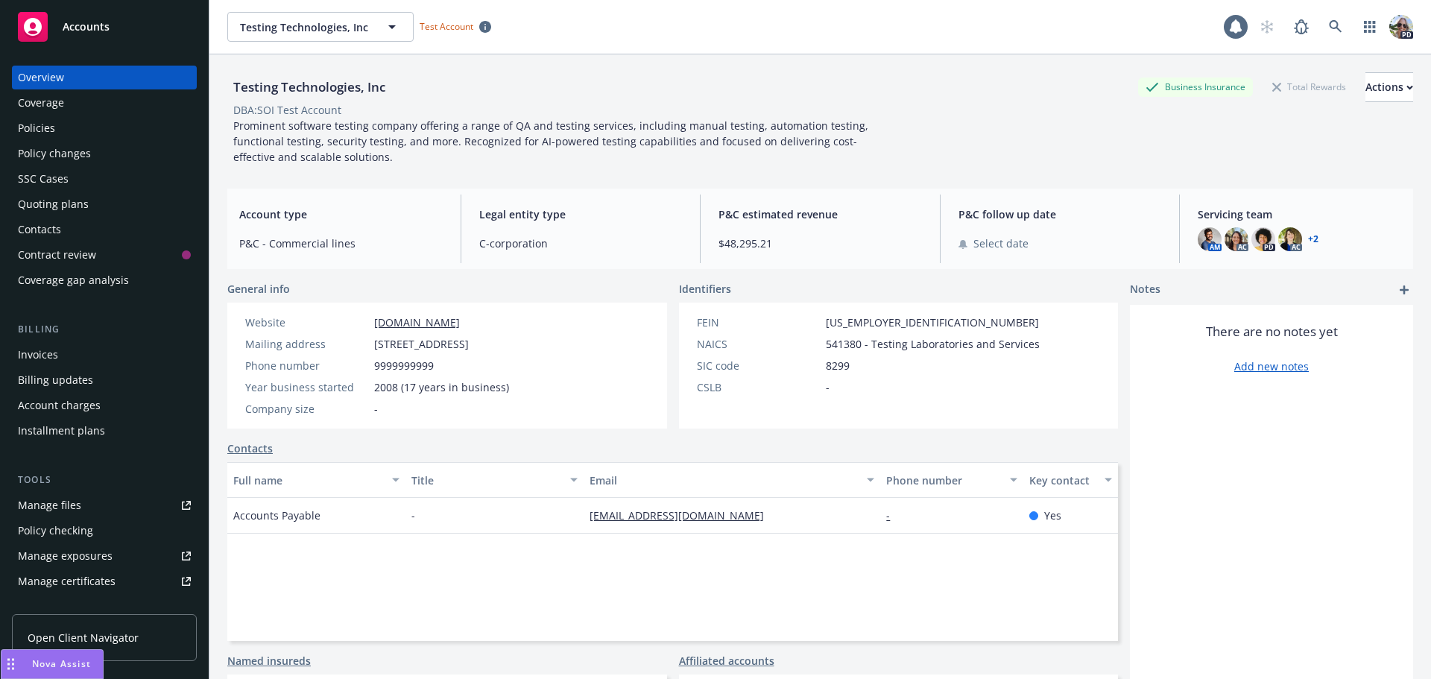
click at [33, 130] on div "Policies" at bounding box center [36, 128] width 37 height 24
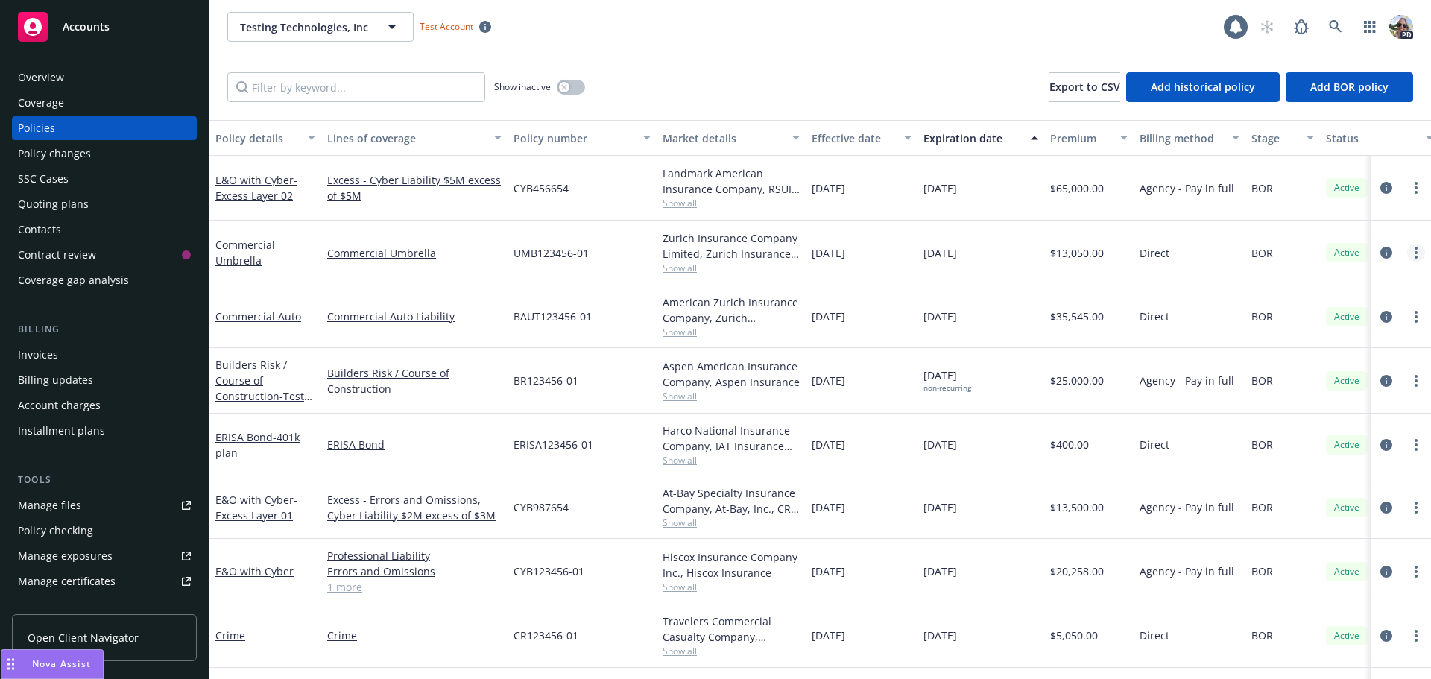
click at [1415, 252] on circle "more" at bounding box center [1416, 252] width 3 height 3
click at [1269, 339] on link "End policy" at bounding box center [1325, 343] width 175 height 30
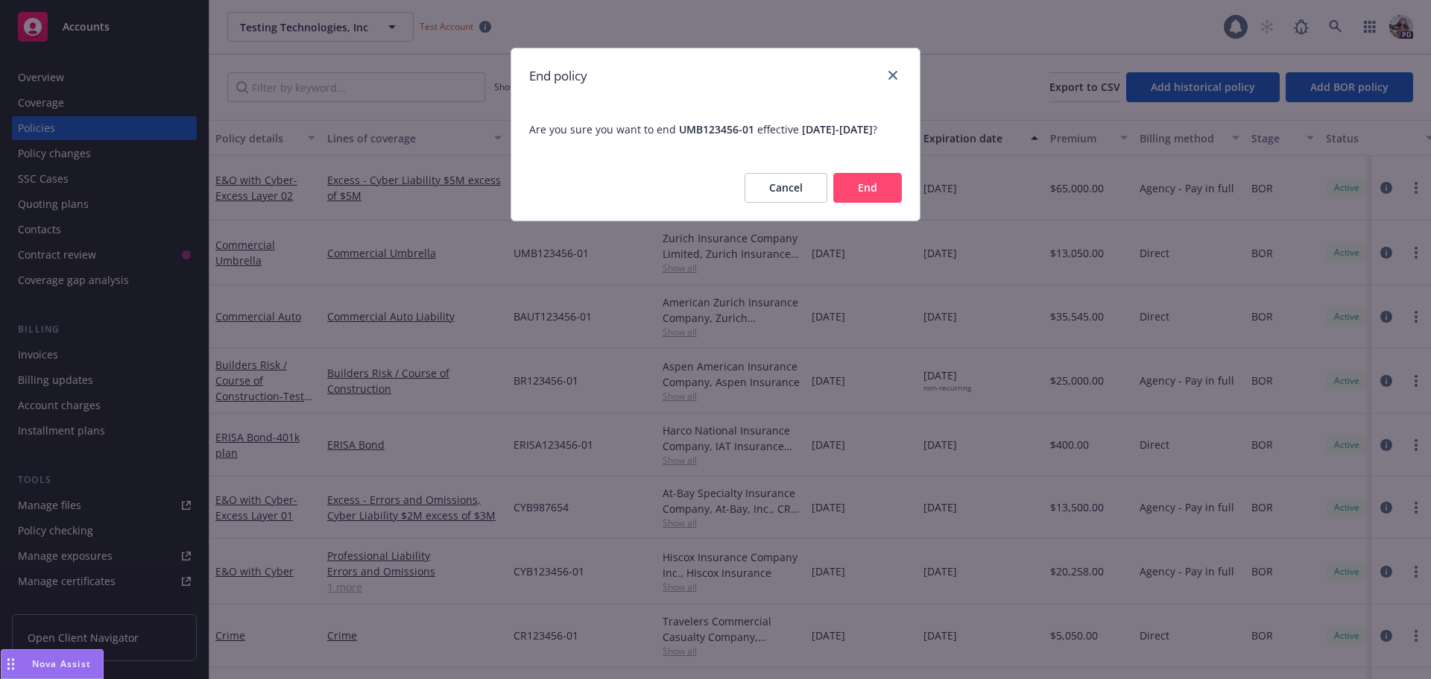
click at [892, 201] on button "End" at bounding box center [867, 188] width 69 height 30
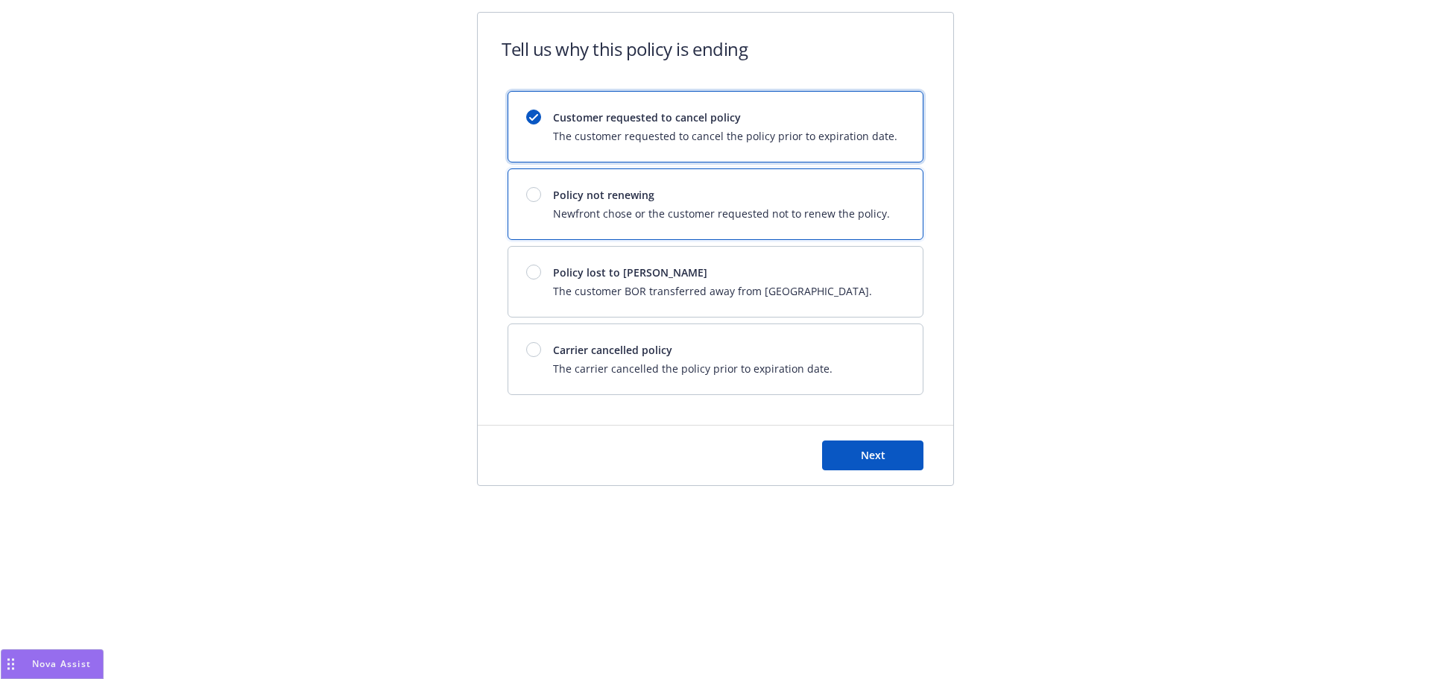
click at [537, 185] on div "Policy not renewing Newfront chose or the customer requested not to renew the p…" at bounding box center [715, 204] width 414 height 70
click at [891, 444] on button "Next" at bounding box center [872, 455] width 101 height 30
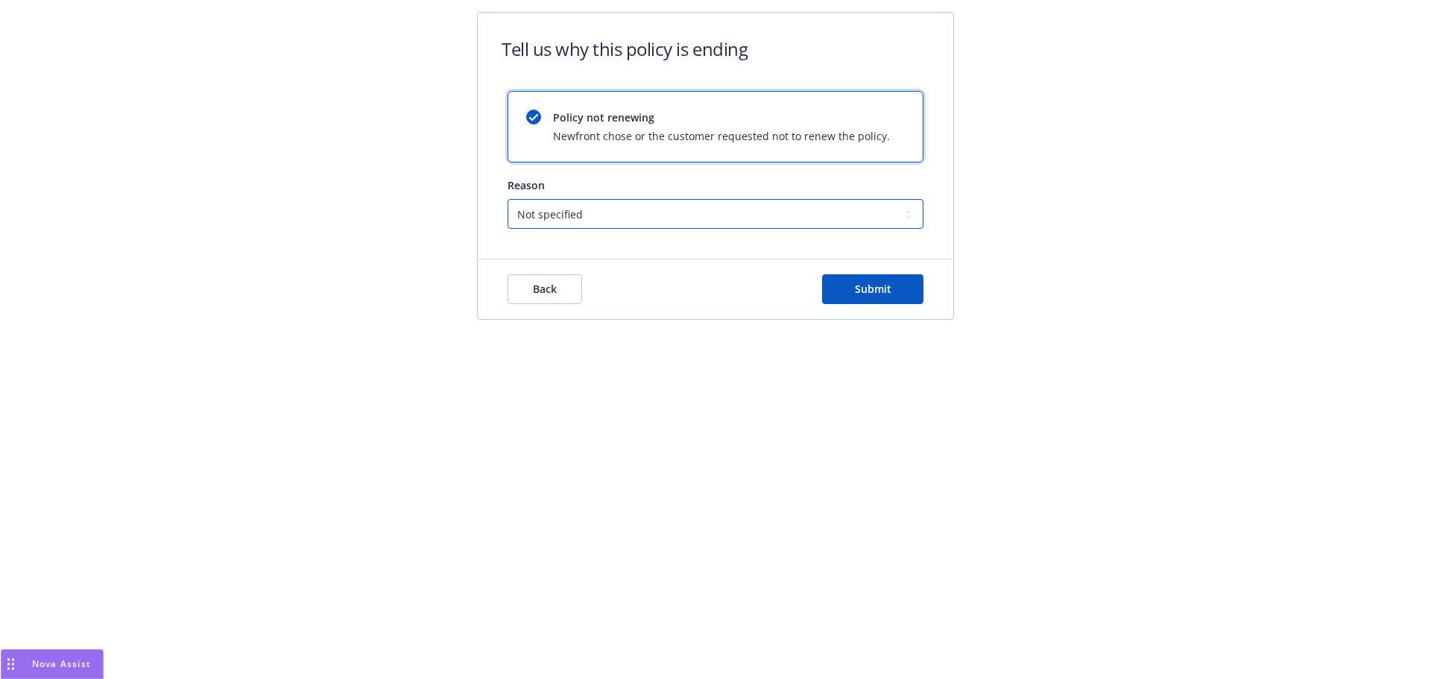
click at [587, 208] on select "Not specified Service Pricing Buyer change M&A, Bankruptcy, or Out of business …" at bounding box center [716, 214] width 416 height 30
select select "Service"
click at [508, 199] on select "Not specified Service Pricing Buyer change M&A, Bankruptcy, or Out of business …" at bounding box center [716, 214] width 416 height 30
click at [892, 300] on button "Submit" at bounding box center [872, 289] width 101 height 30
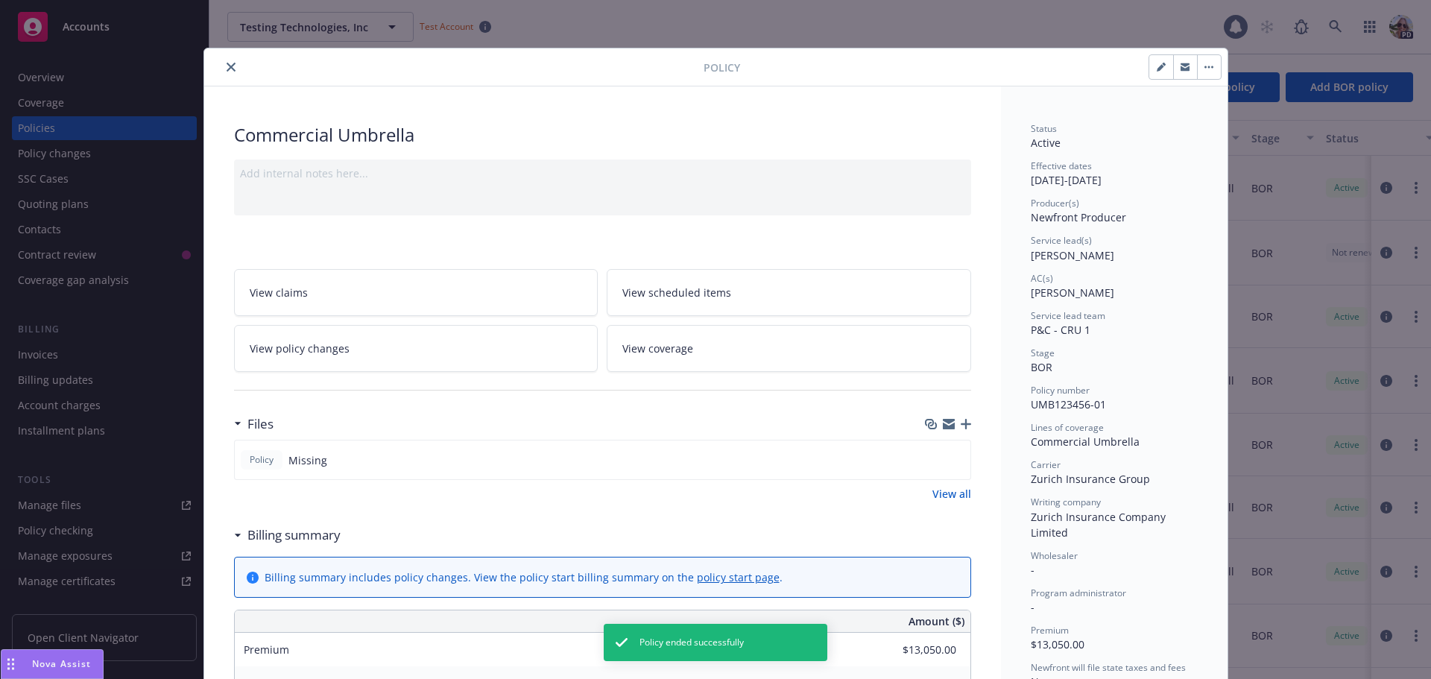
scroll to position [45, 0]
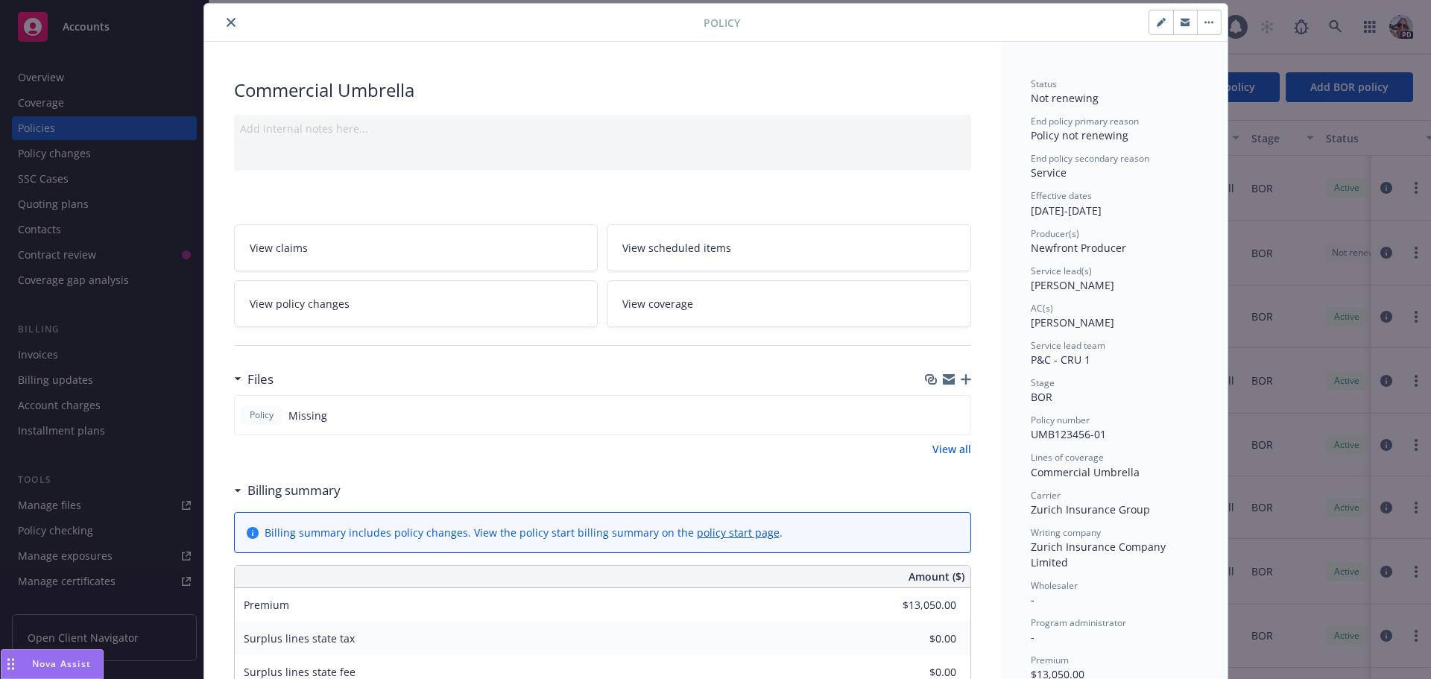
click at [227, 19] on icon "close" at bounding box center [231, 22] width 9 height 9
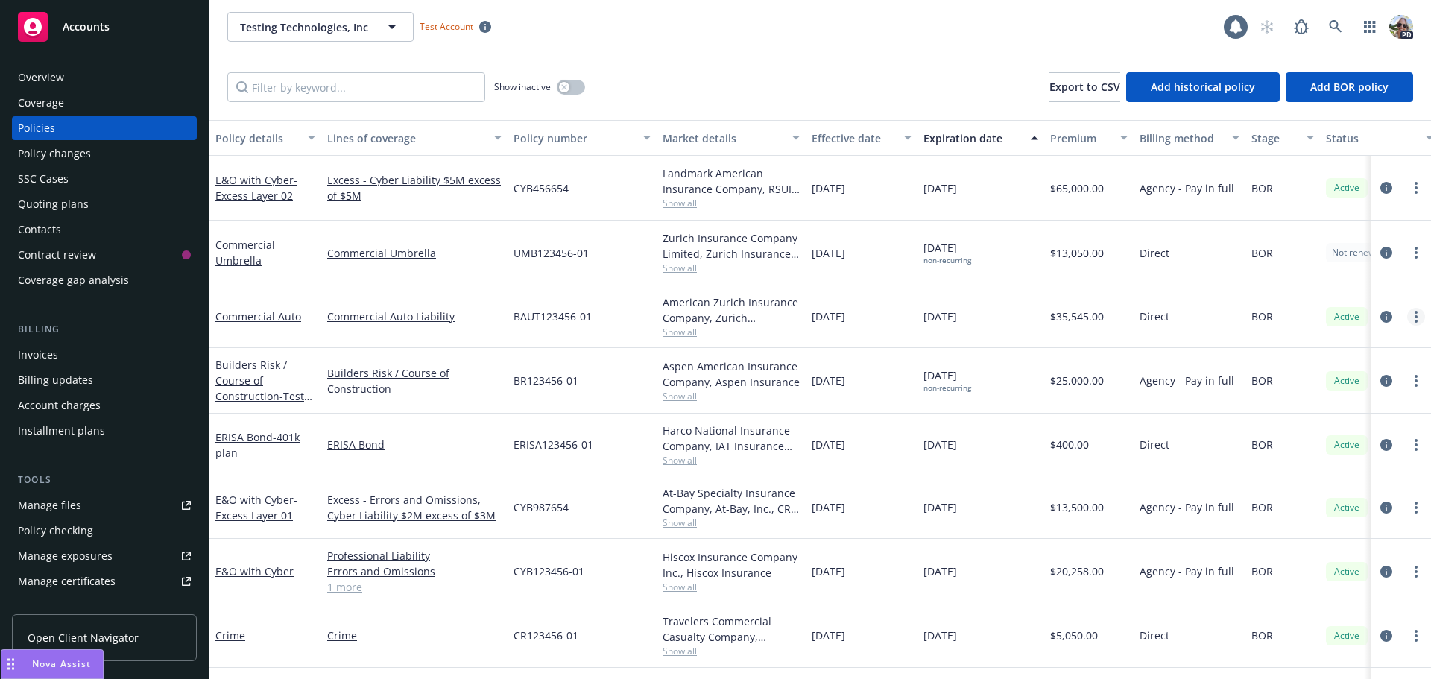
click at [1415, 318] on icon "more" at bounding box center [1416, 317] width 3 height 12
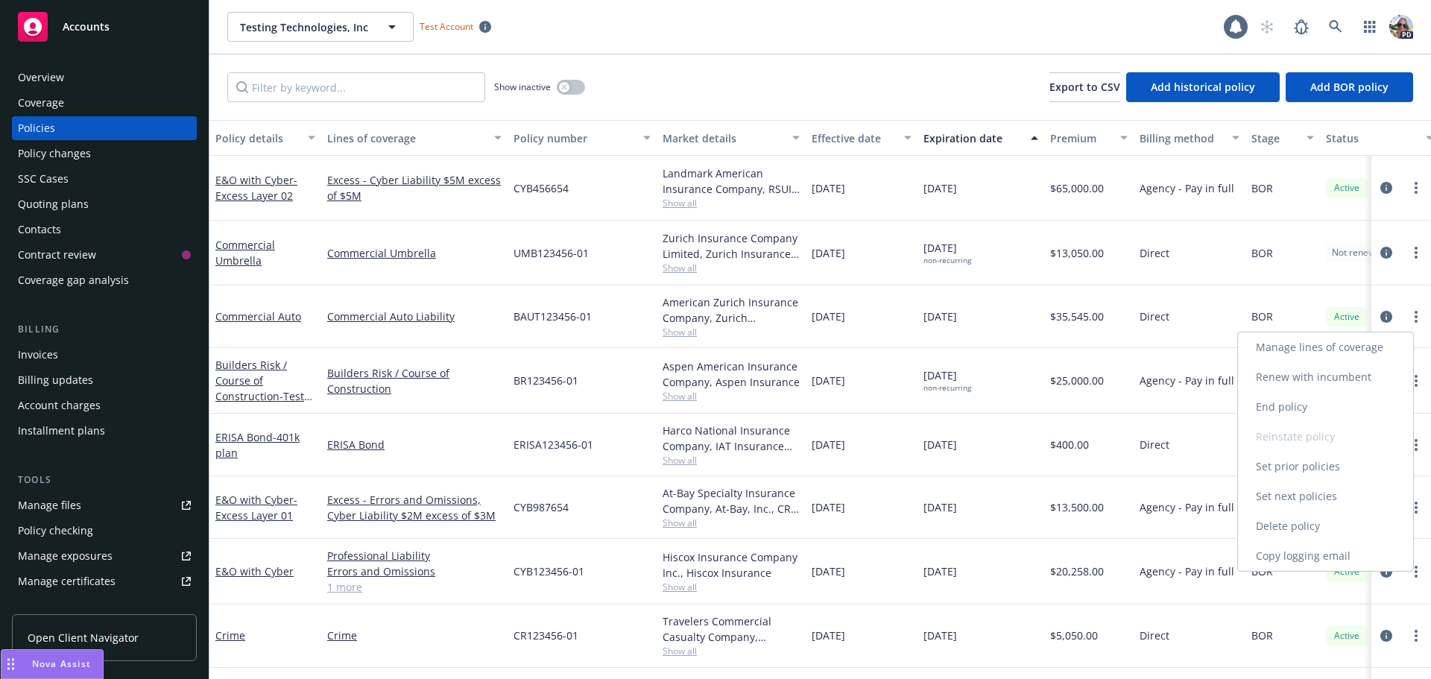
click at [1277, 405] on link "End policy" at bounding box center [1325, 407] width 175 height 30
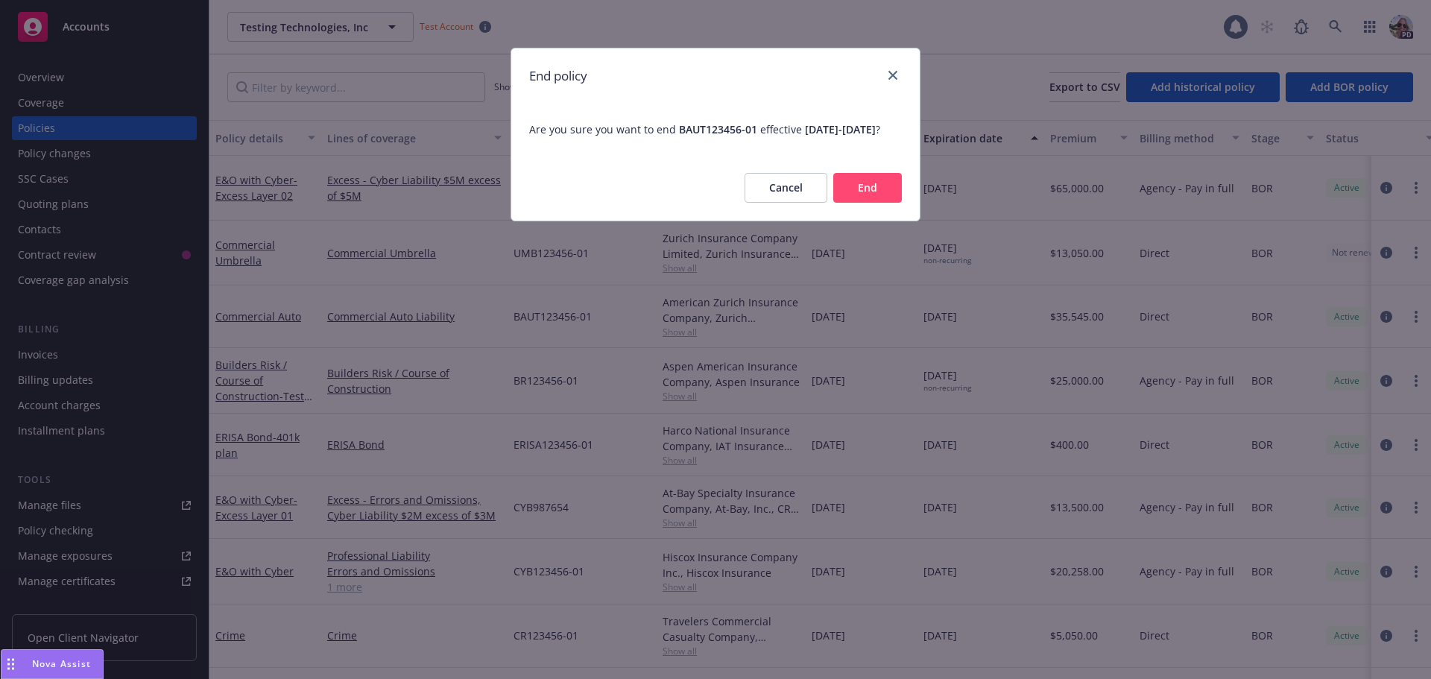
click at [867, 188] on div "Cancel End" at bounding box center [715, 188] width 408 height 66
click at [882, 202] on button "End" at bounding box center [867, 188] width 69 height 30
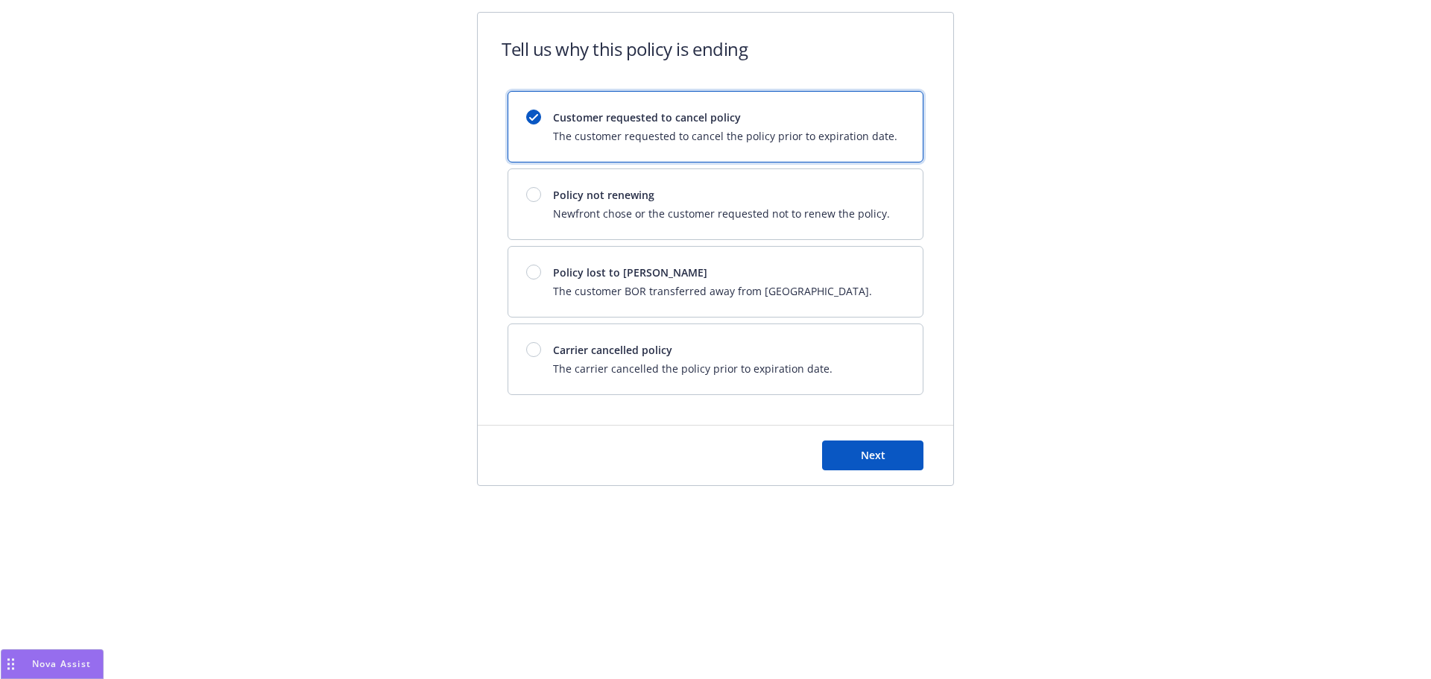
click at [312, 78] on div "Tell us why this policy is ending Customer requested to cancel policy The custo…" at bounding box center [715, 299] width 1431 height 598
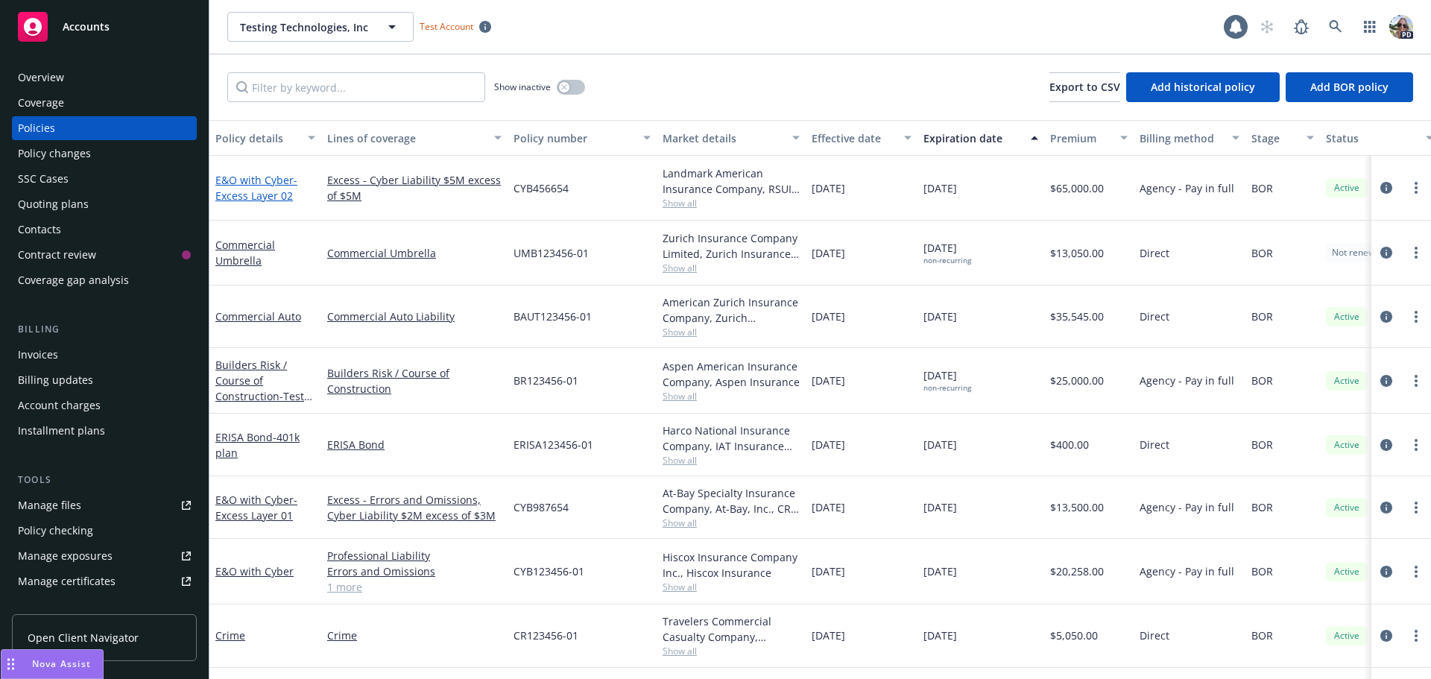
click at [231, 181] on link "E&O with Cyber - Excess Layer 02" at bounding box center [256, 188] width 82 height 30
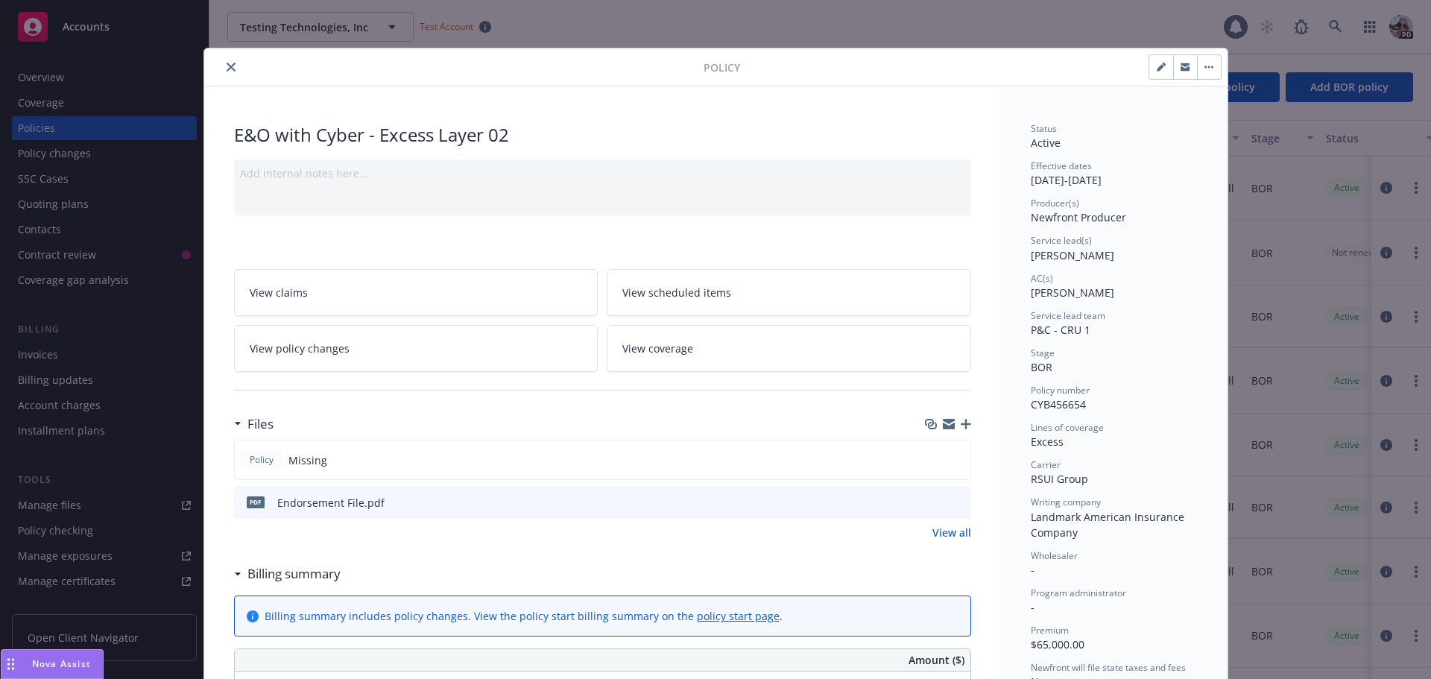
click at [1157, 66] on icon "button" at bounding box center [1161, 67] width 9 height 9
select select "BOR"
select select "12"
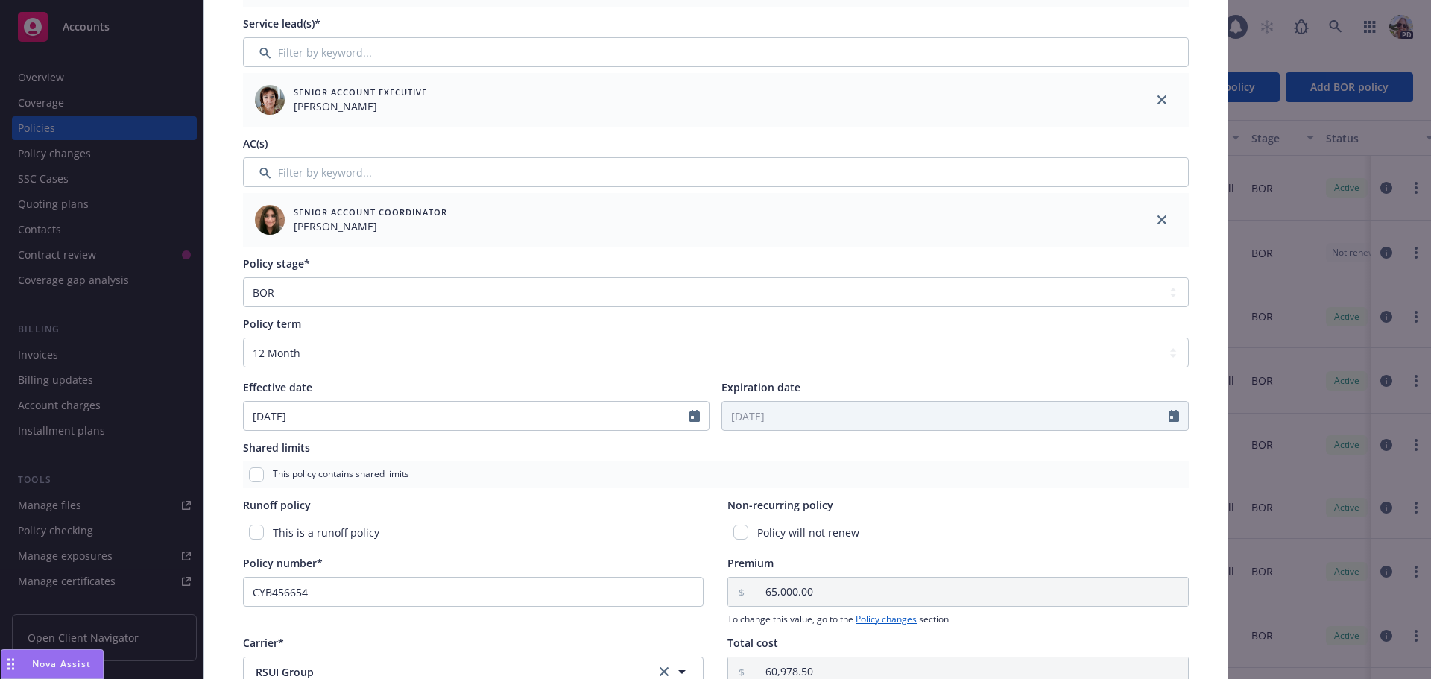
scroll to position [299, 0]
drag, startPoint x: 1411, startPoint y: 455, endPoint x: 1322, endPoint y: 575, distance: 149.2
click at [1306, 606] on div "Edit policy details Cancel Save Policy type* E&O with Cyber Display name Excess…" at bounding box center [715, 339] width 1431 height 679
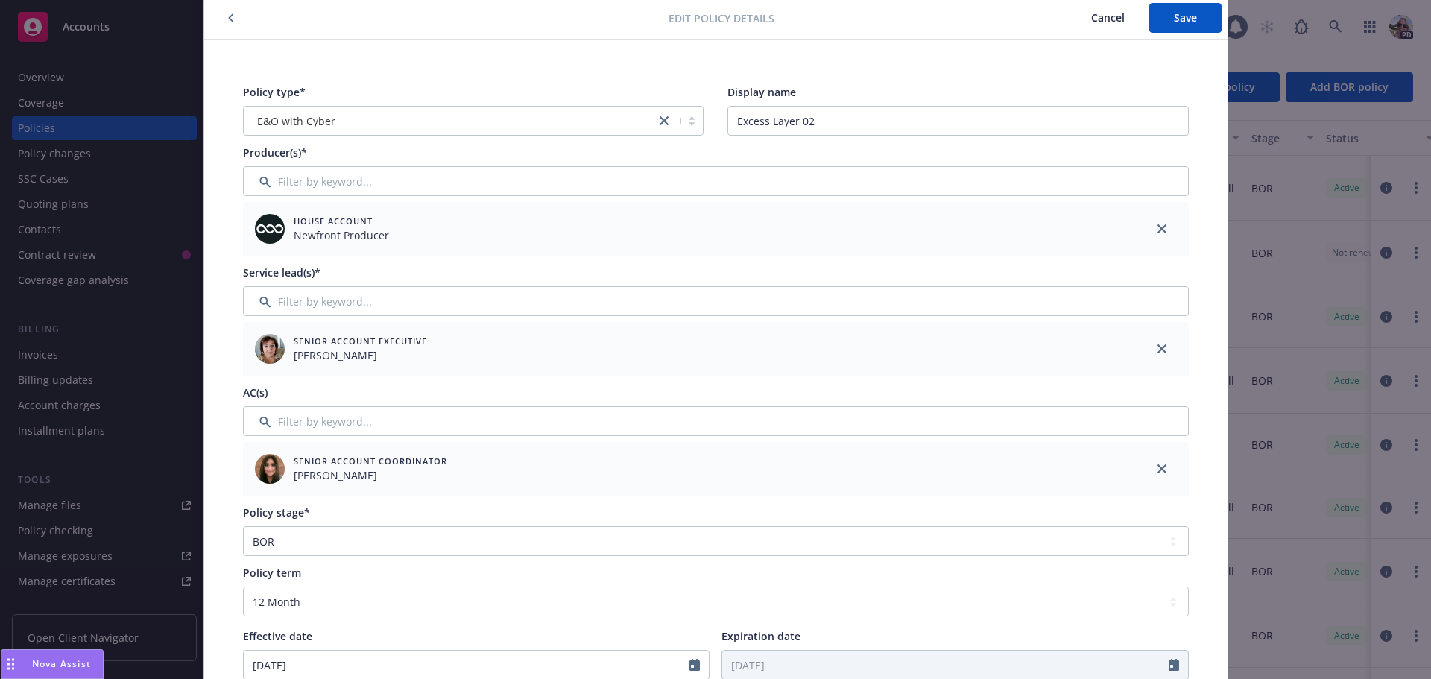
scroll to position [0, 0]
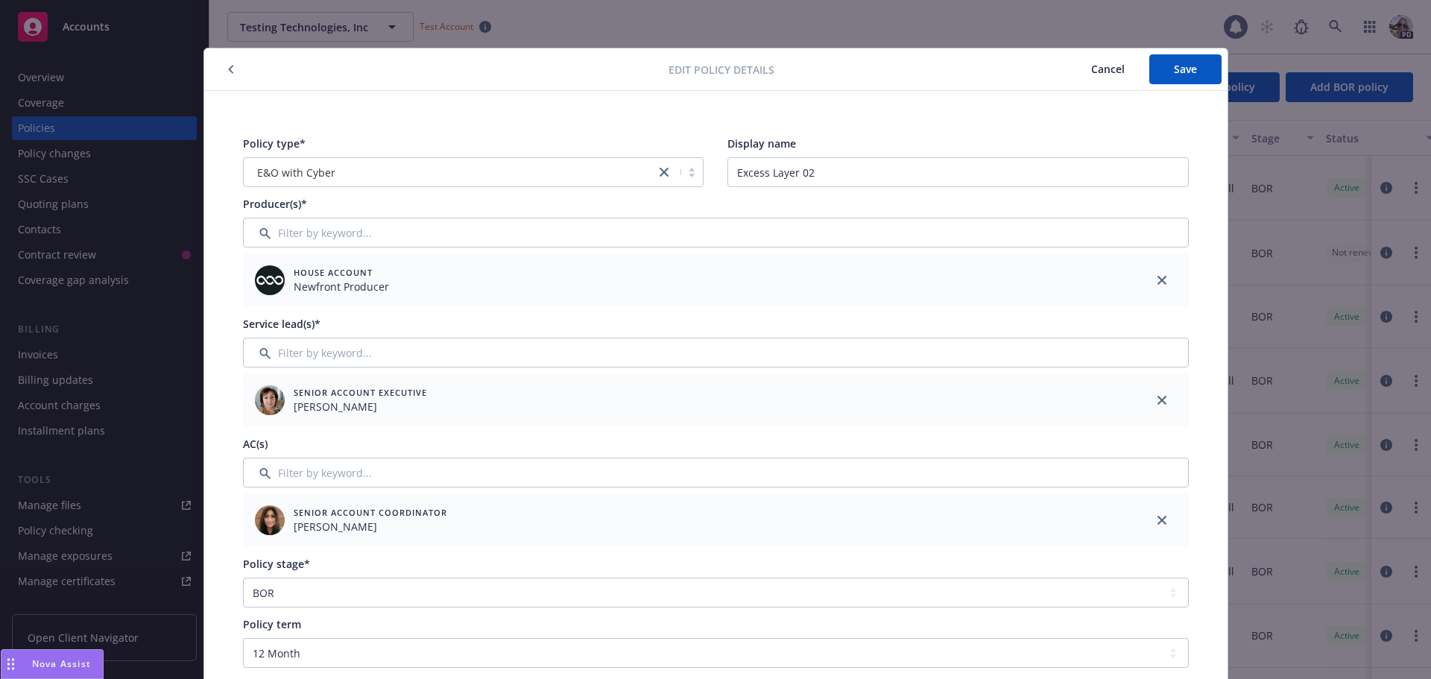
click at [1102, 70] on span "Cancel" at bounding box center [1108, 69] width 34 height 14
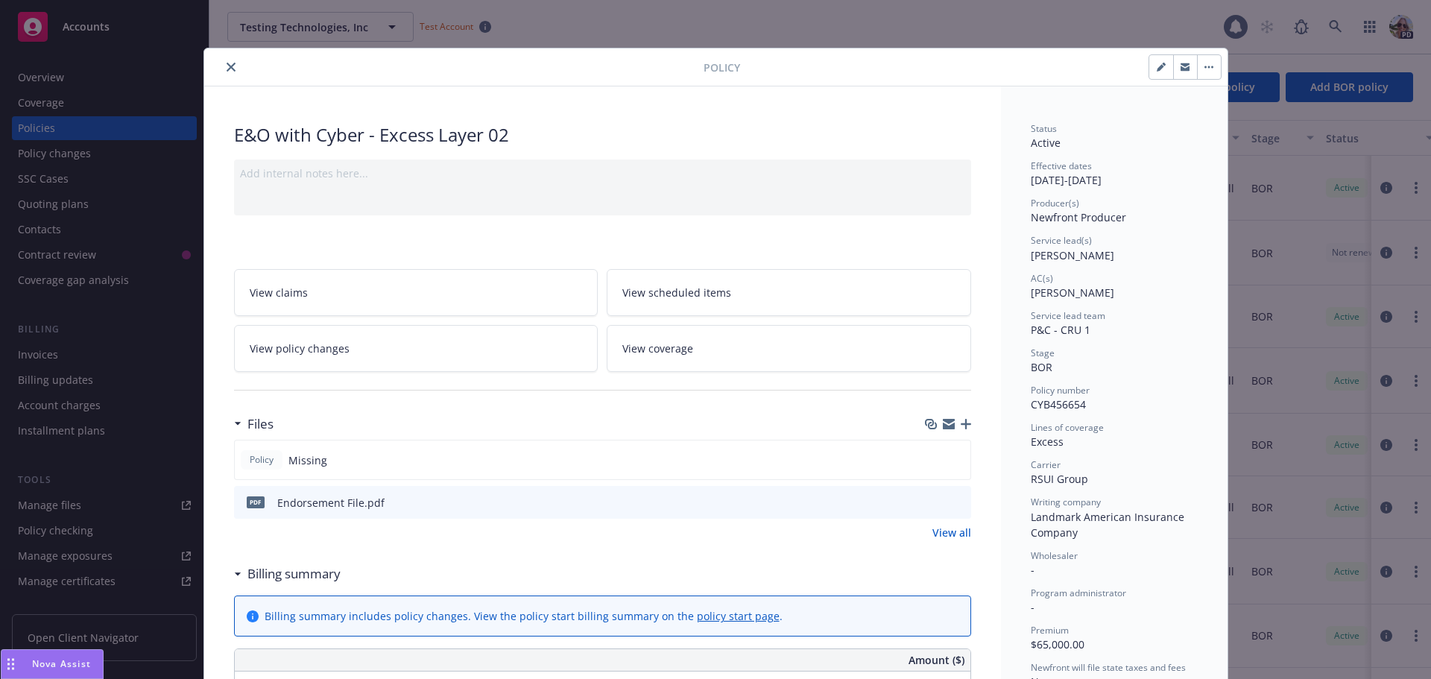
click at [323, 350] on span "View policy changes" at bounding box center [300, 349] width 100 height 16
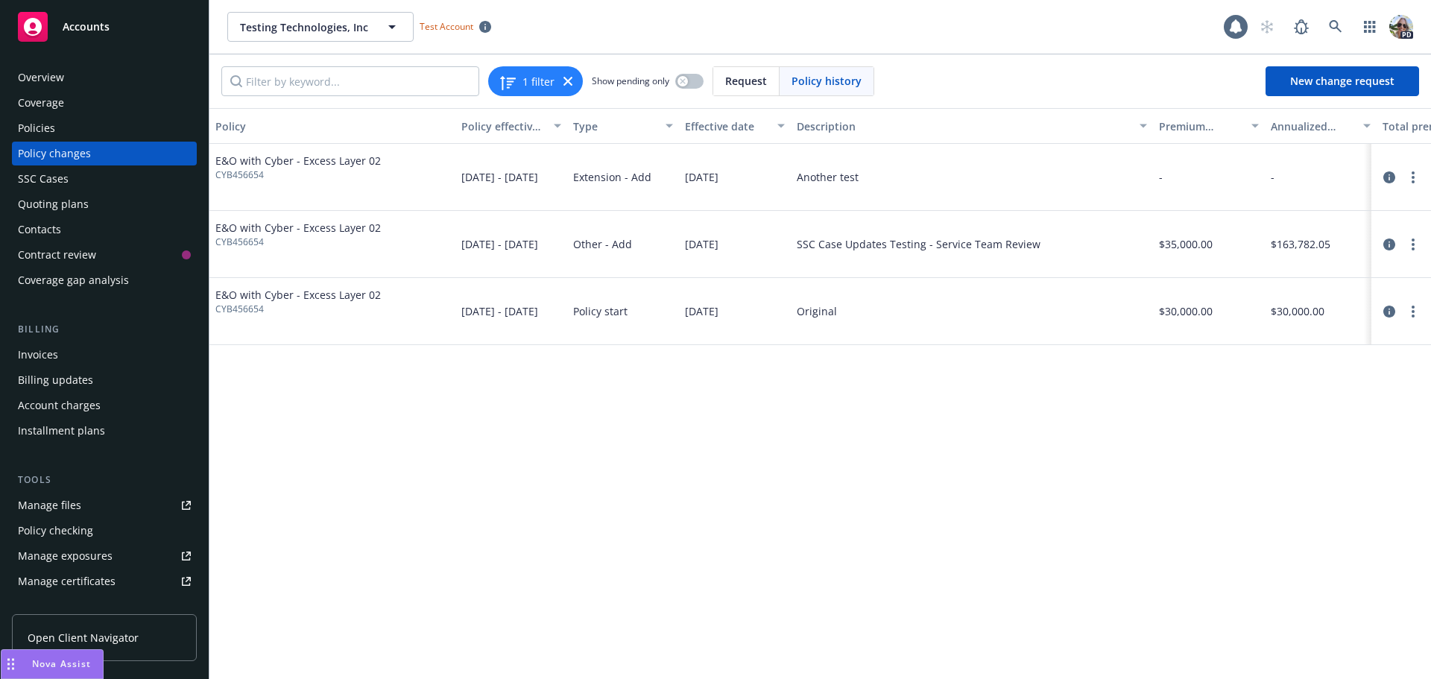
drag, startPoint x: 659, startPoint y: 180, endPoint x: 562, endPoint y: 186, distance: 97.1
click at [562, 186] on div "E&O with Cyber - Excess Layer 02 CYB456654 10/01/2024 - 10/01/2025 Extension - …" at bounding box center [934, 177] width 1450 height 67
click at [1414, 311] on circle "more" at bounding box center [1413, 311] width 3 height 3
click at [1220, 435] on link "Edit billing info" at bounding box center [1294, 432] width 256 height 30
select select "TX"
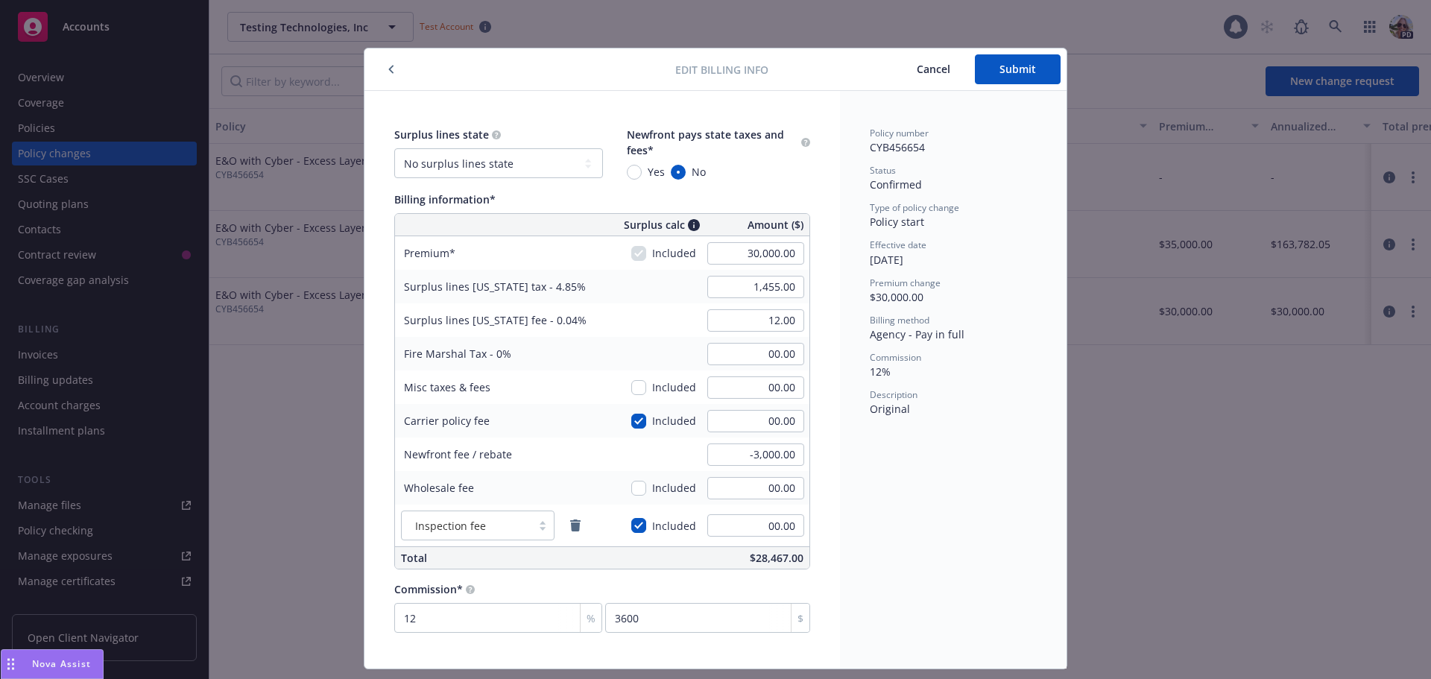
click at [927, 70] on span "Cancel" at bounding box center [934, 69] width 34 height 14
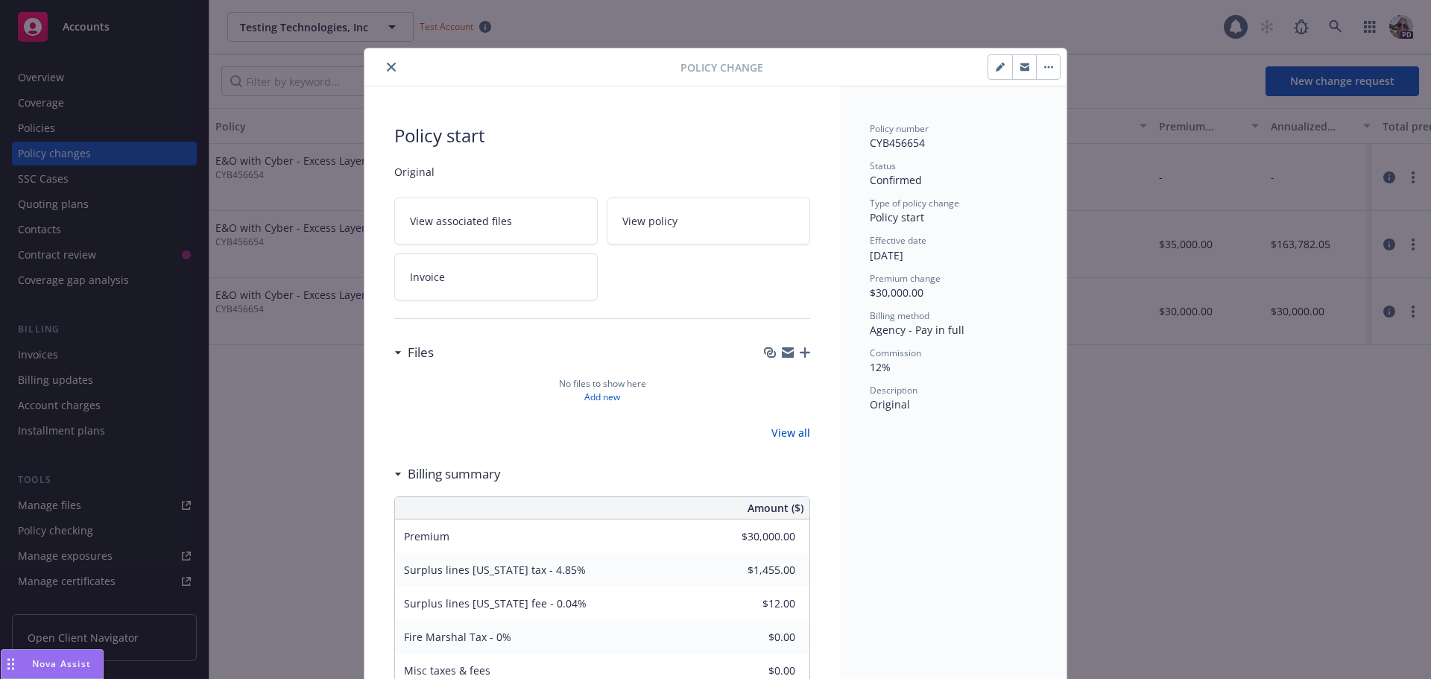
click at [387, 70] on icon "close" at bounding box center [391, 67] width 9 height 9
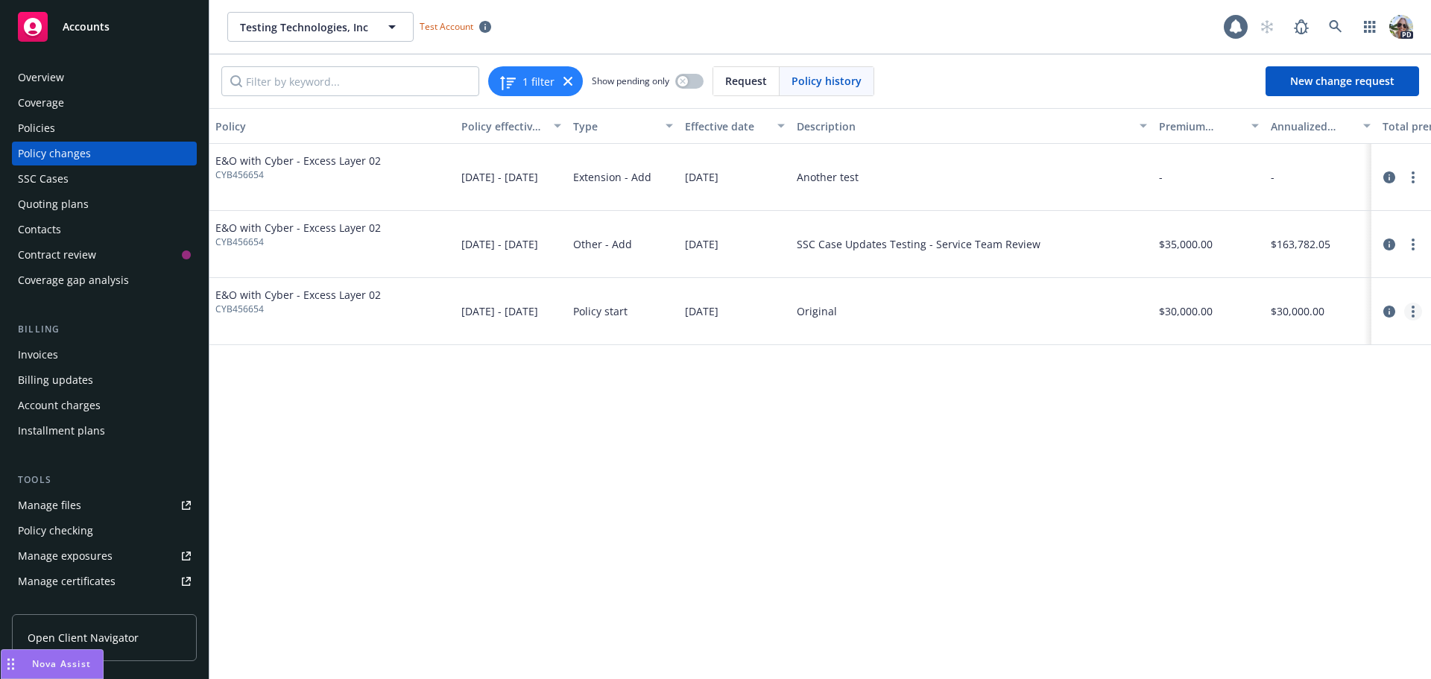
click at [1410, 312] on link "more" at bounding box center [1413, 312] width 18 height 18
click at [61, 407] on div "Account charges" at bounding box center [59, 406] width 83 height 24
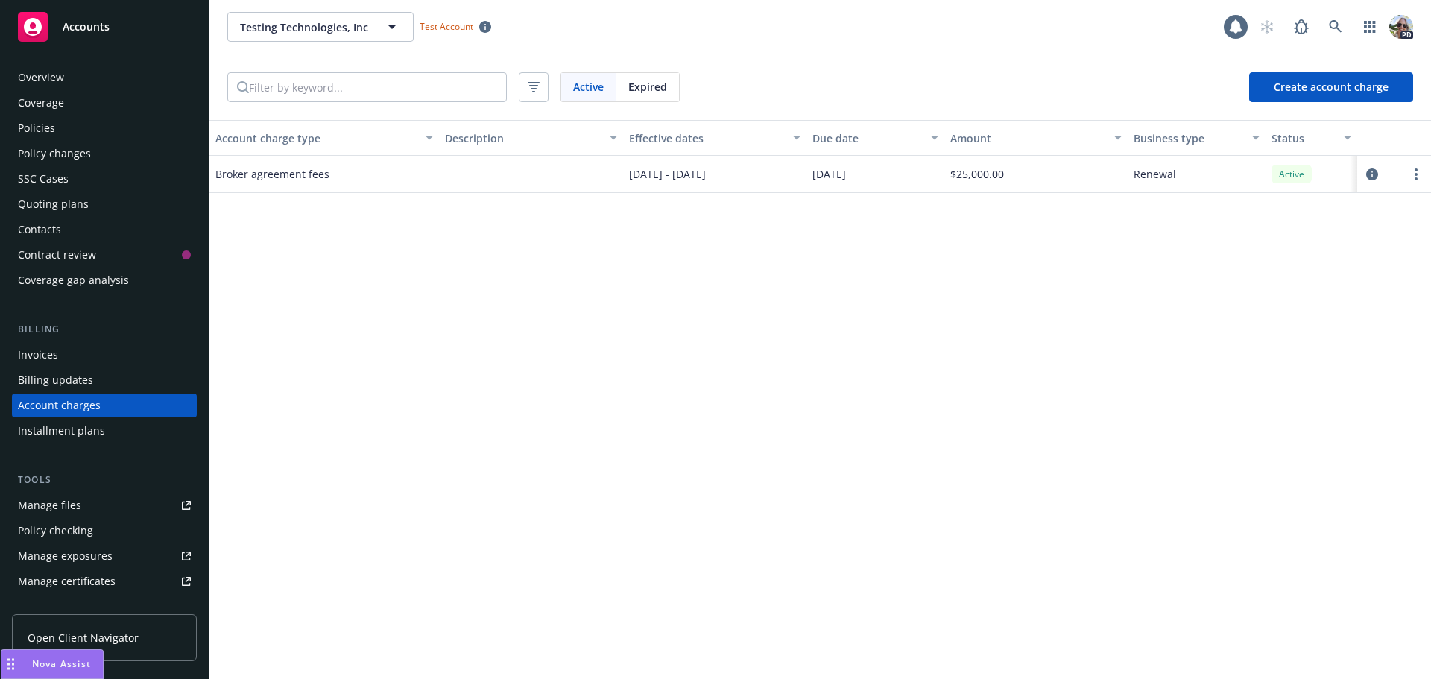
scroll to position [42, 0]
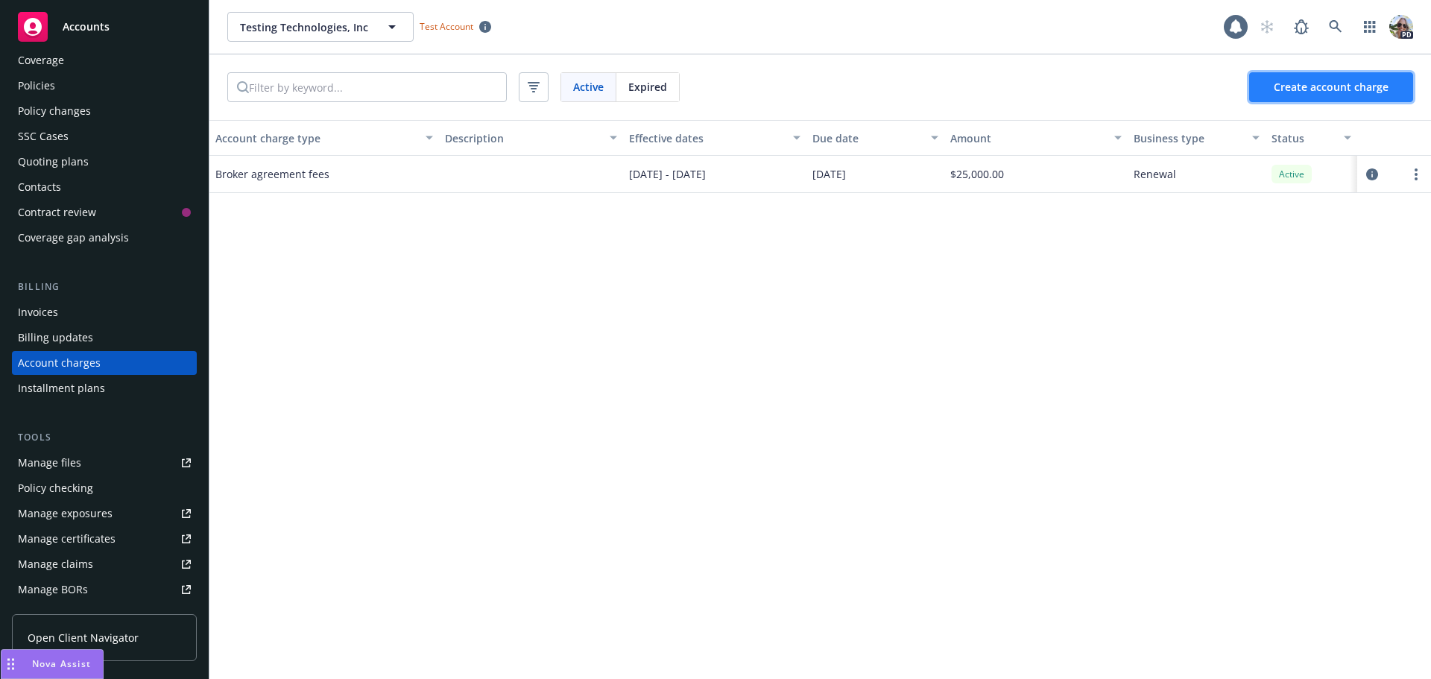
click at [1283, 78] on button "Create account charge" at bounding box center [1331, 87] width 164 height 30
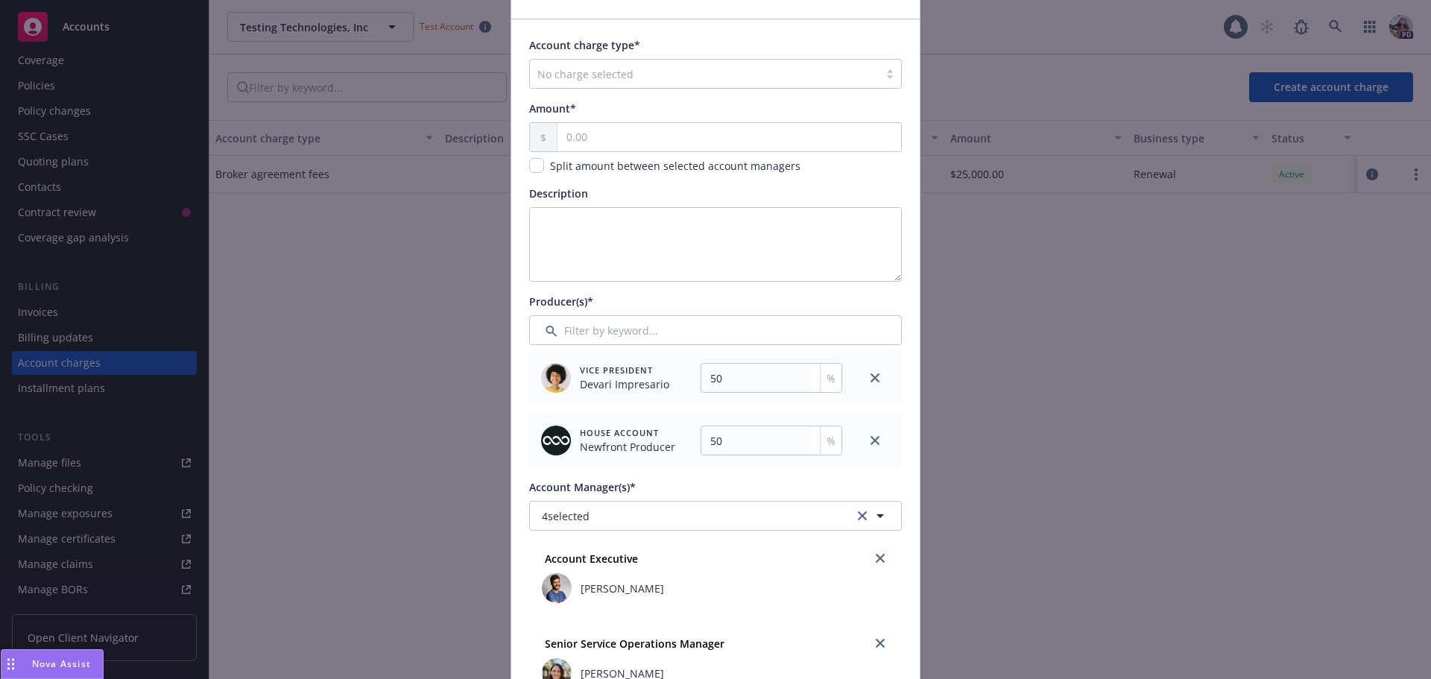
scroll to position [0, 0]
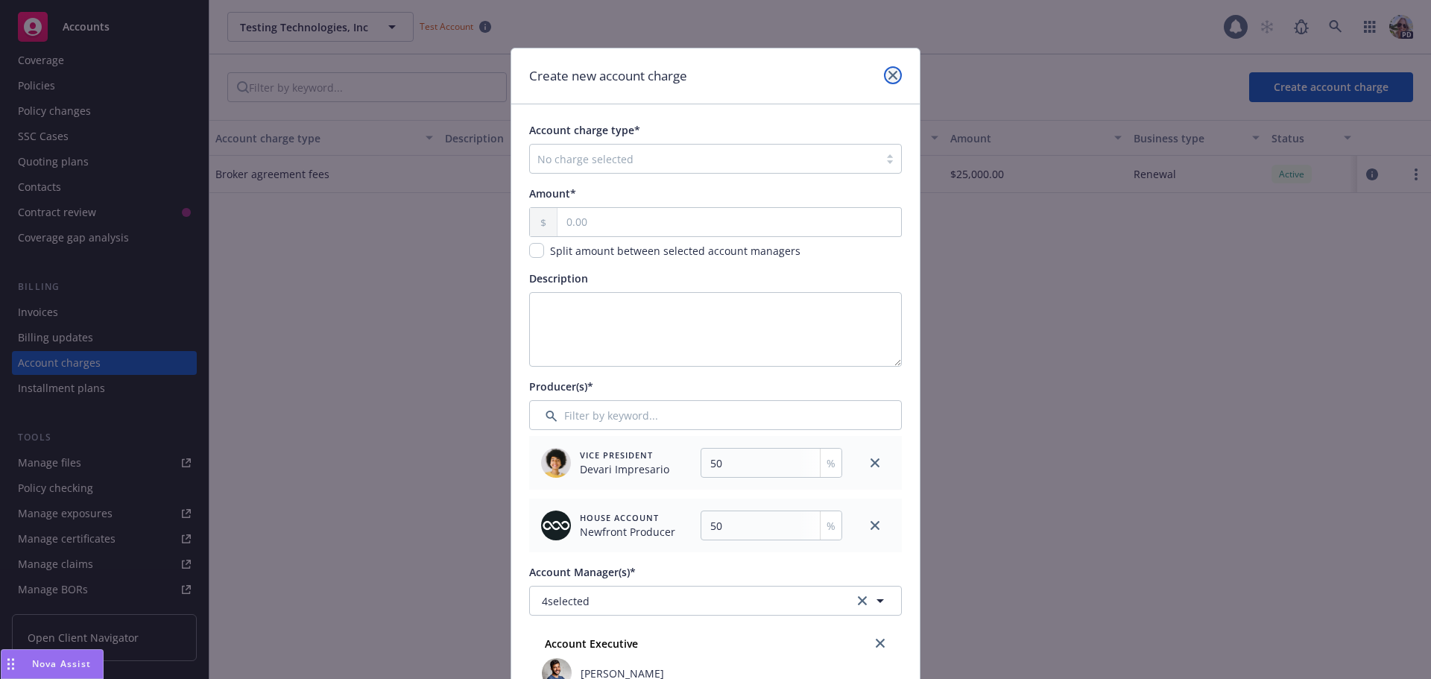
click at [890, 74] on icon "close" at bounding box center [892, 75] width 9 height 9
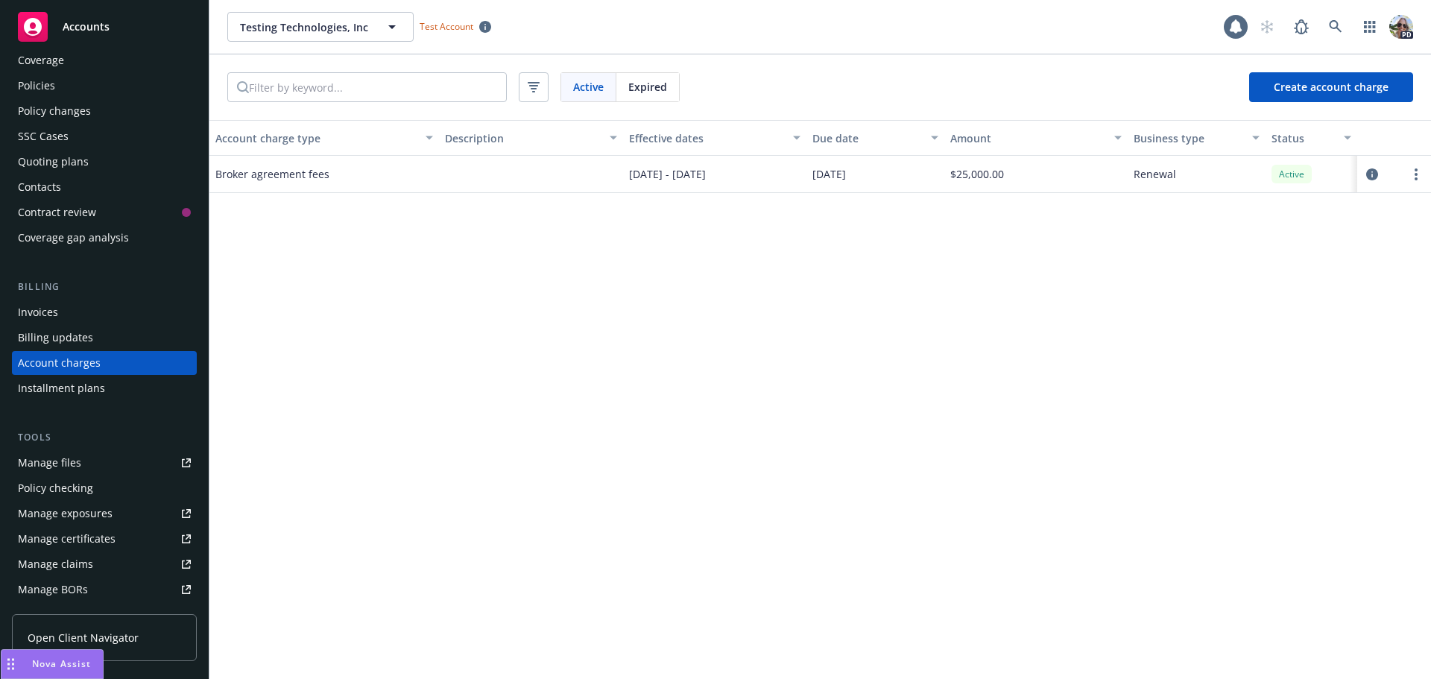
click at [34, 110] on div "Policy changes" at bounding box center [54, 111] width 73 height 24
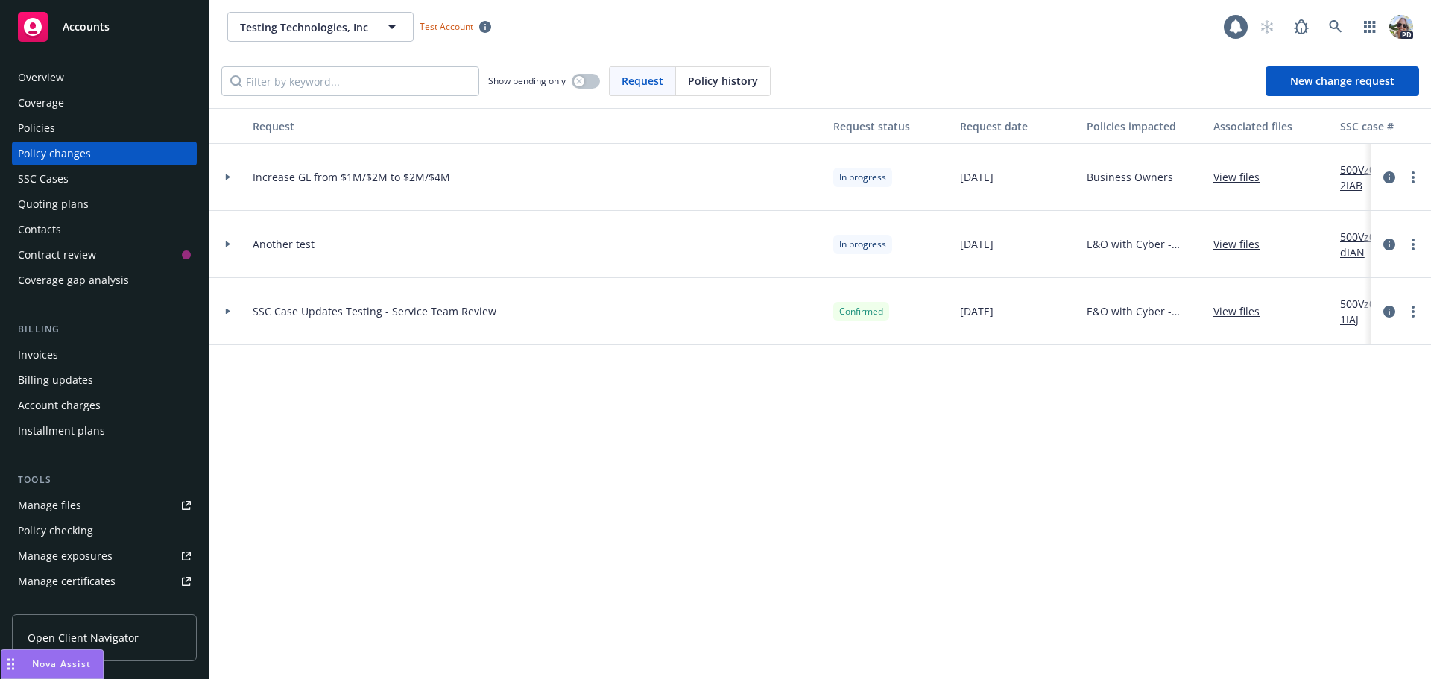
click at [31, 127] on div "Policies" at bounding box center [36, 128] width 37 height 24
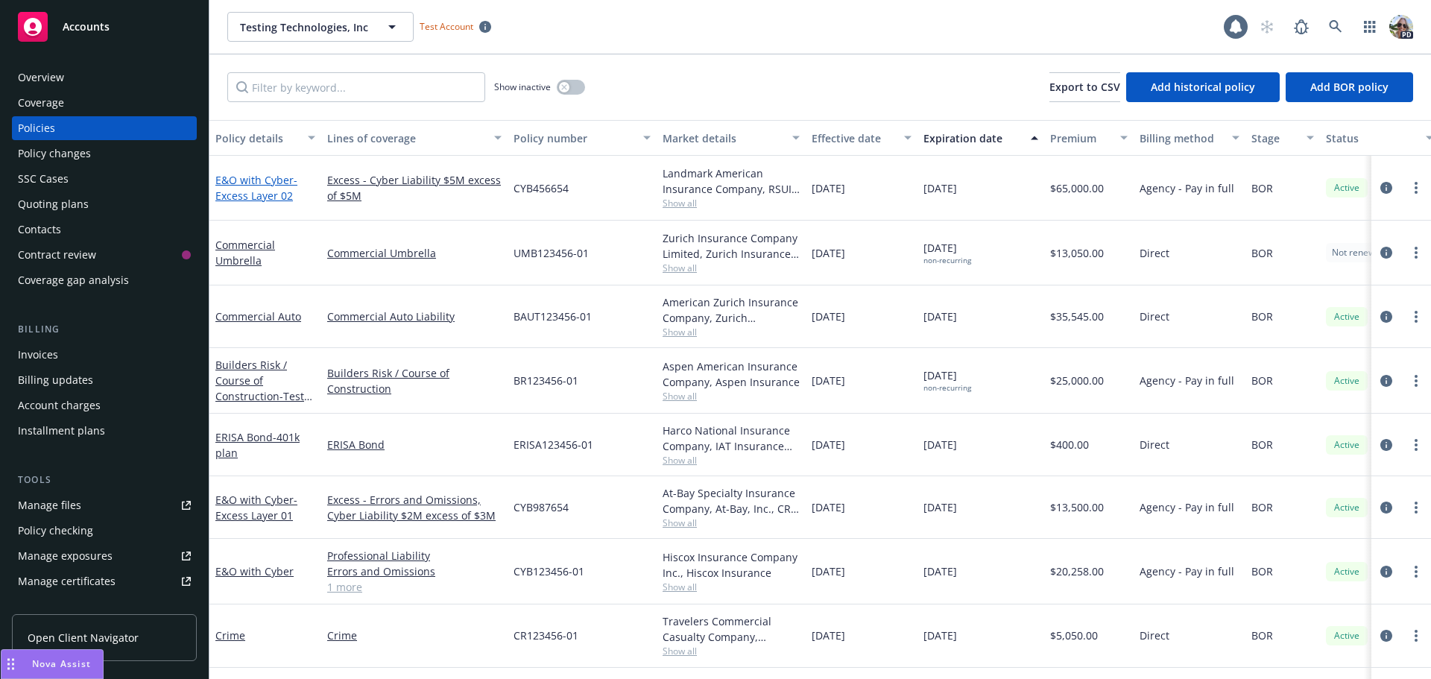
click at [251, 194] on span "- Excess Layer 02" at bounding box center [256, 188] width 82 height 30
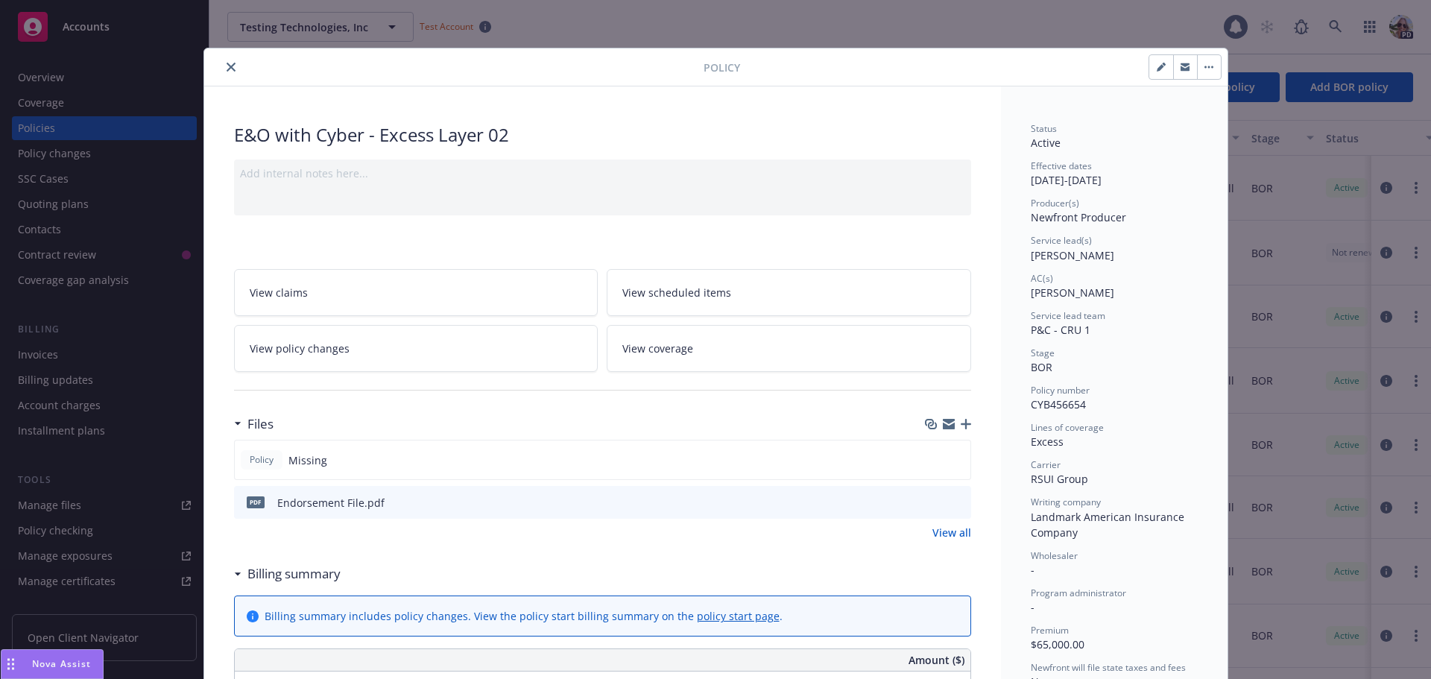
click at [1157, 59] on button "button" at bounding box center [1161, 67] width 24 height 24
select select "BOR"
select select "12"
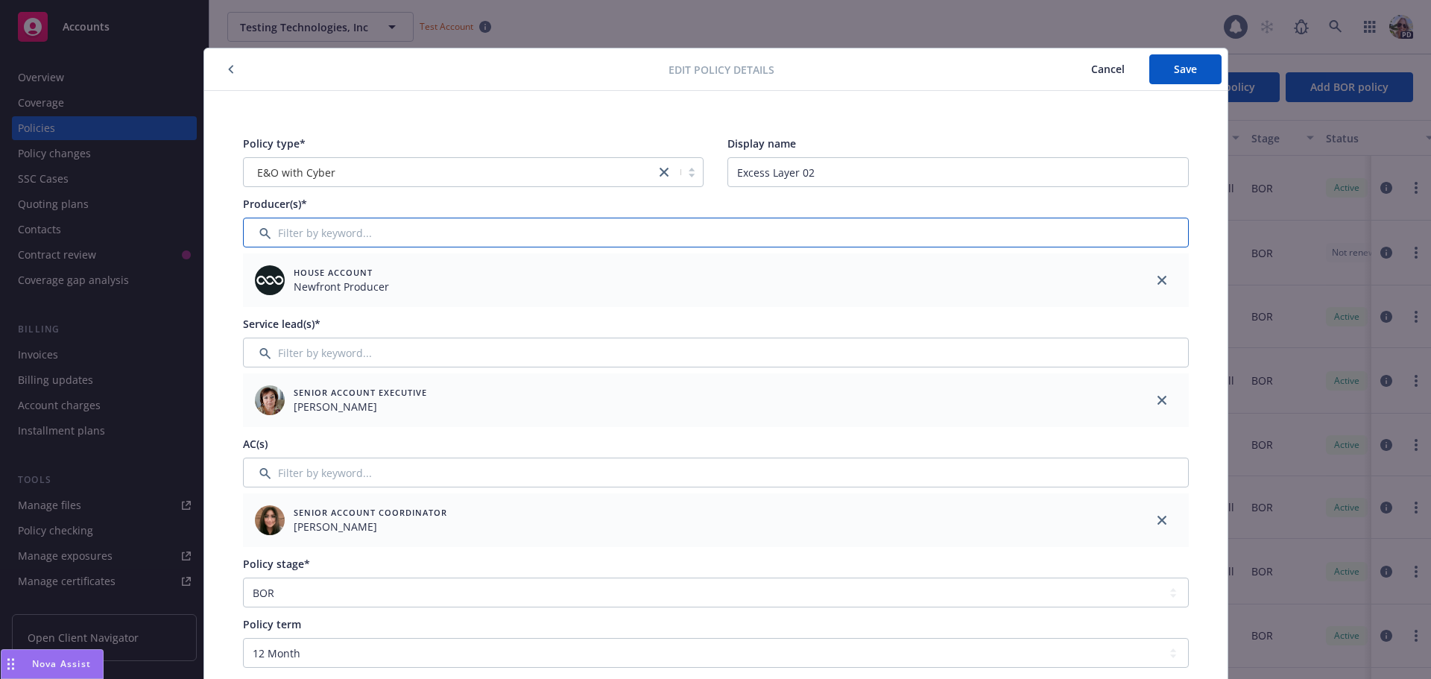
click at [323, 230] on input "Filter by keyword..." at bounding box center [716, 233] width 946 height 30
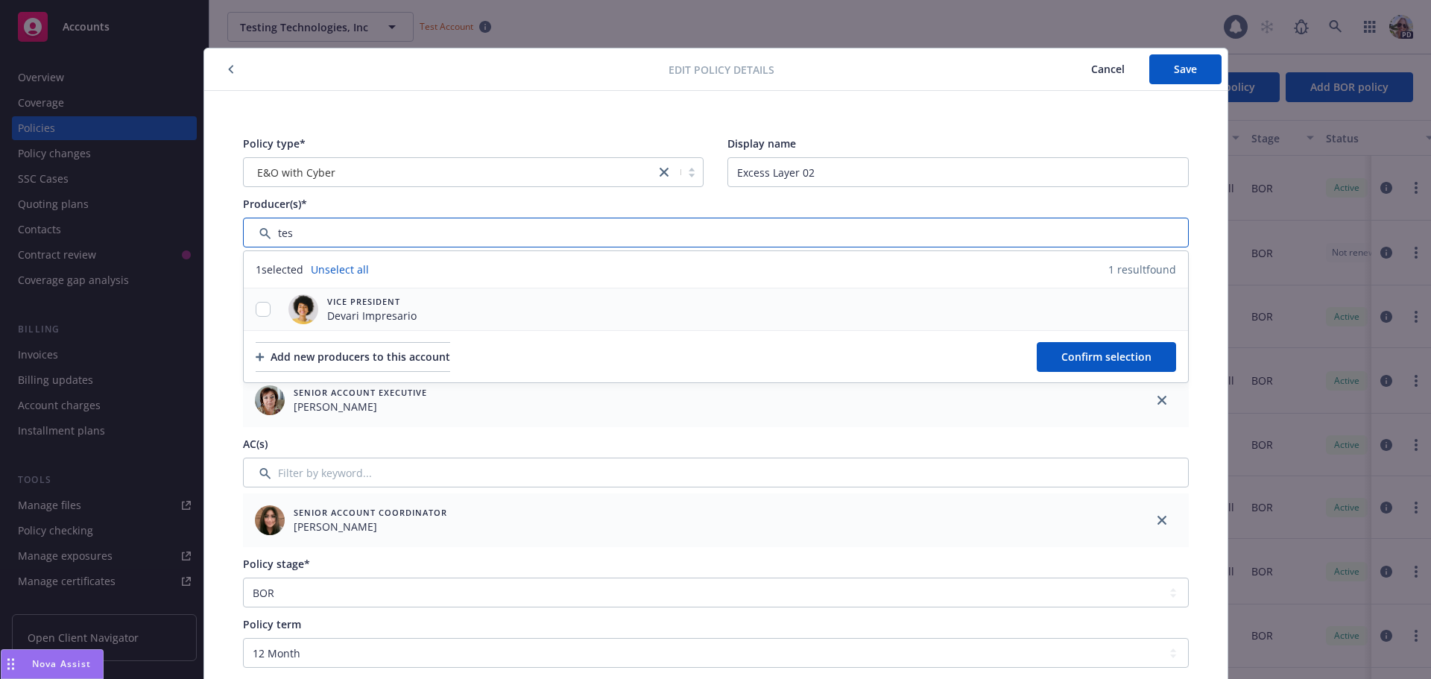
type input "tes"
click at [260, 307] on input "checkbox" at bounding box center [263, 309] width 15 height 15
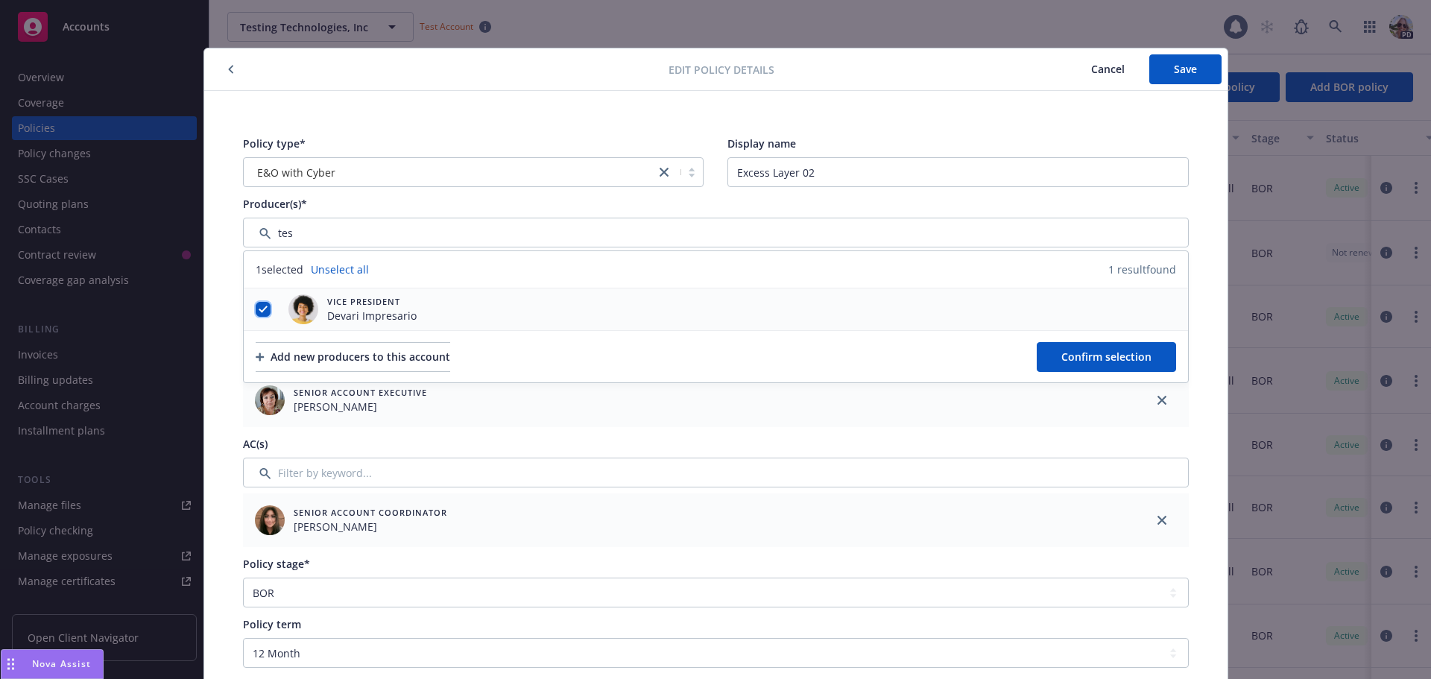
checkbox input "true"
click at [1073, 354] on span "Confirm selection" at bounding box center [1106, 357] width 90 height 14
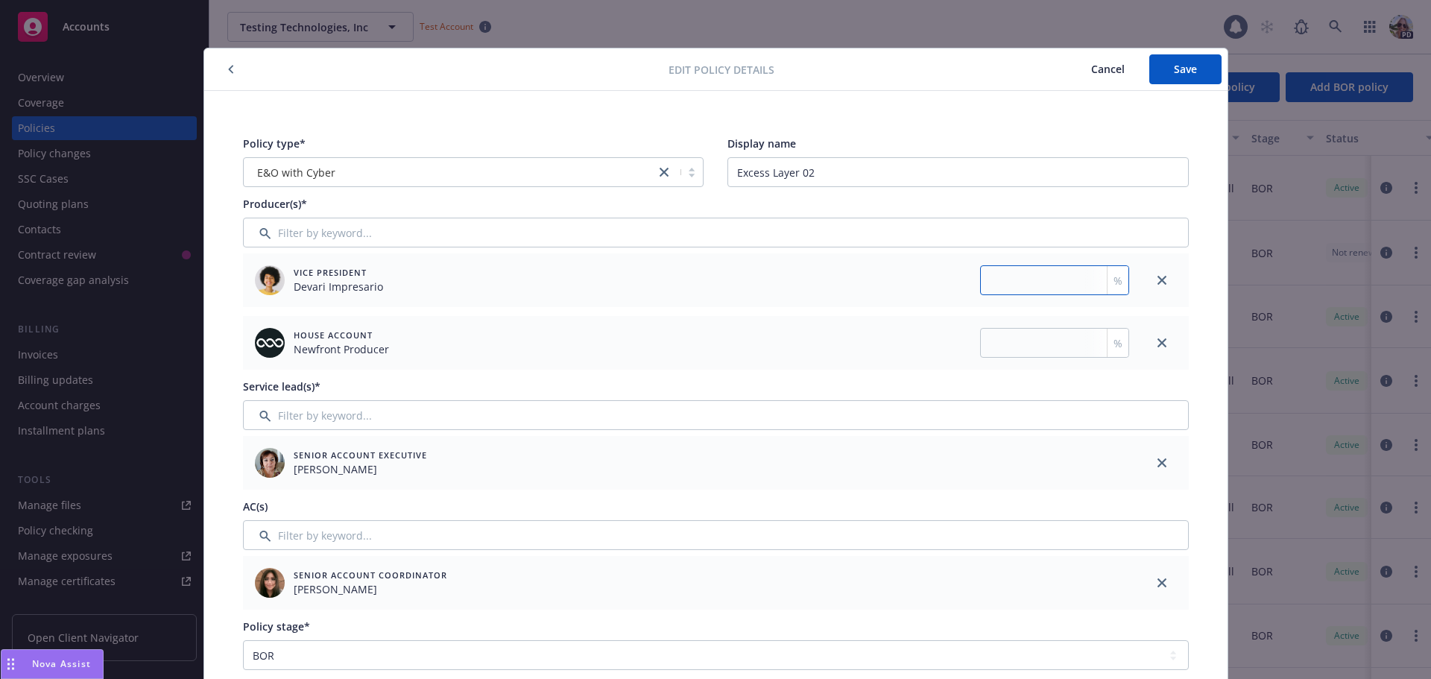
click at [1015, 283] on input "number" at bounding box center [1054, 280] width 149 height 30
type input "50"
click at [1103, 61] on button "Cancel" at bounding box center [1107, 69] width 83 height 30
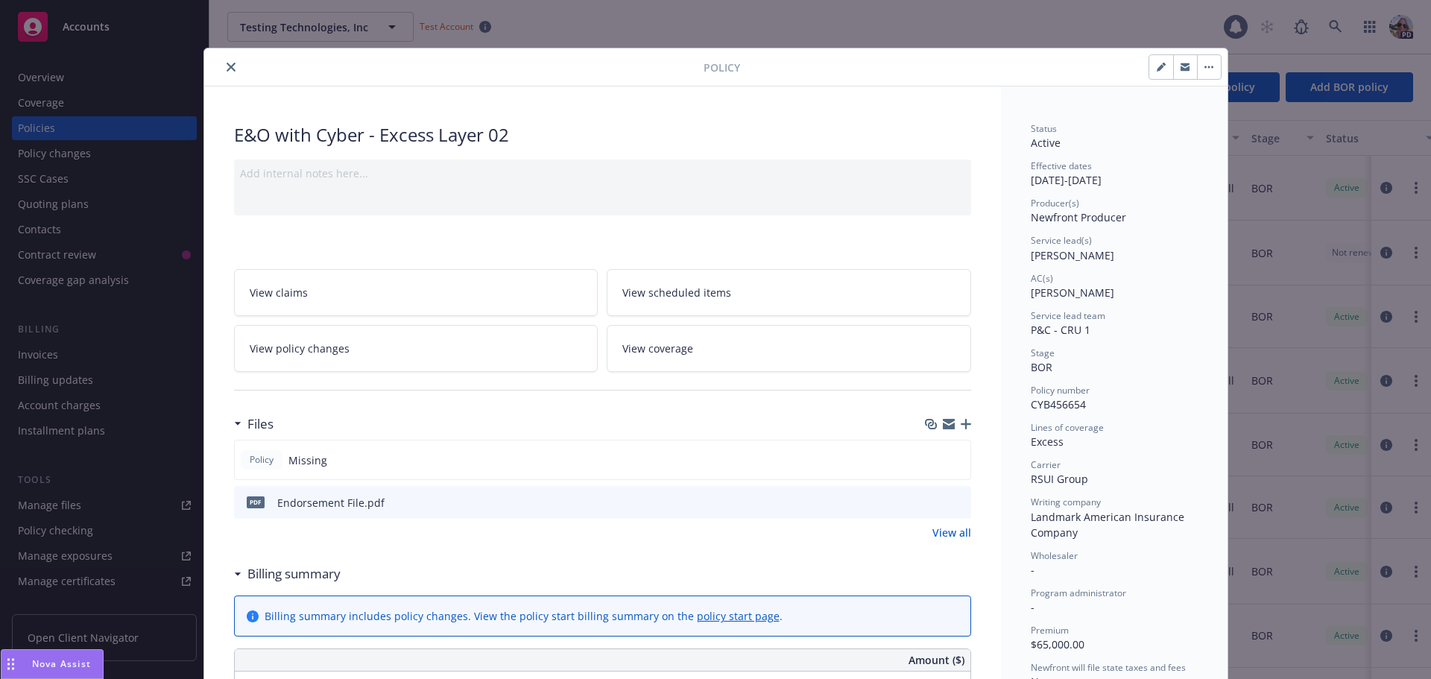
click at [222, 62] on button "close" at bounding box center [231, 67] width 18 height 18
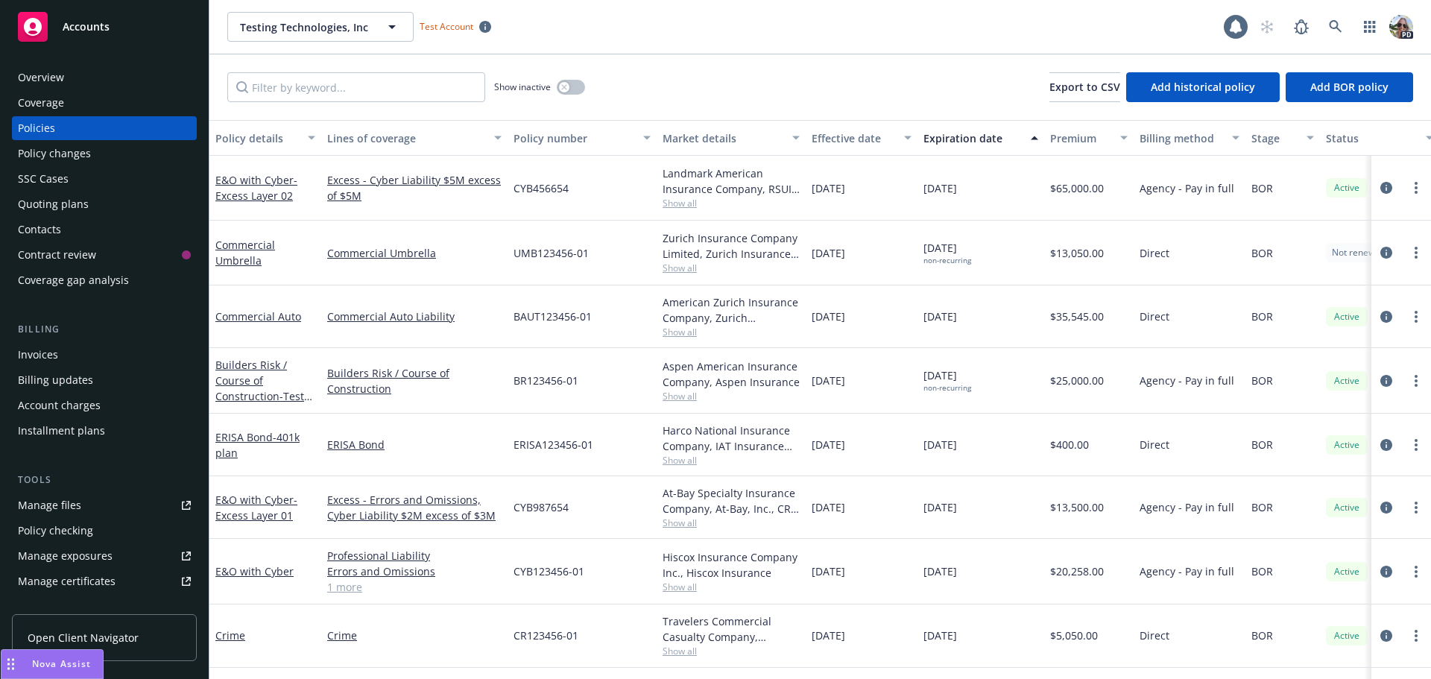
click at [60, 156] on div "Policy changes" at bounding box center [54, 154] width 73 height 24
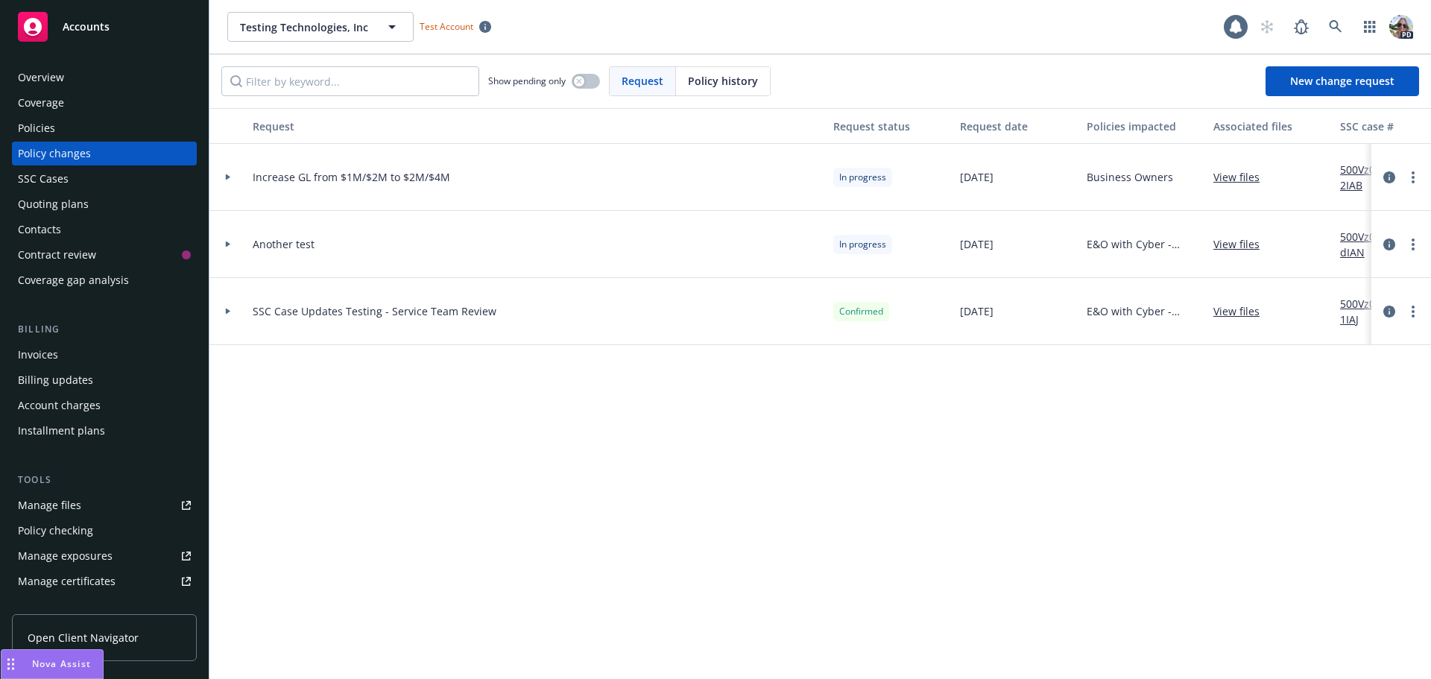
click at [61, 200] on div "Quoting plans" at bounding box center [53, 204] width 71 height 24
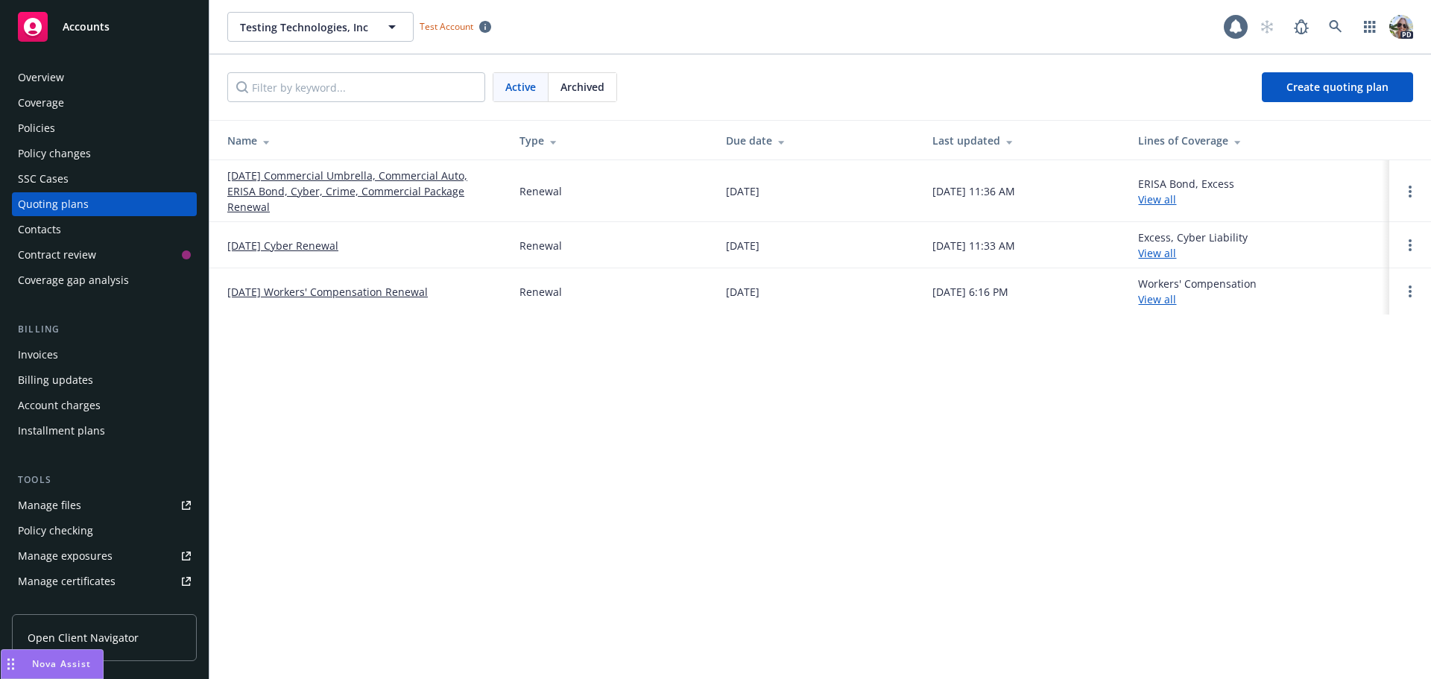
click at [288, 193] on link "10/01/25 Commercial Umbrella, Commercial Auto, ERISA Bond, Cyber, Crime, Commer…" at bounding box center [361, 191] width 268 height 47
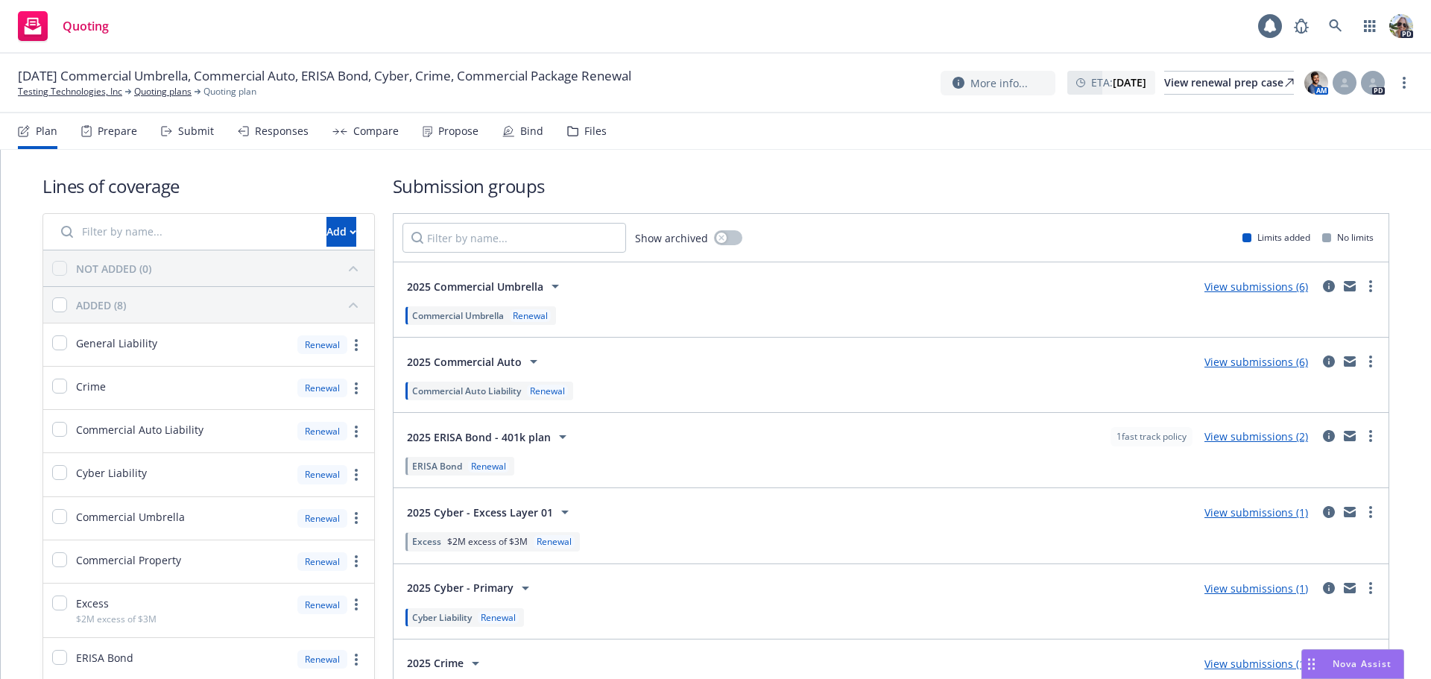
click at [485, 390] on span "Commercial Auto Liability" at bounding box center [466, 391] width 109 height 13
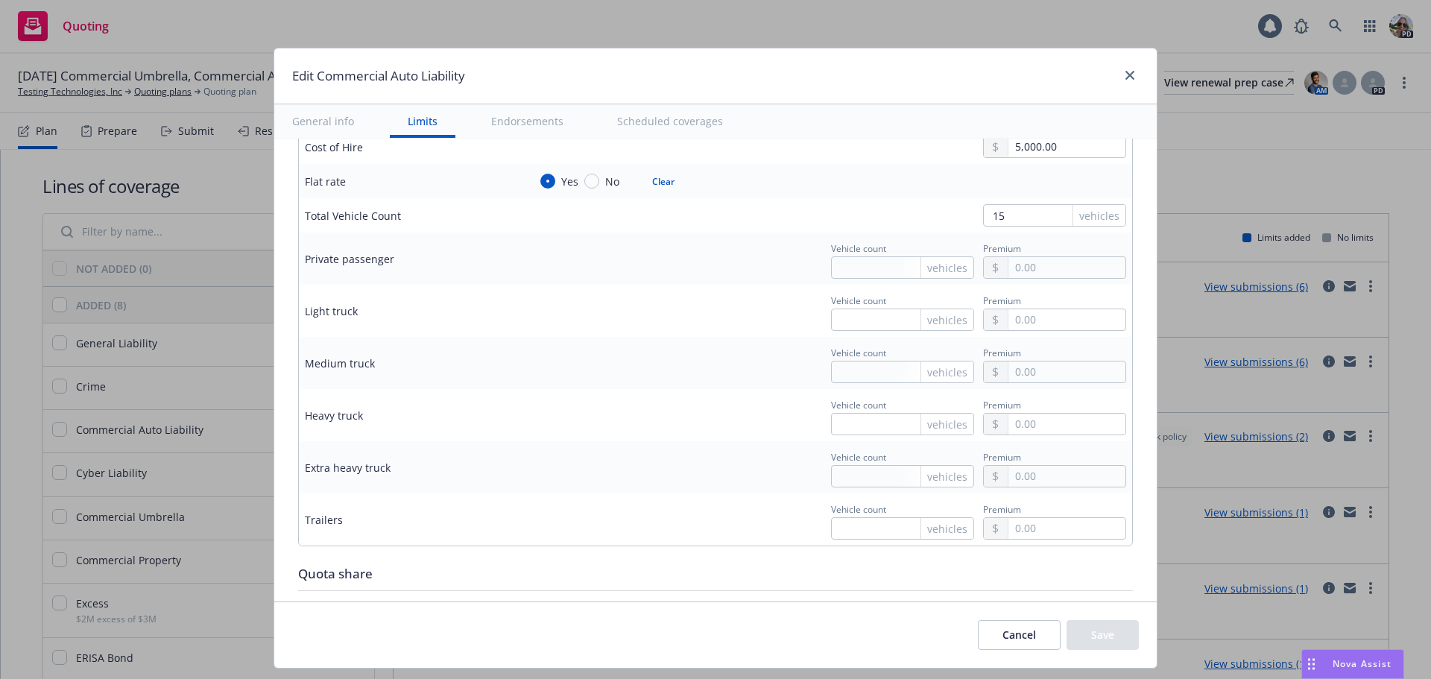
scroll to position [1869, 0]
drag, startPoint x: 1007, startPoint y: 211, endPoint x: 973, endPoint y: 214, distance: 34.4
click at [983, 213] on input "15" at bounding box center [1054, 210] width 143 height 22
type input "110"
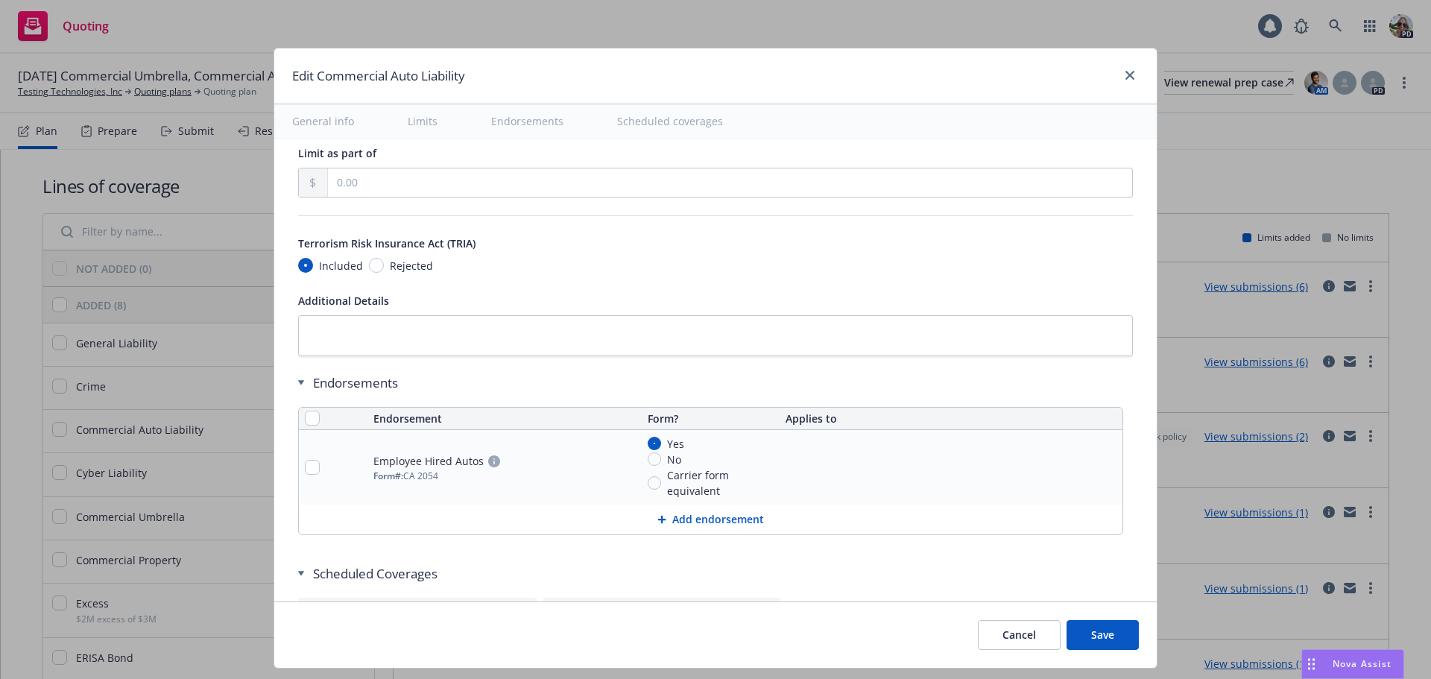
scroll to position [2502, 0]
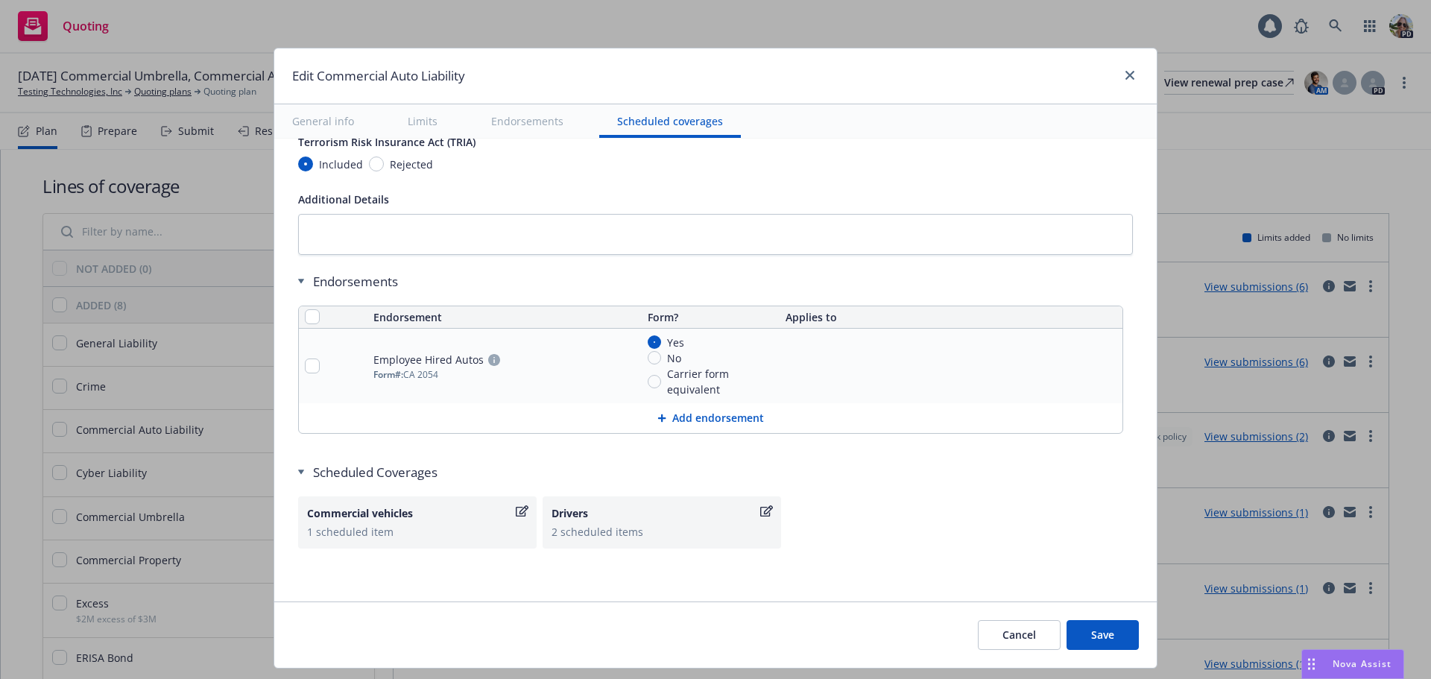
click at [1026, 639] on button "Cancel" at bounding box center [1019, 635] width 83 height 30
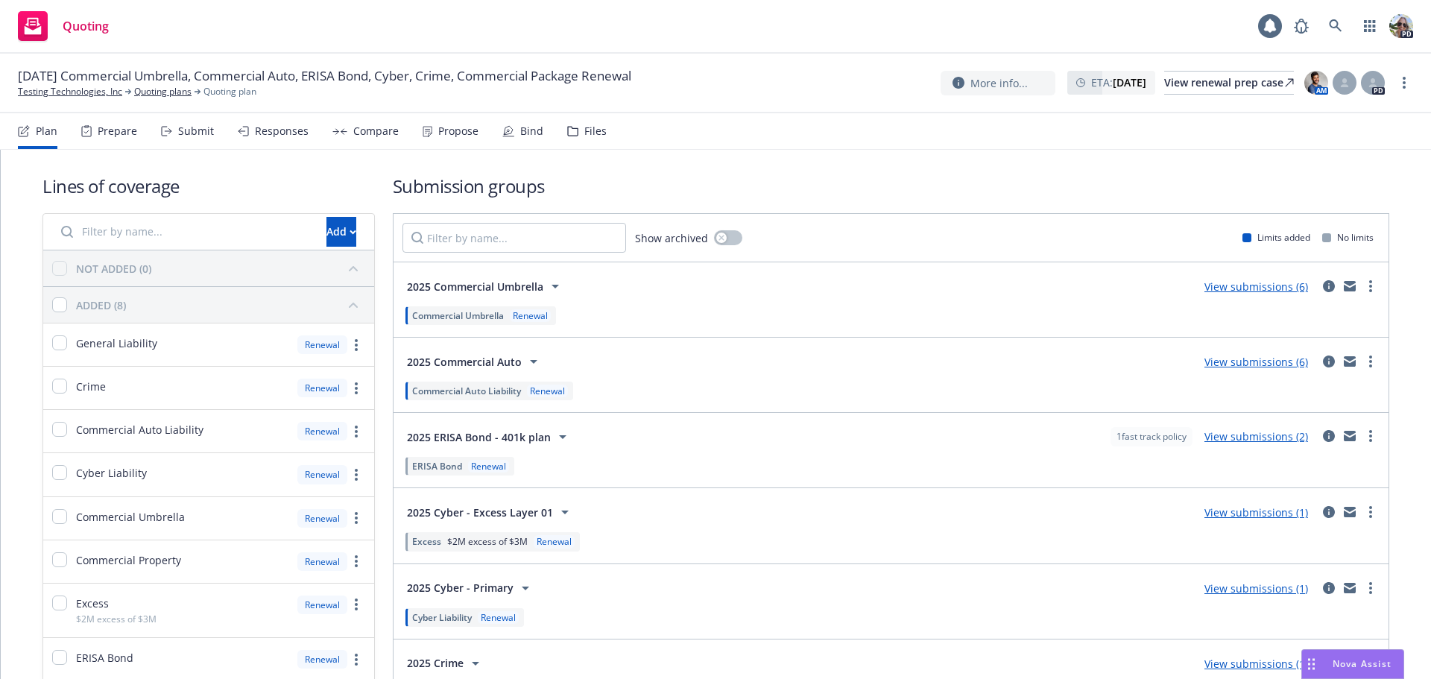
click at [521, 133] on div "Bind" at bounding box center [531, 131] width 23 height 12
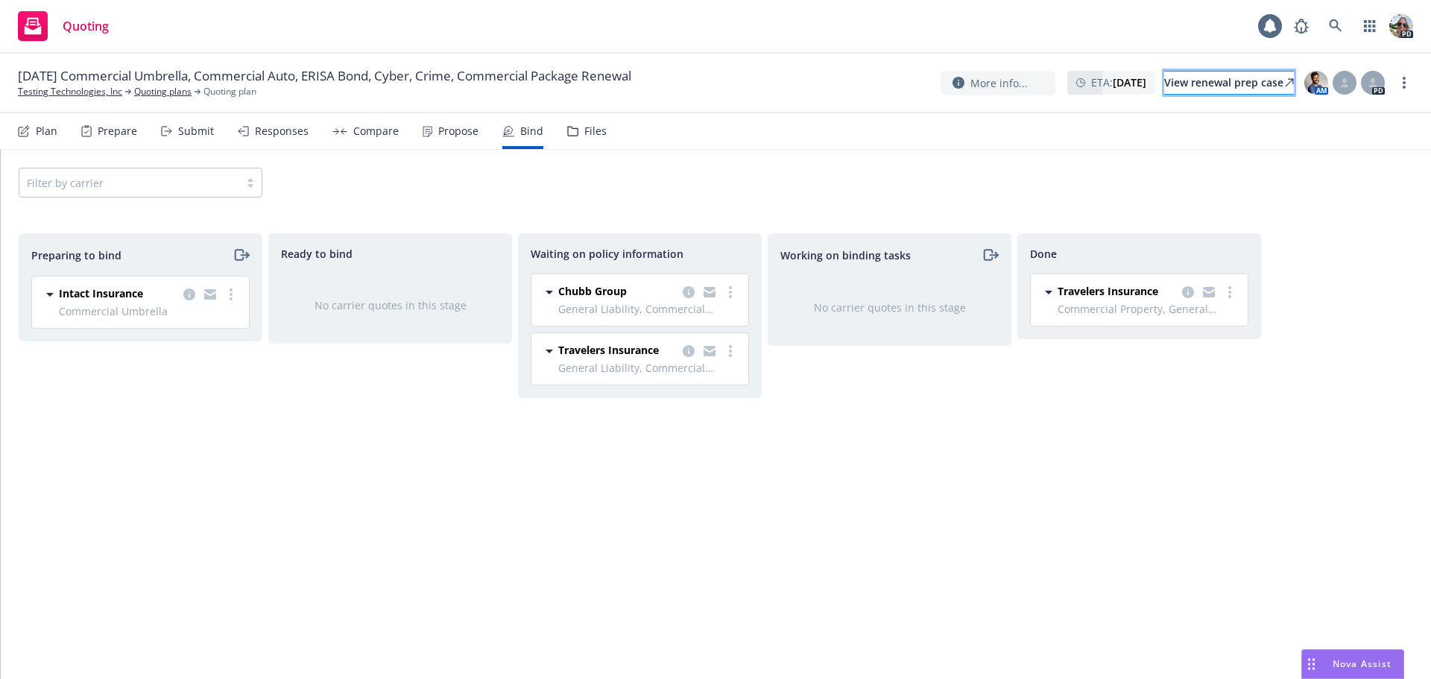
click at [1179, 90] on div "View renewal prep case" at bounding box center [1229, 83] width 130 height 22
click at [45, 90] on link "Testing Technologies, Inc" at bounding box center [70, 91] width 104 height 13
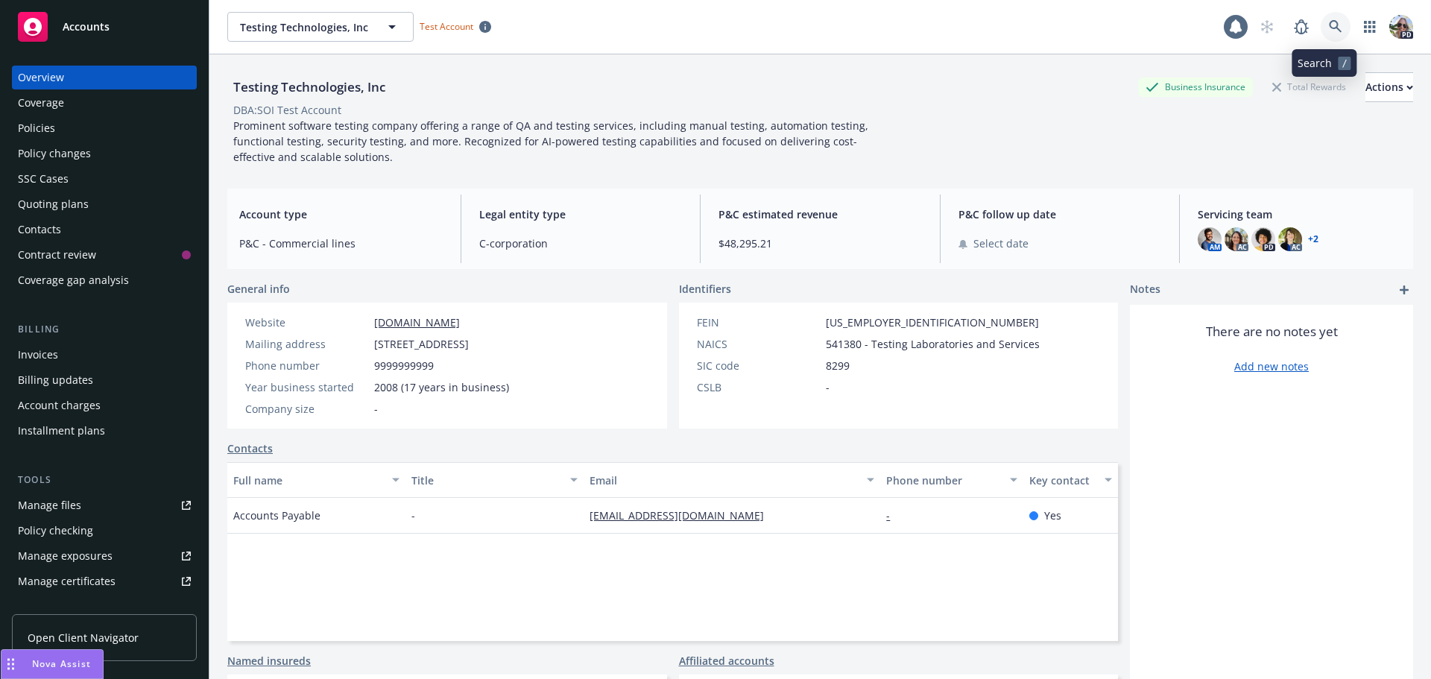
click at [1329, 25] on icon at bounding box center [1335, 26] width 13 height 13
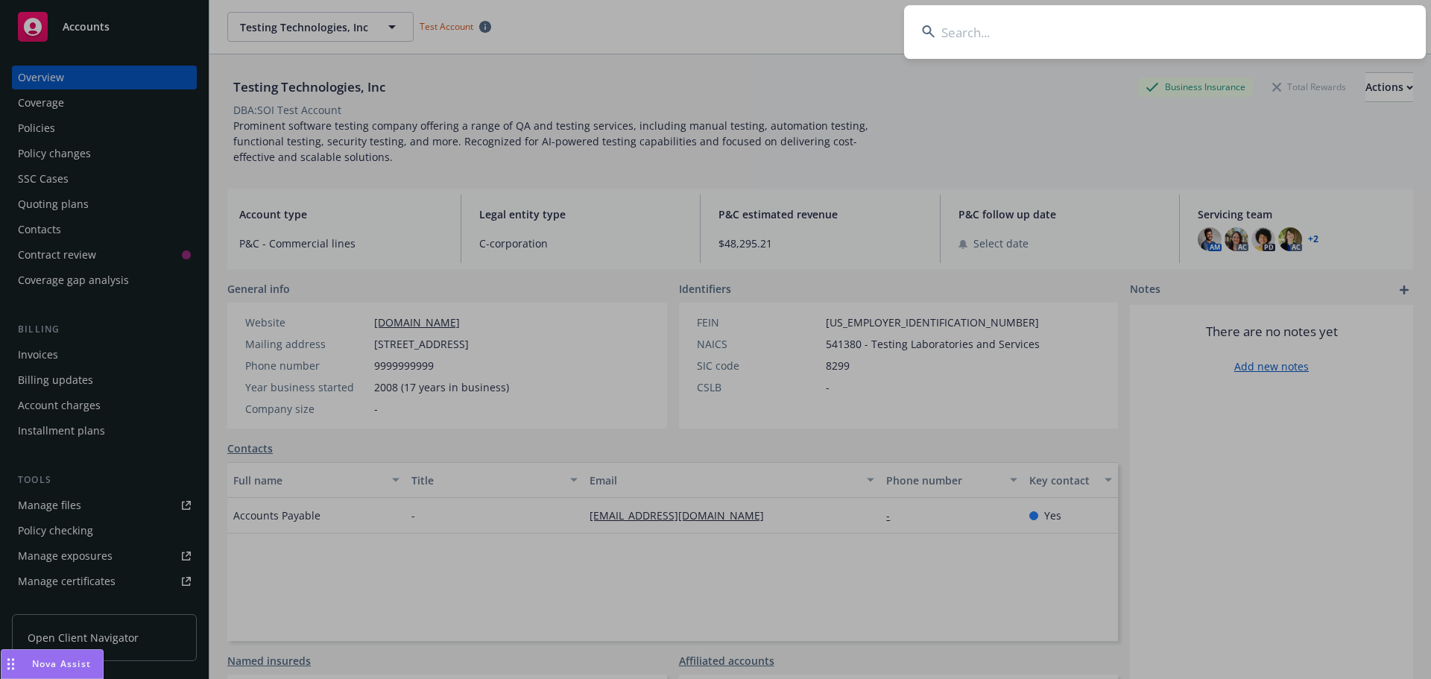
click at [1029, 24] on input at bounding box center [1165, 32] width 522 height 54
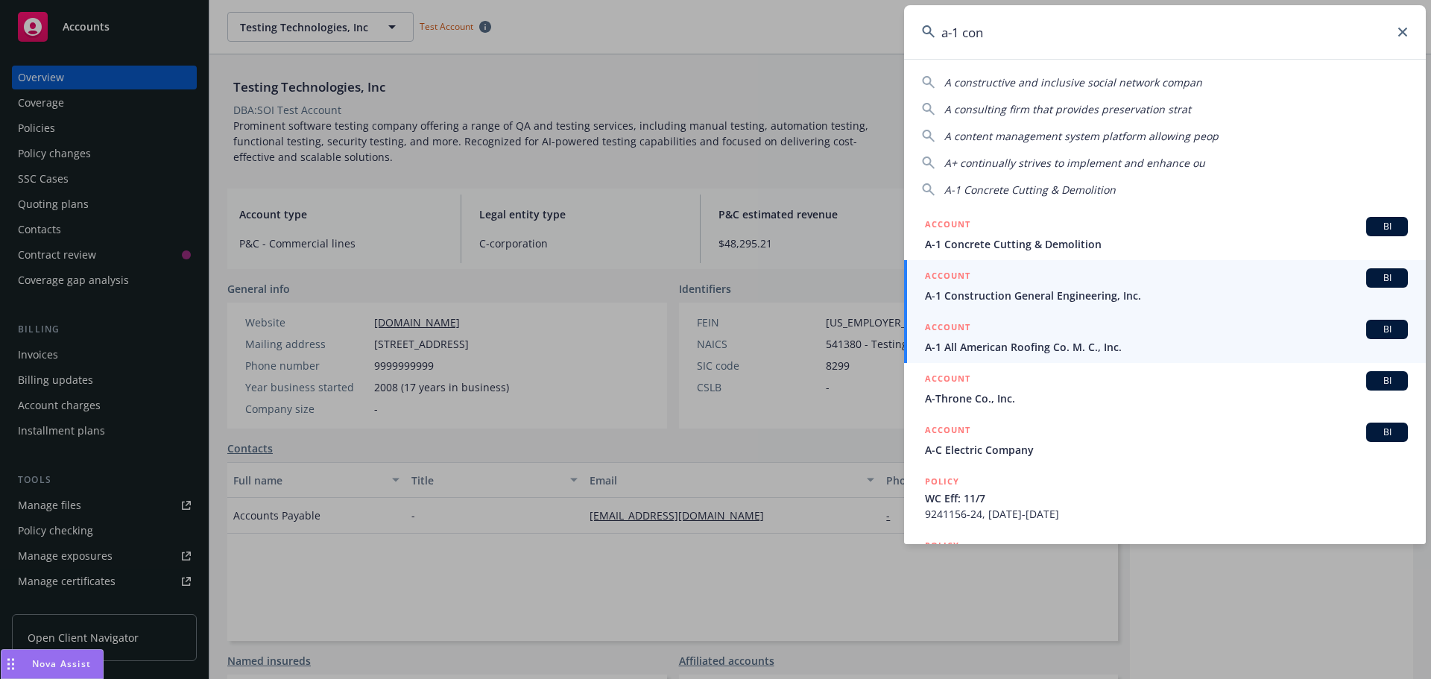
type input "a-1 con"
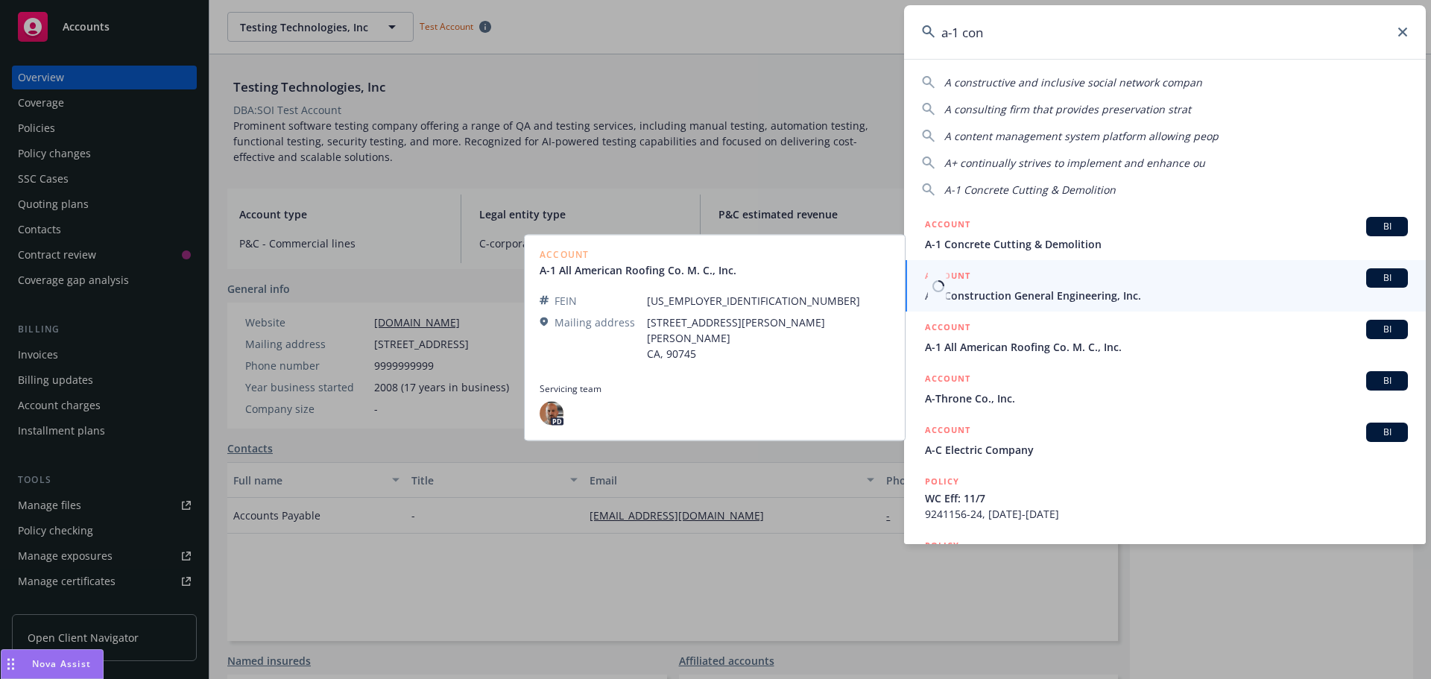
click at [986, 299] on span "A-1 Construction General Engineering, Inc." at bounding box center [1166, 296] width 483 height 16
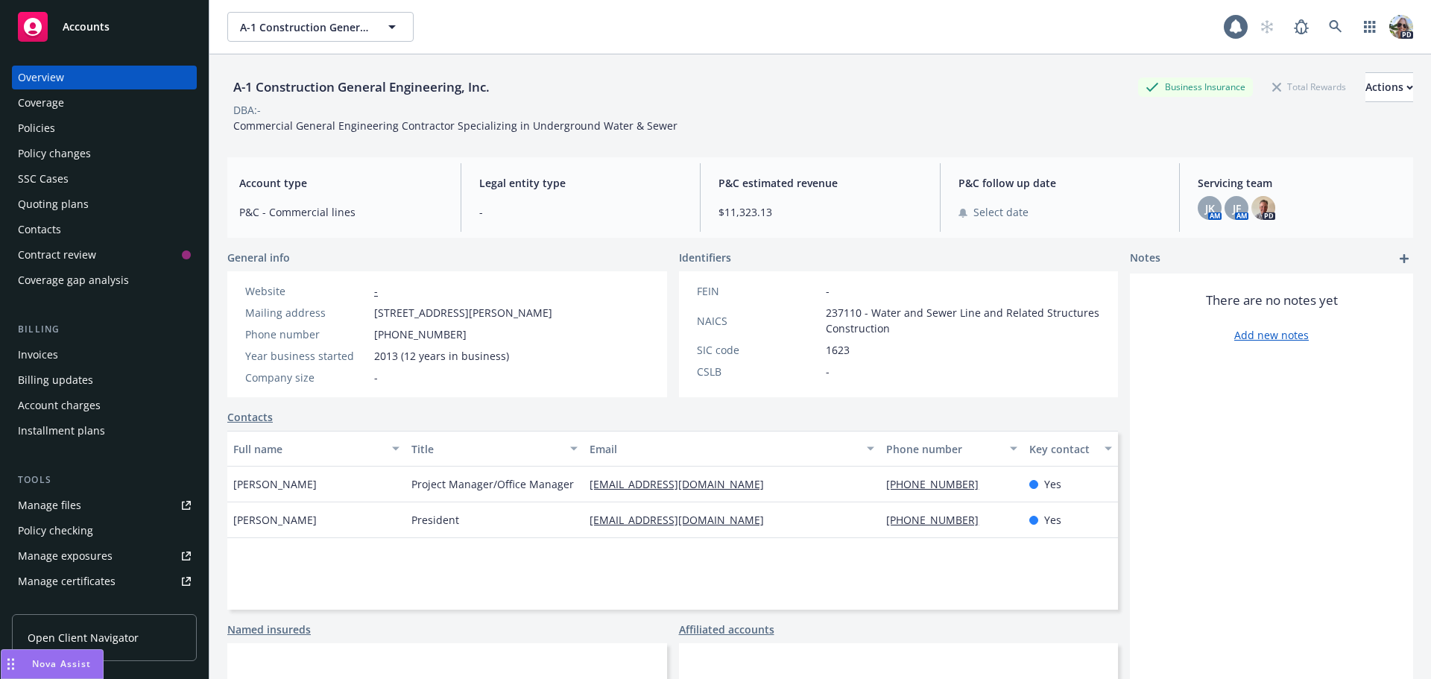
click at [79, 506] on div "Manage files" at bounding box center [49, 505] width 63 height 24
click at [52, 132] on div "Policies" at bounding box center [36, 128] width 37 height 24
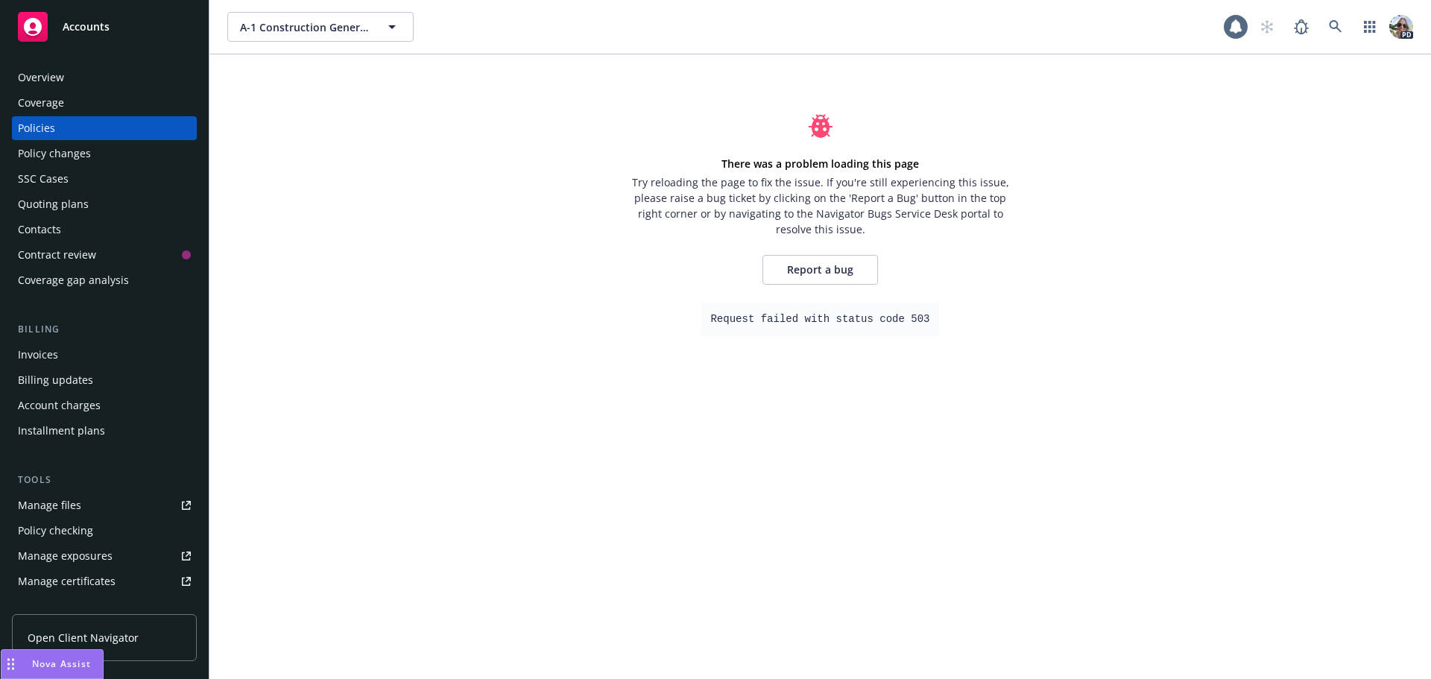
click at [41, 127] on div "Policies" at bounding box center [36, 128] width 37 height 24
click at [49, 132] on div "Policies" at bounding box center [36, 128] width 37 height 24
click at [57, 158] on div "Policy changes" at bounding box center [54, 154] width 73 height 24
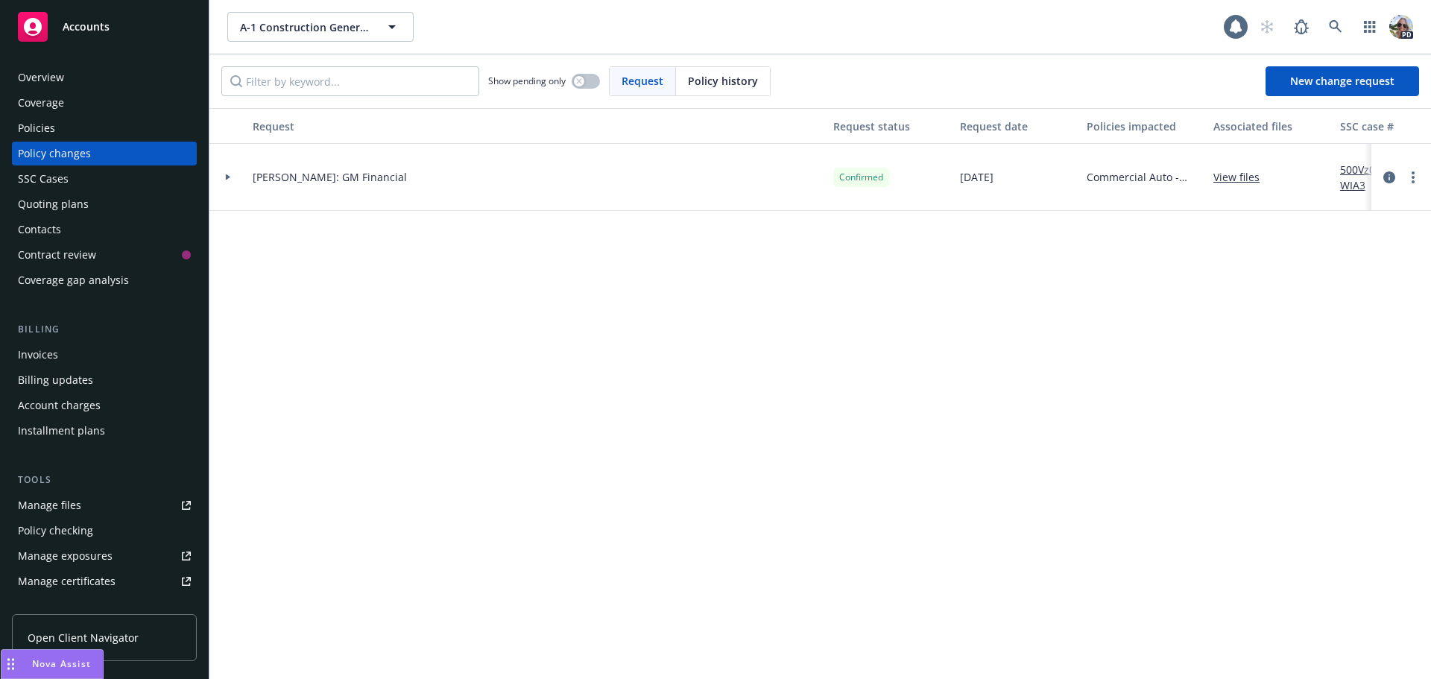
click at [46, 137] on div "Policies" at bounding box center [36, 128] width 37 height 24
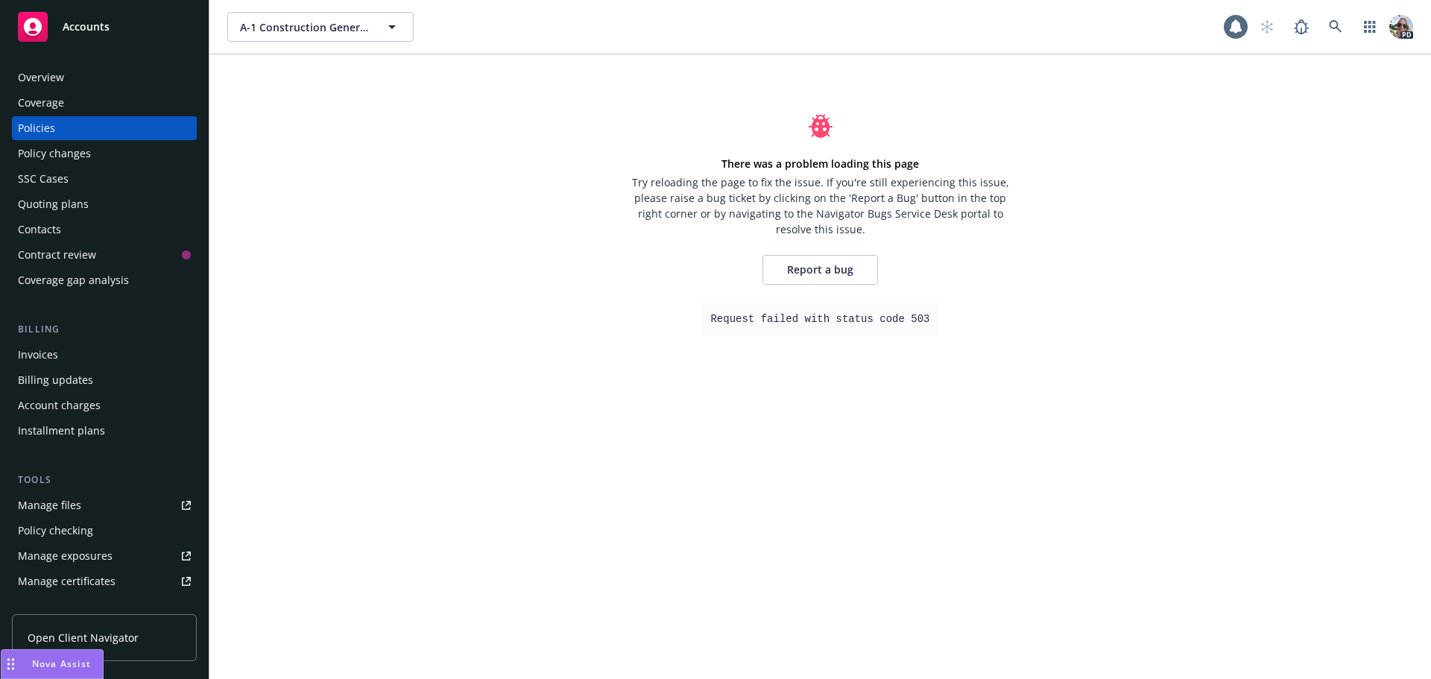
click at [637, 280] on div "There was a problem loading this page Try reloading the page to fix the issue. …" at bounding box center [821, 225] width 380 height 222
